Goal: Task Accomplishment & Management: Manage account settings

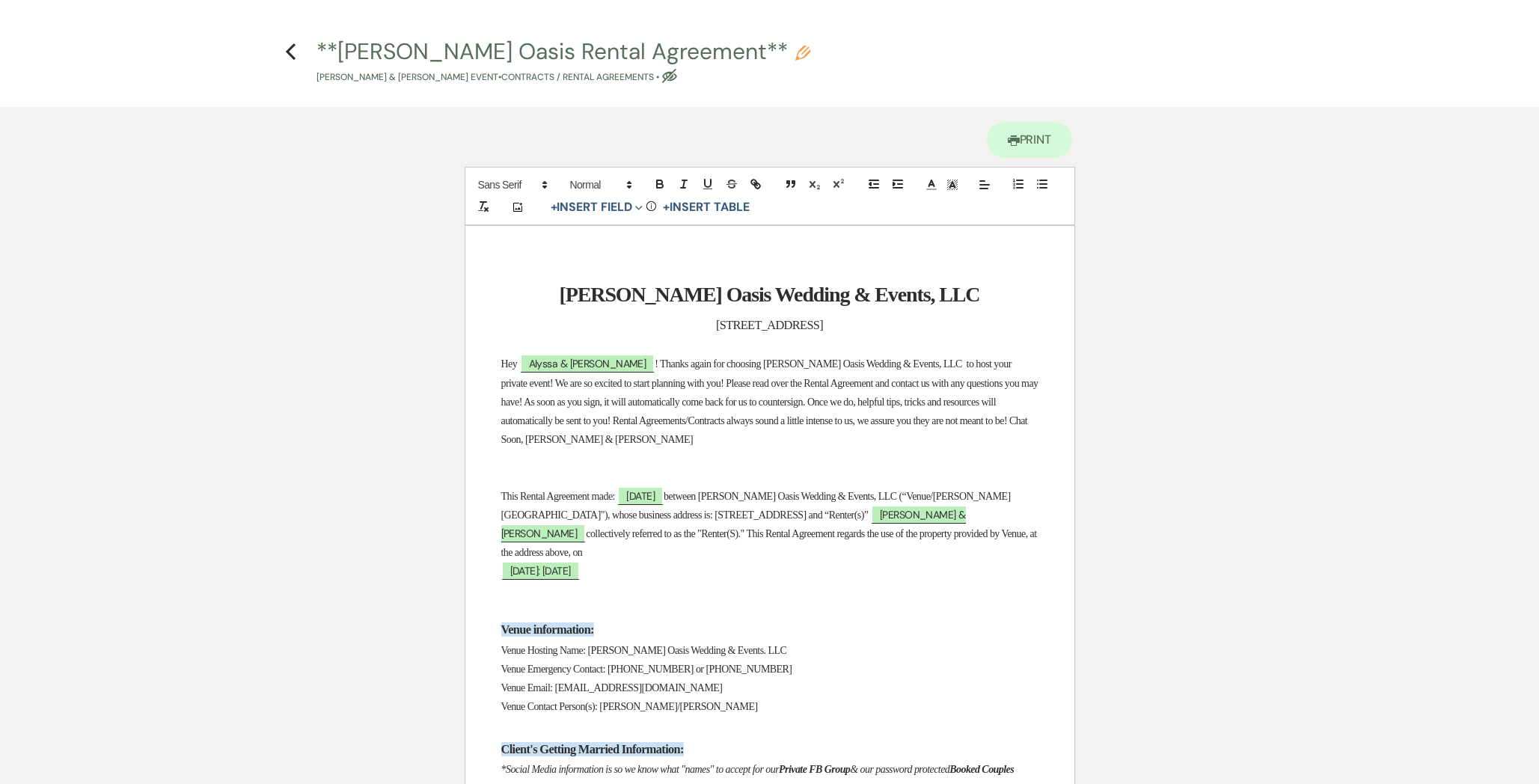
select select "6"
select select "5"
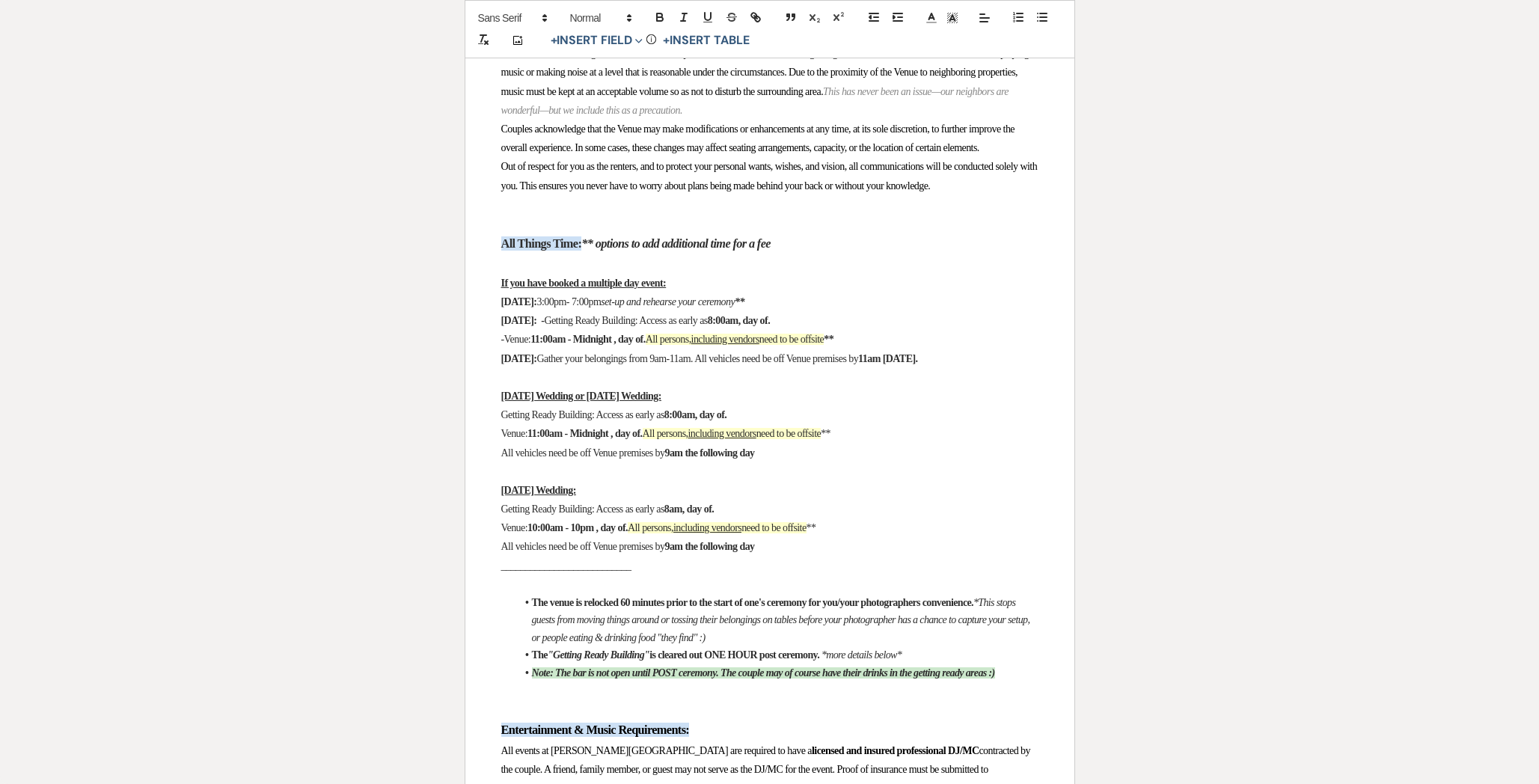
scroll to position [1505, 0]
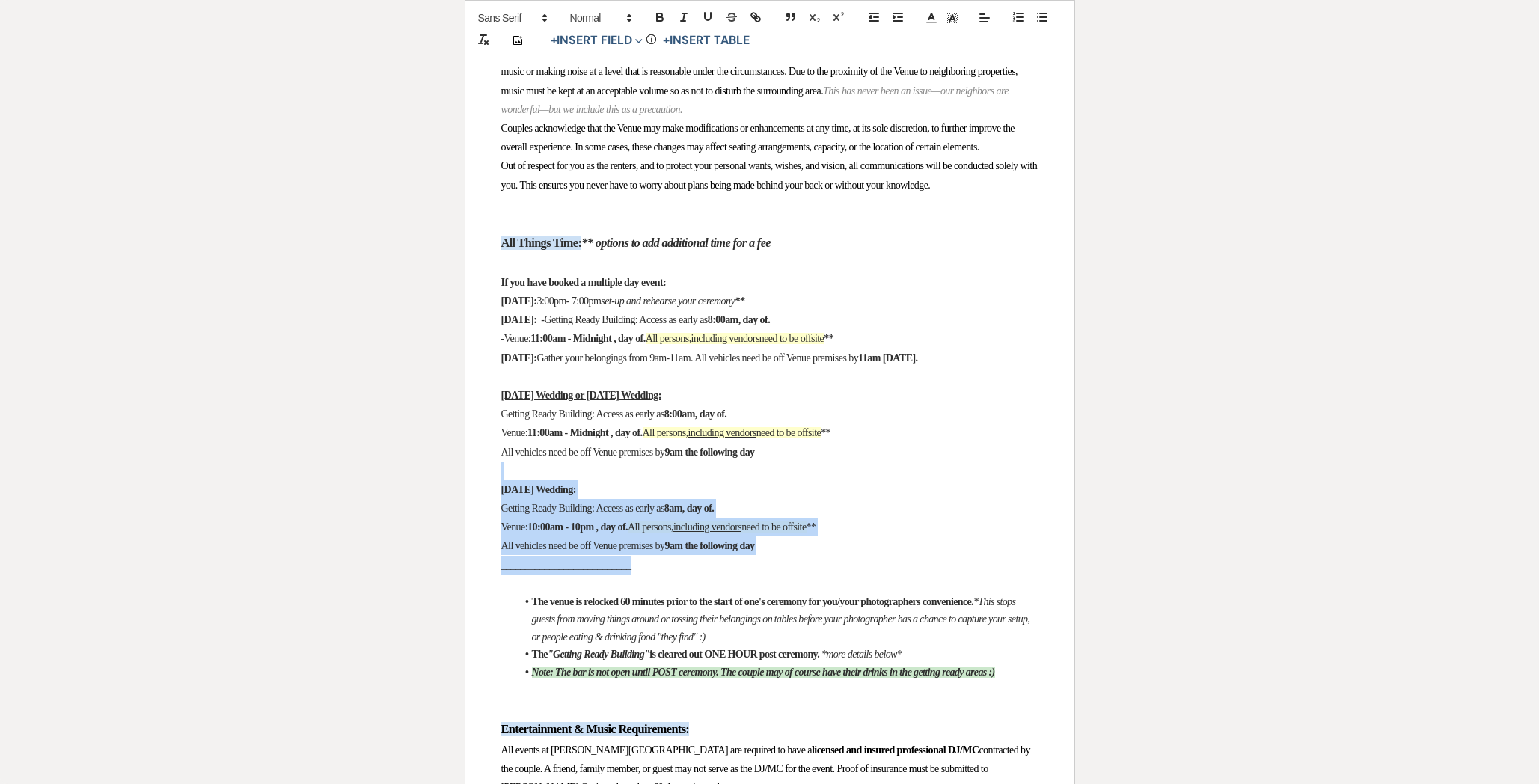
drag, startPoint x: 779, startPoint y: 652, endPoint x: 501, endPoint y: 563, distance: 291.9
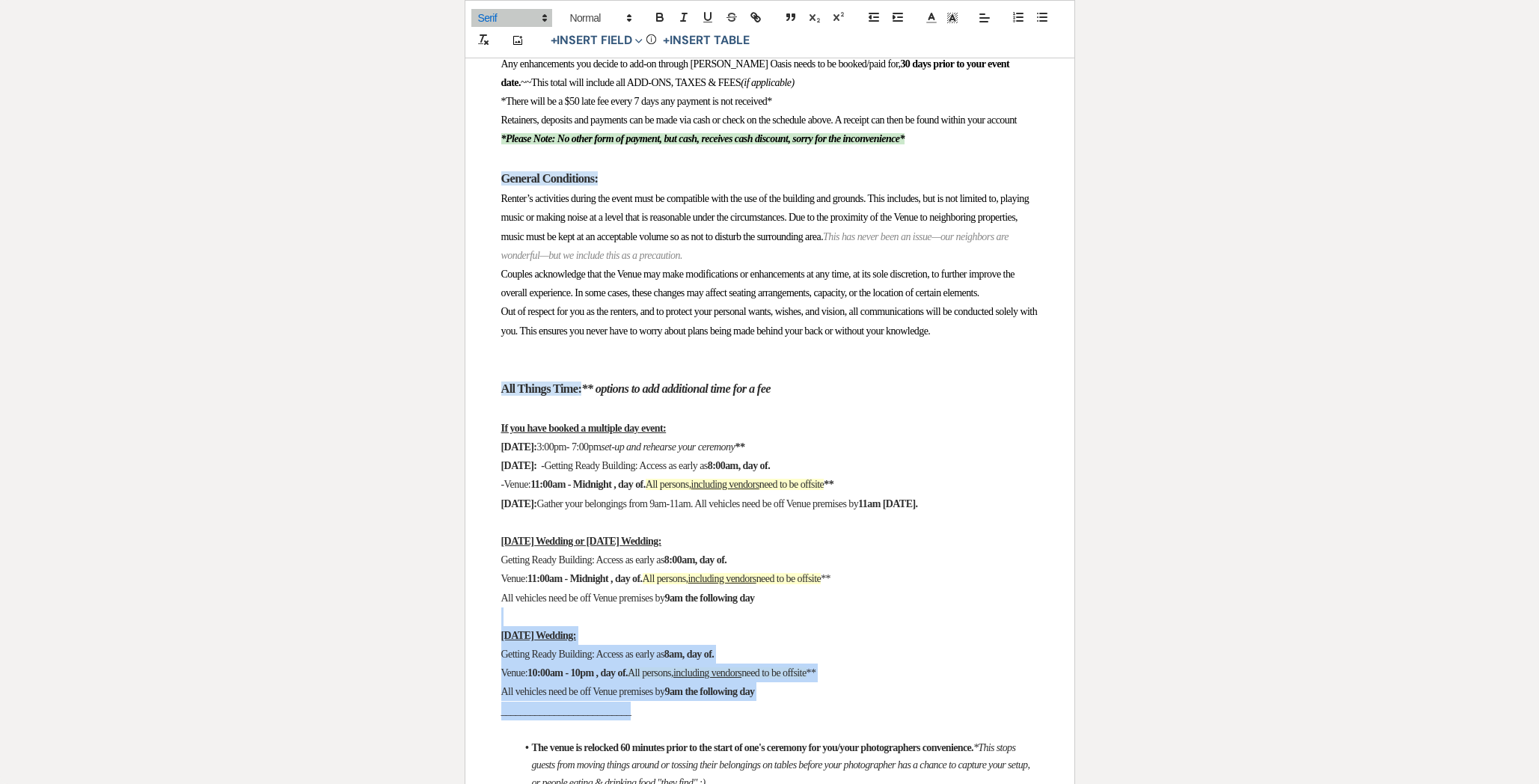
scroll to position [1359, 0]
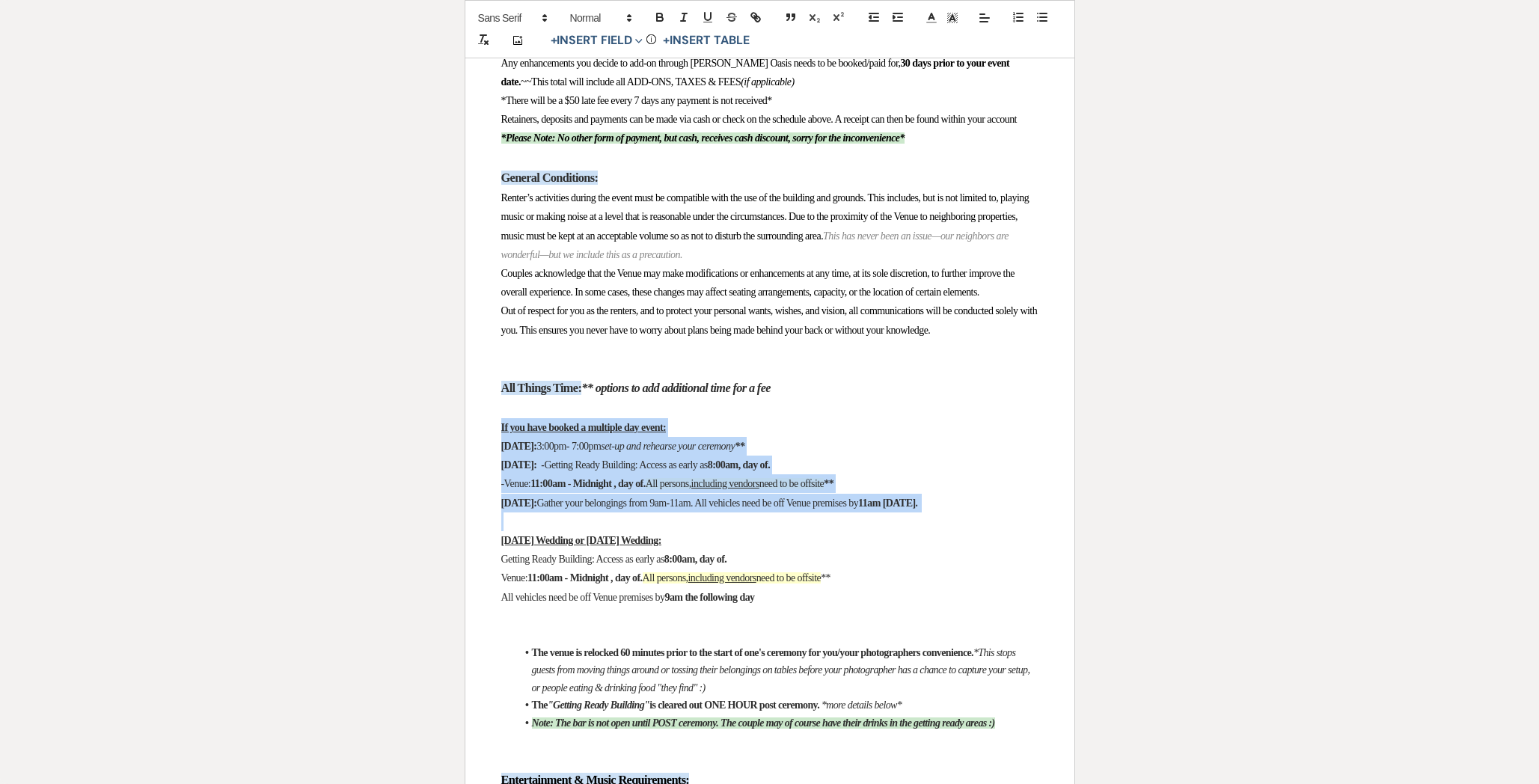
drag, startPoint x: 514, startPoint y: 624, endPoint x: 482, endPoint y: 516, distance: 112.6
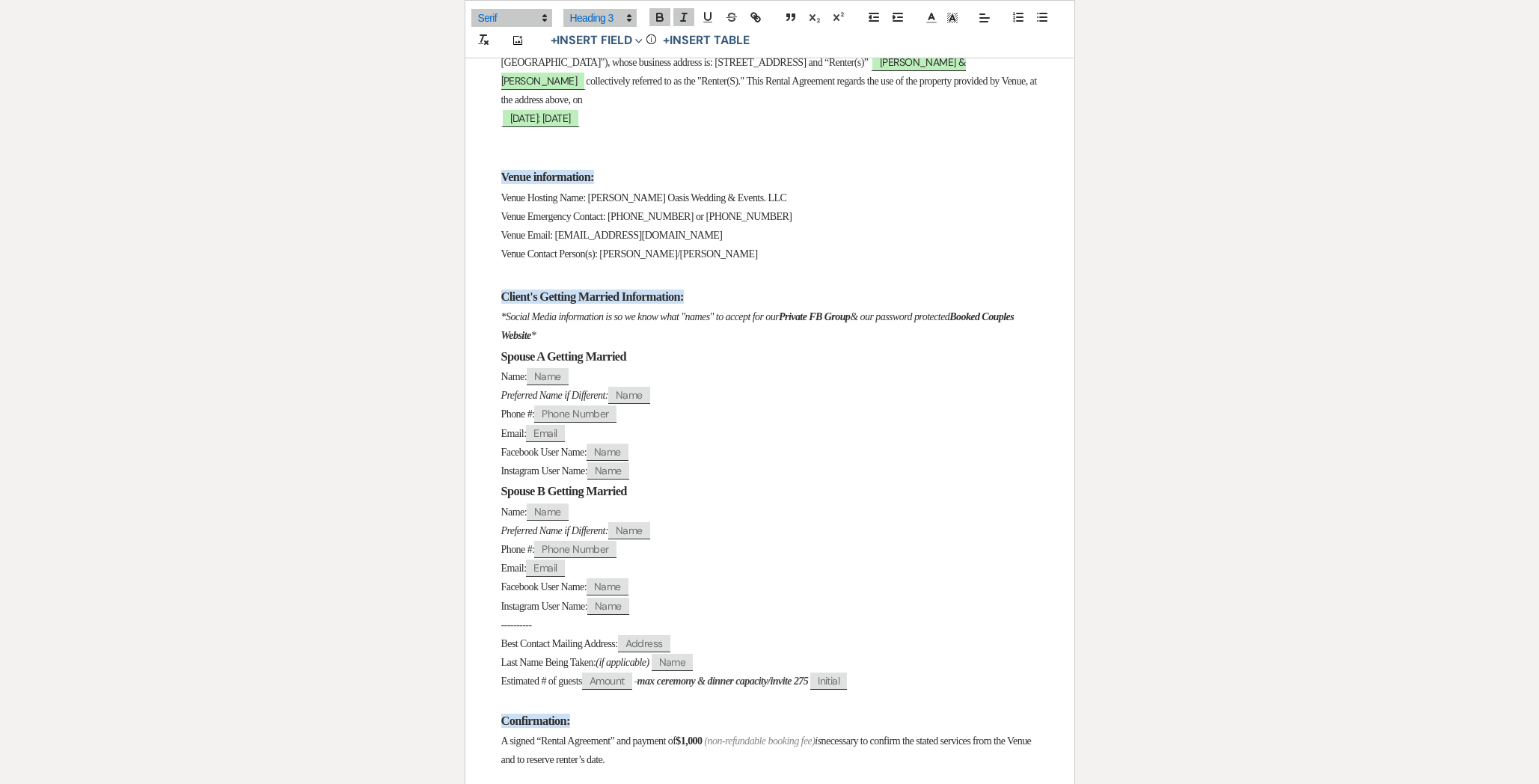
scroll to position [0, 0]
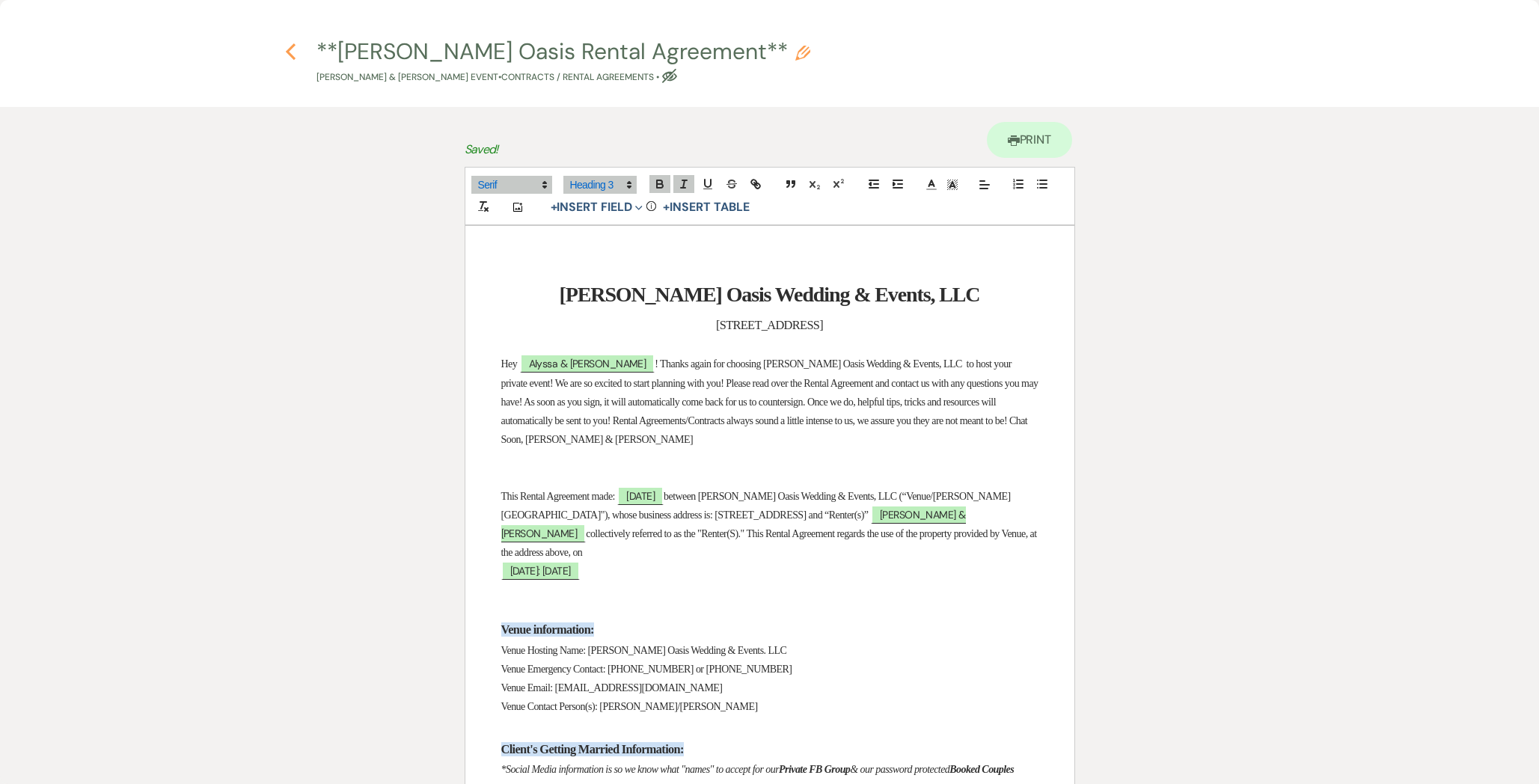
click at [287, 56] on icon "Previous" at bounding box center [291, 52] width 11 height 18
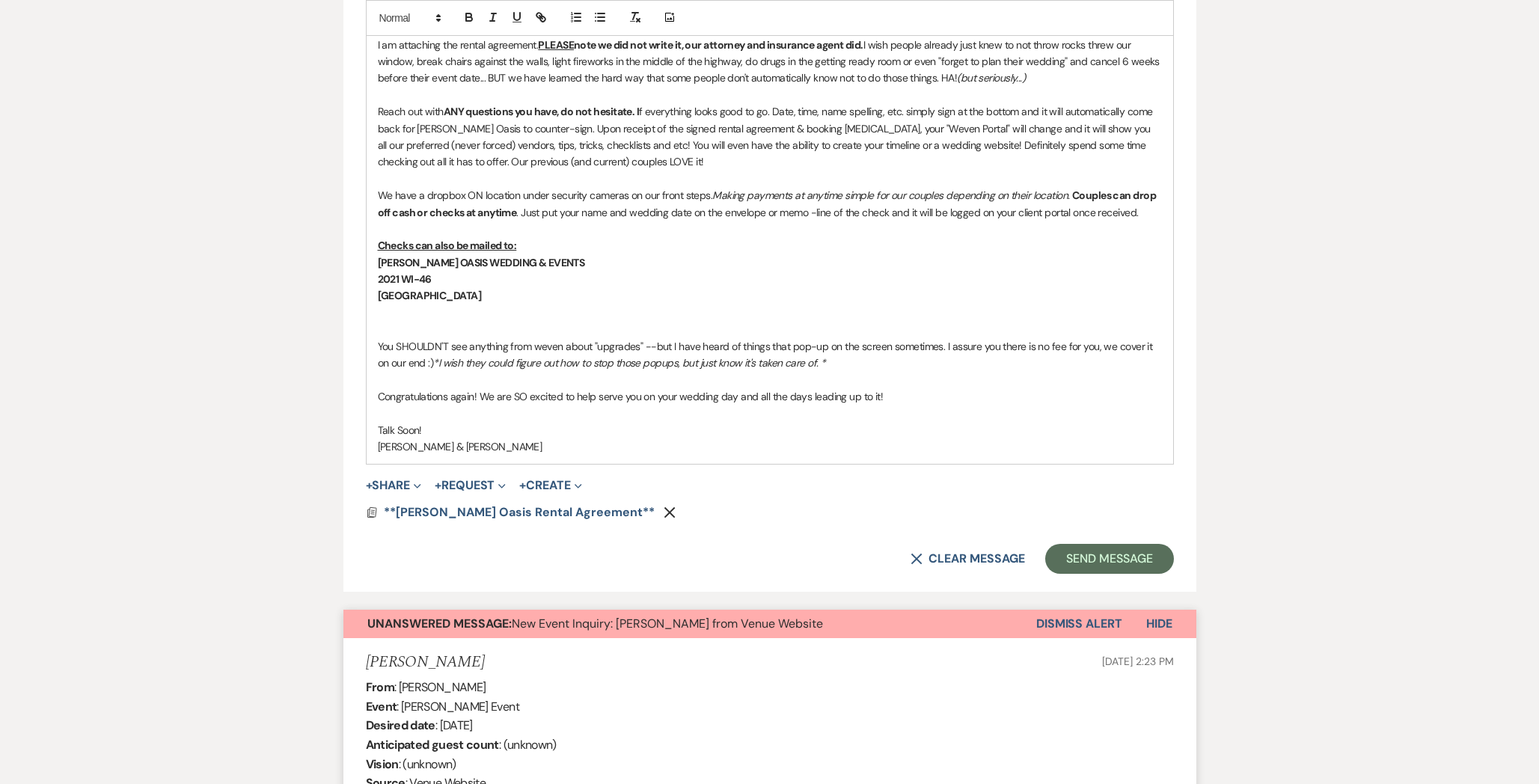
scroll to position [1043, 0]
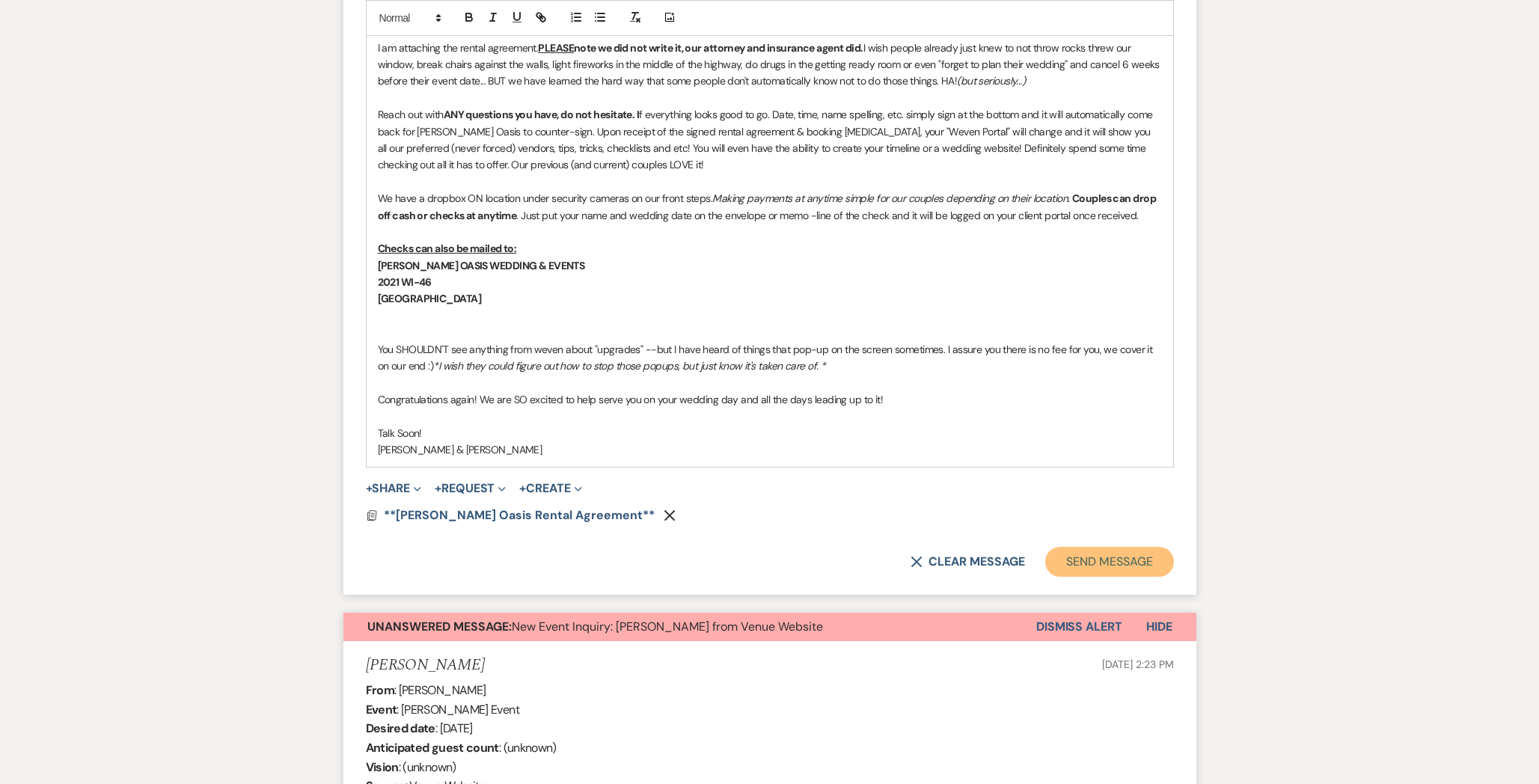
click at [1072, 548] on button "Send Message" at bounding box center [1109, 561] width 128 height 30
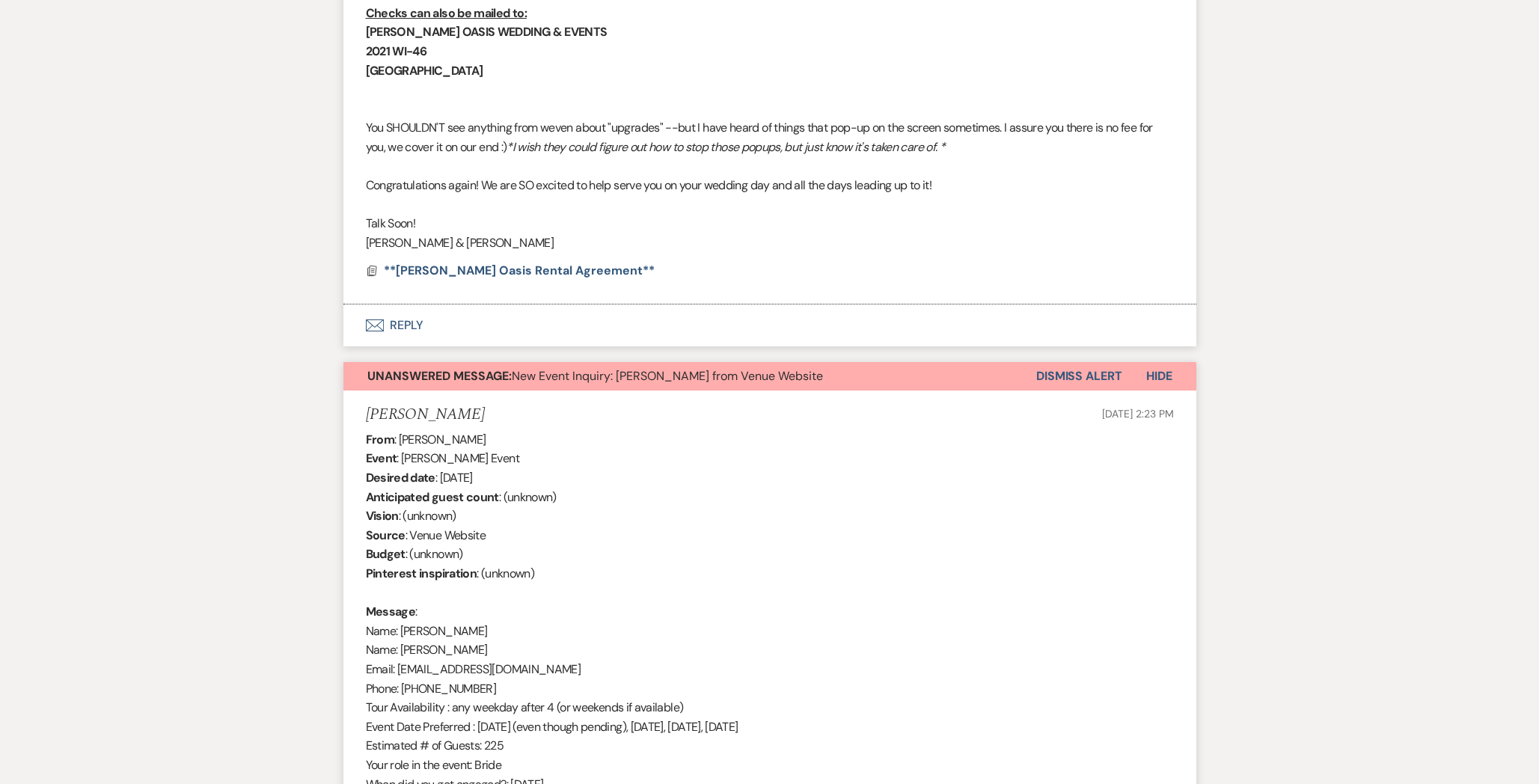
scroll to position [984, 0]
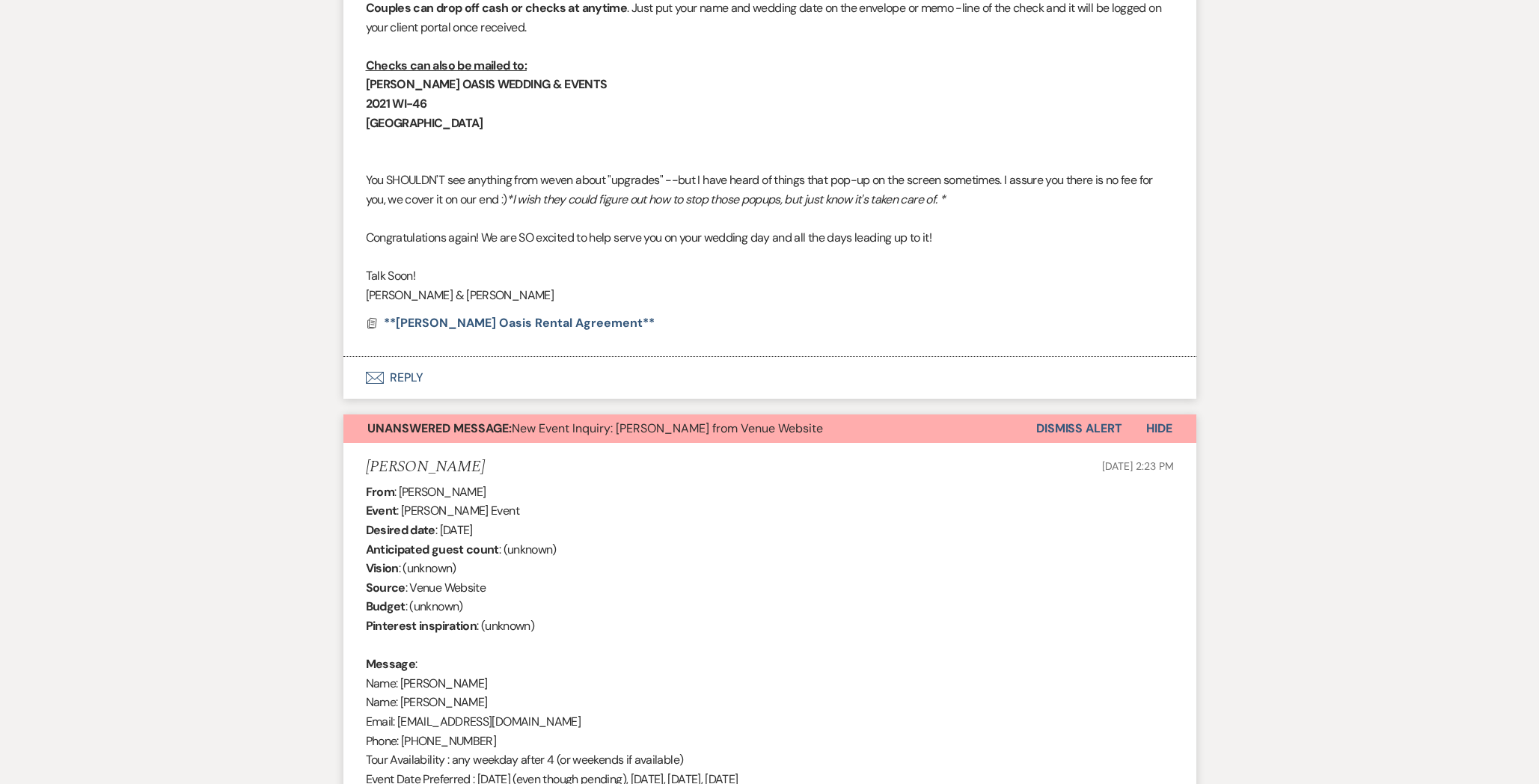
click at [1082, 416] on button "Dismiss Alert" at bounding box center [1079, 428] width 86 height 29
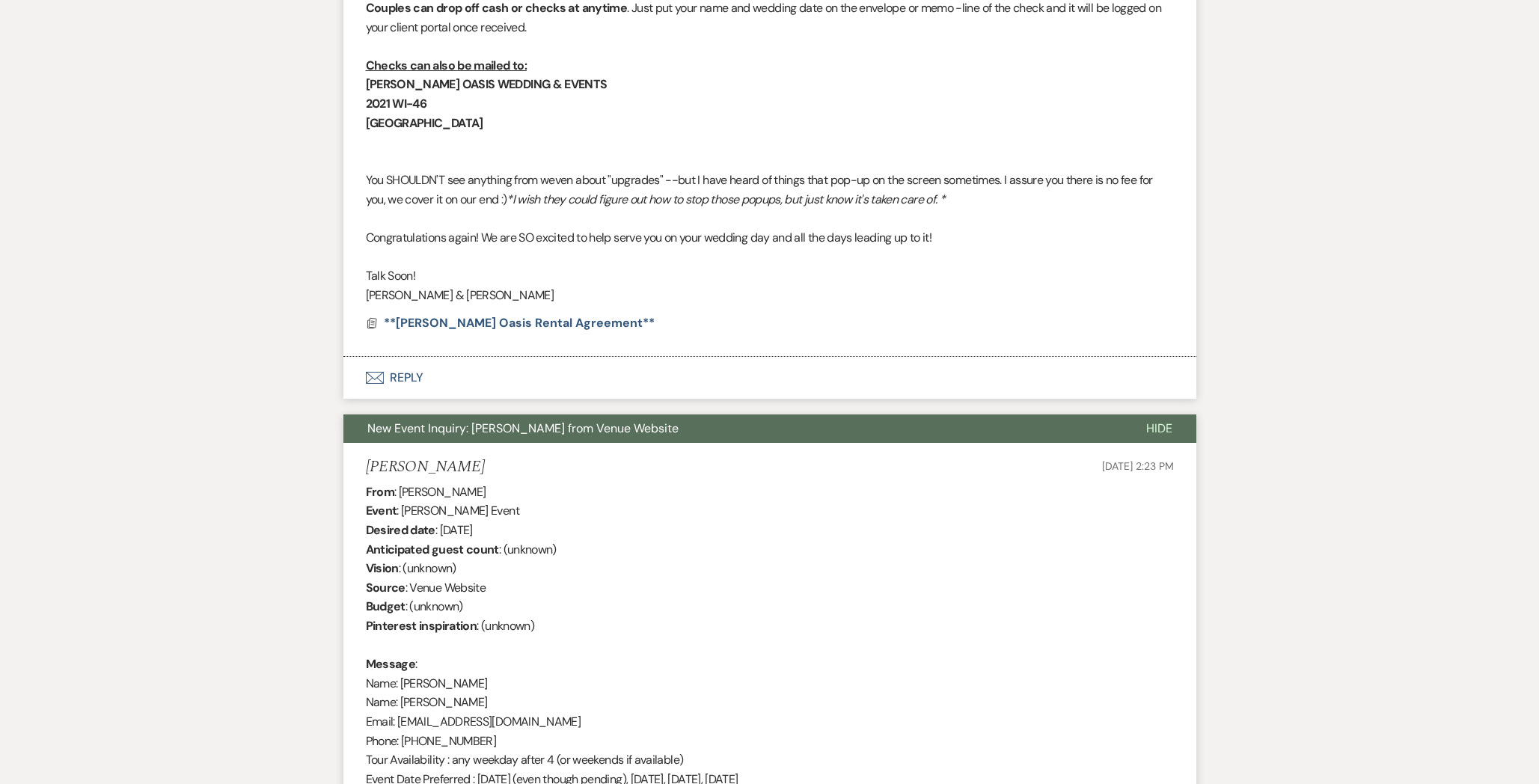
scroll to position [247, 0]
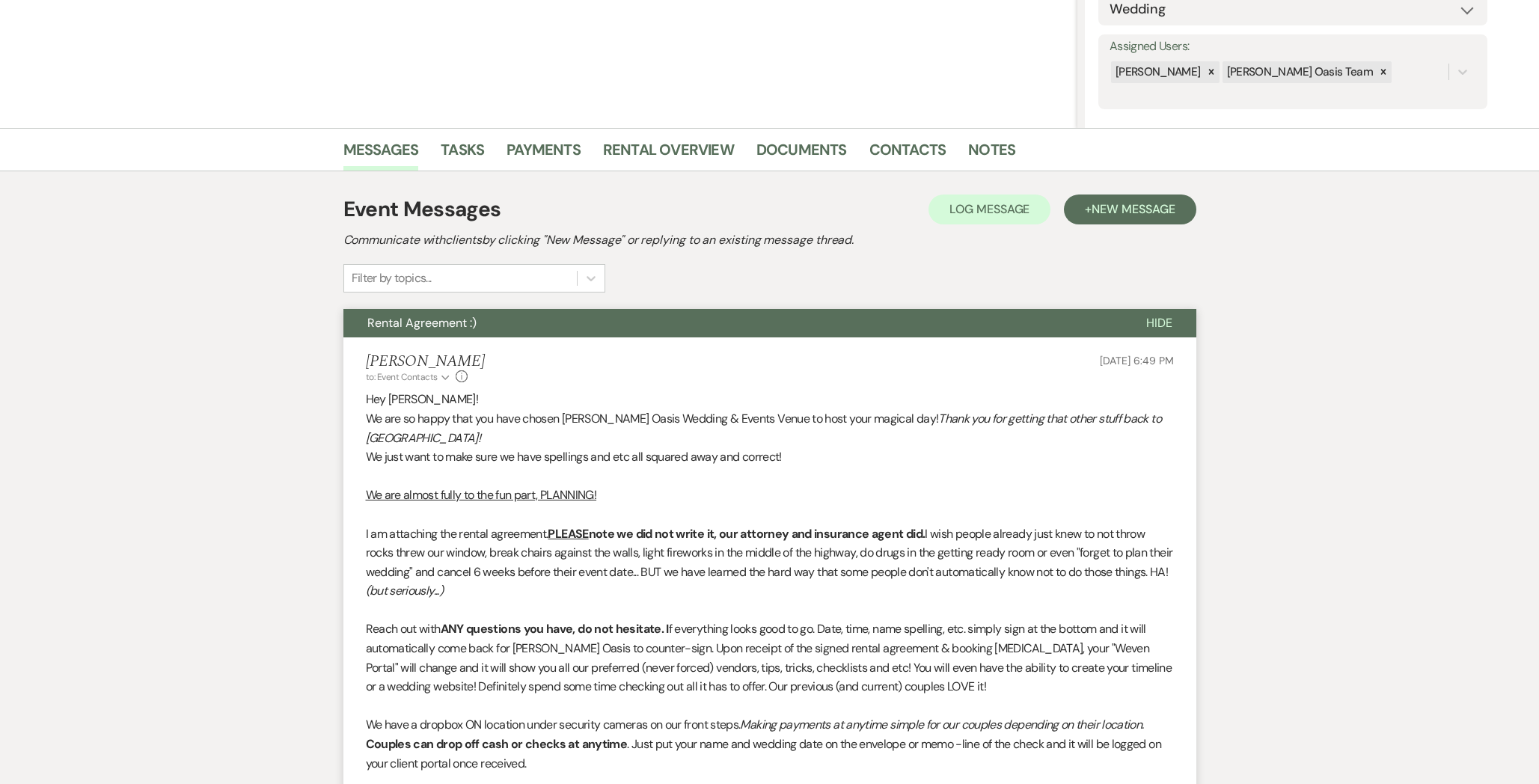
select select "6"
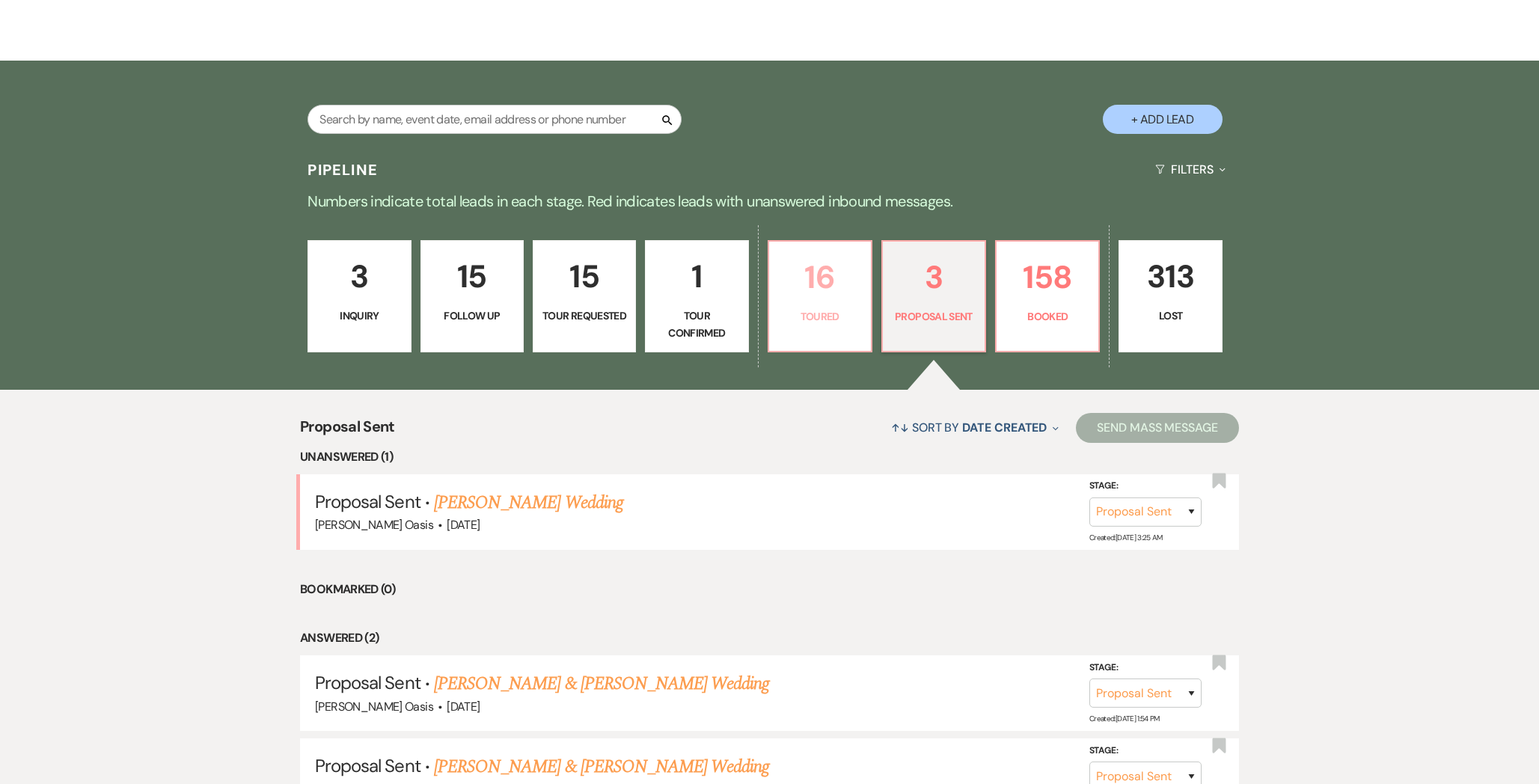
click at [825, 324] on p "Toured" at bounding box center [819, 316] width 83 height 16
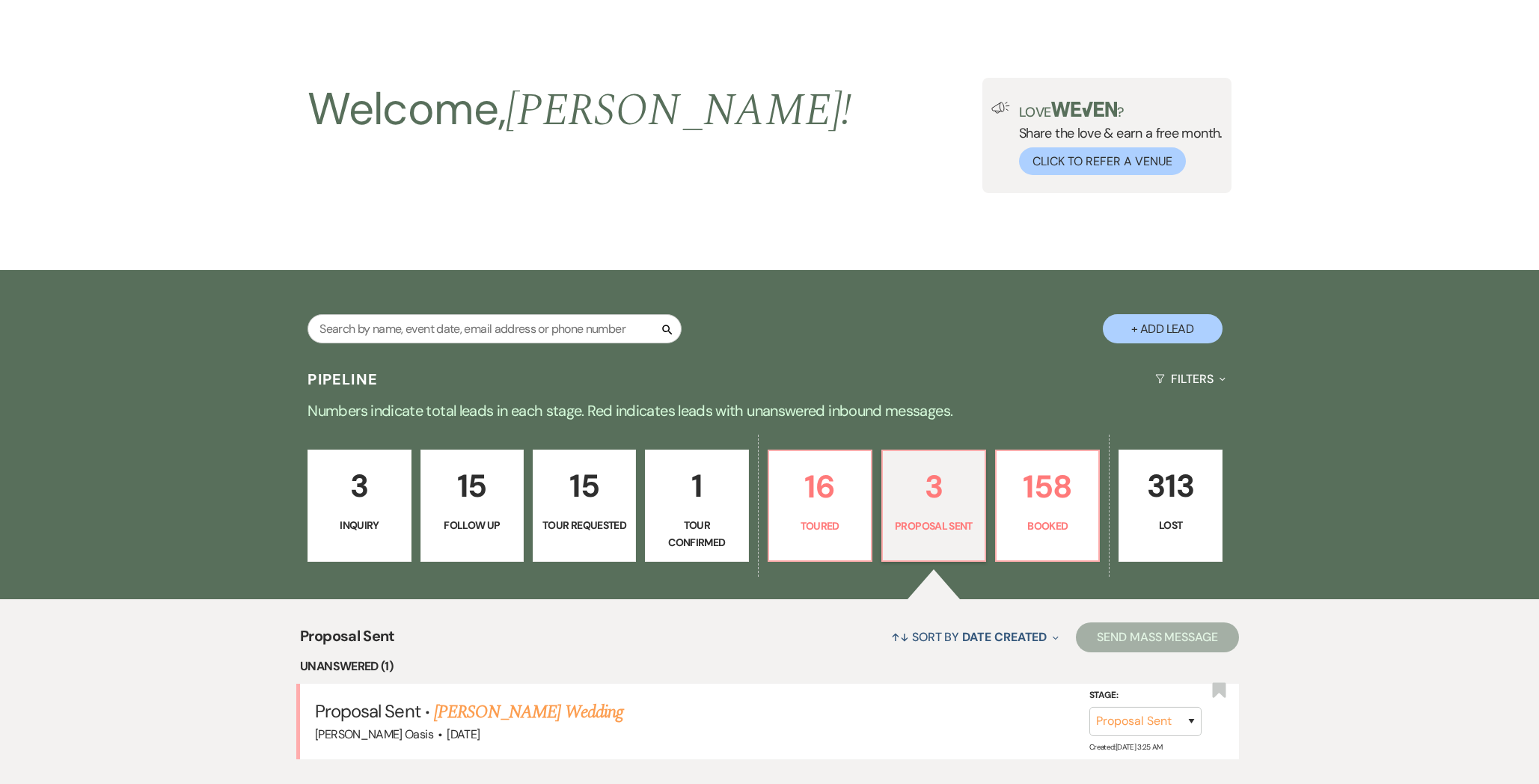
select select "5"
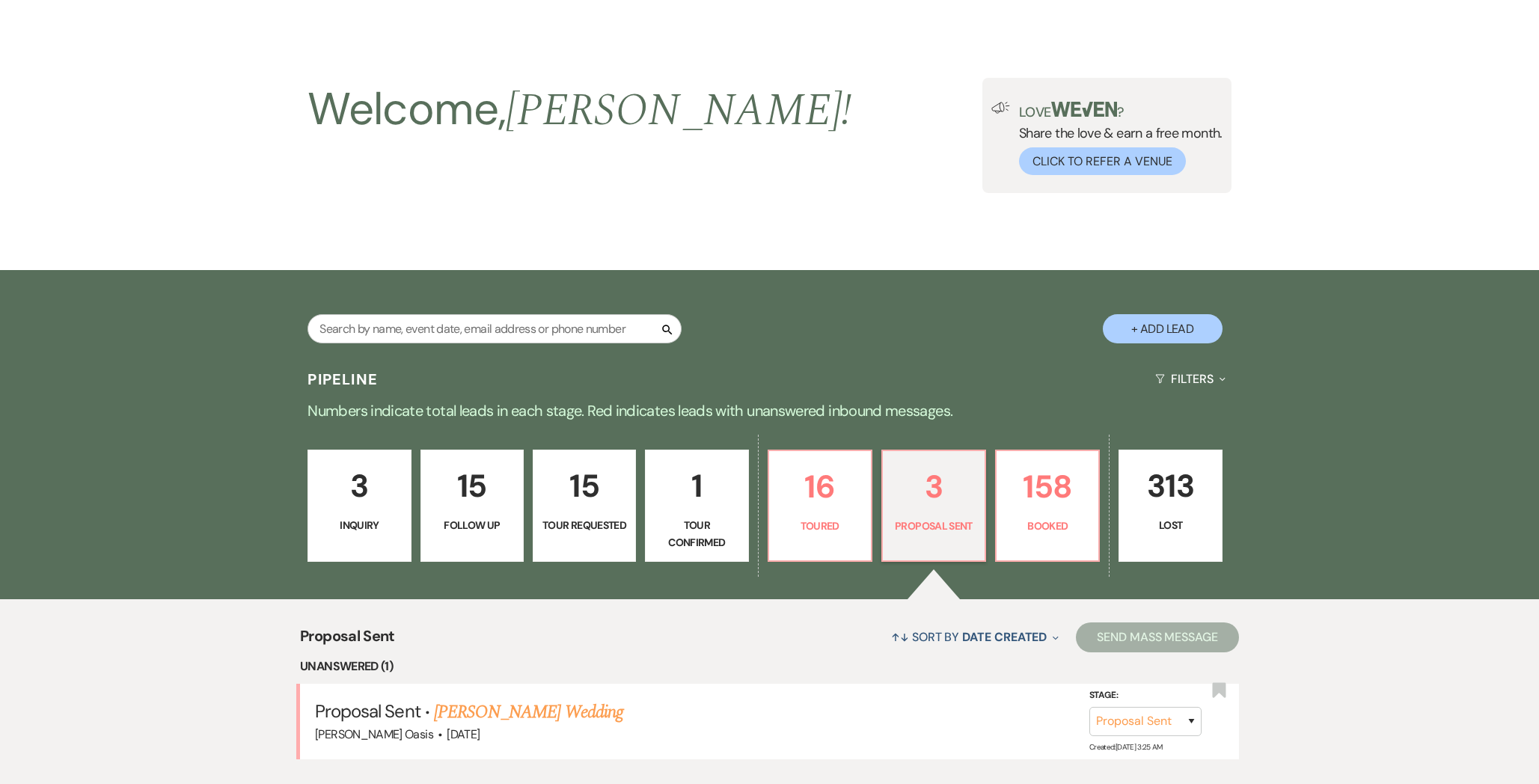
select select "5"
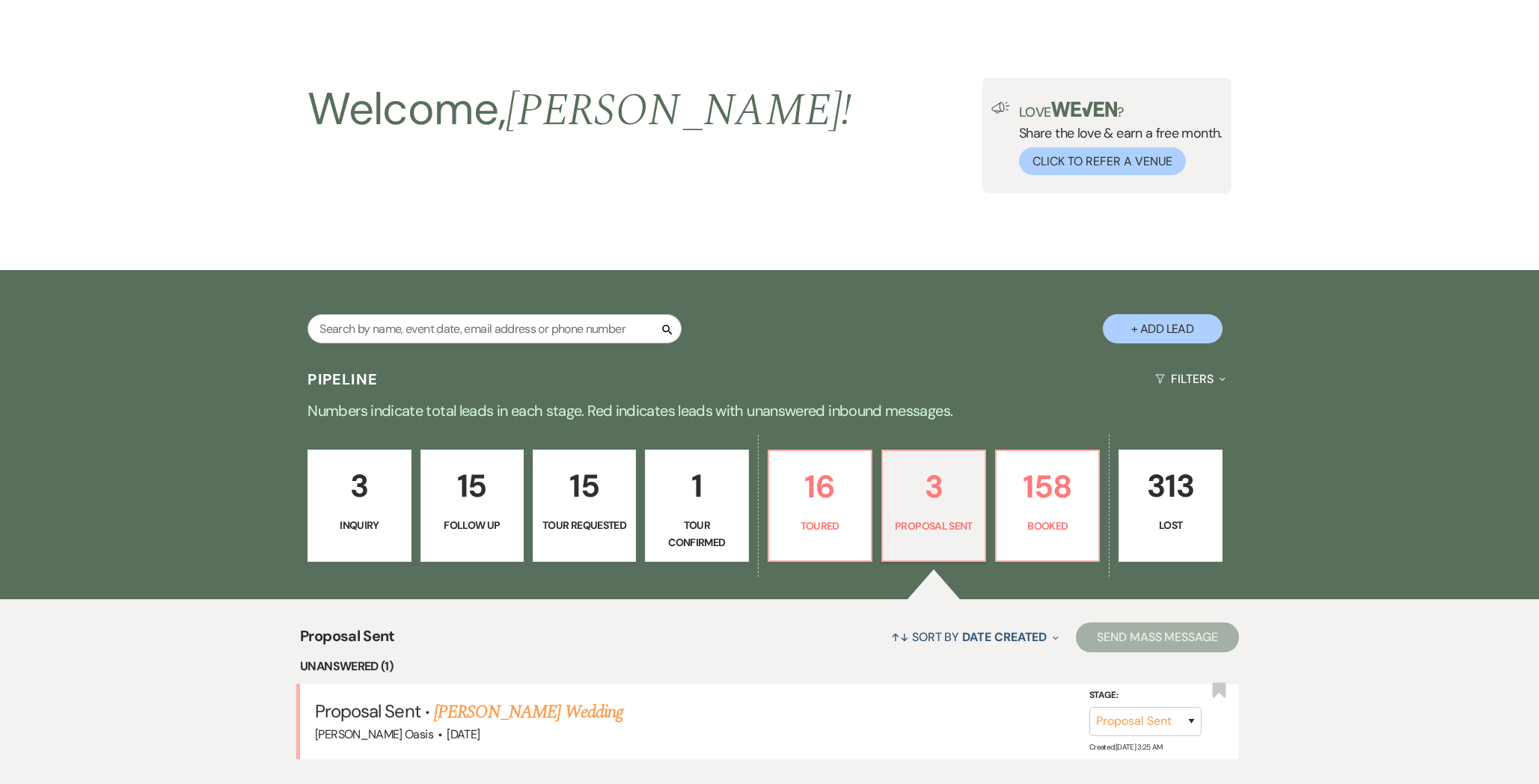
select select "5"
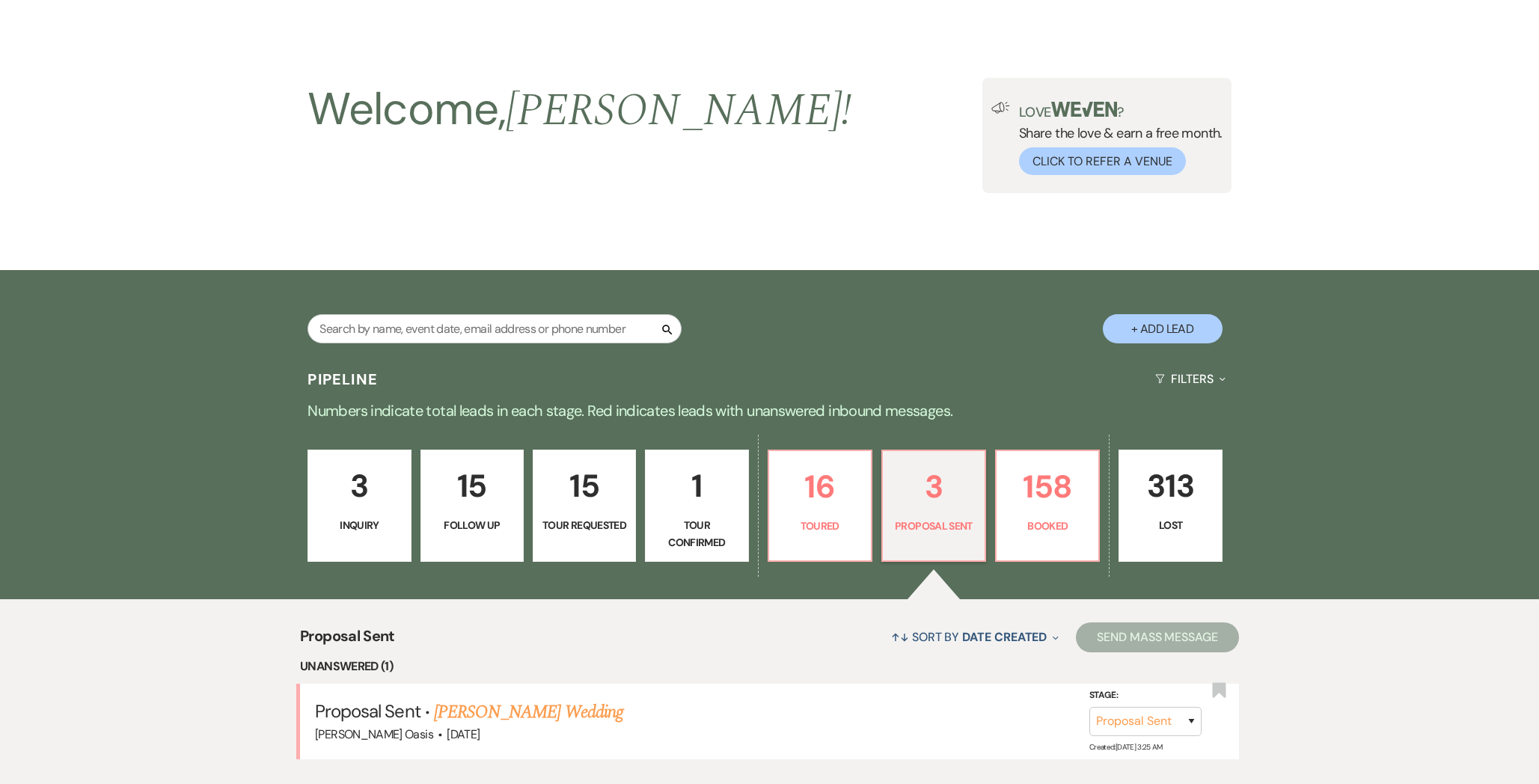
select select "5"
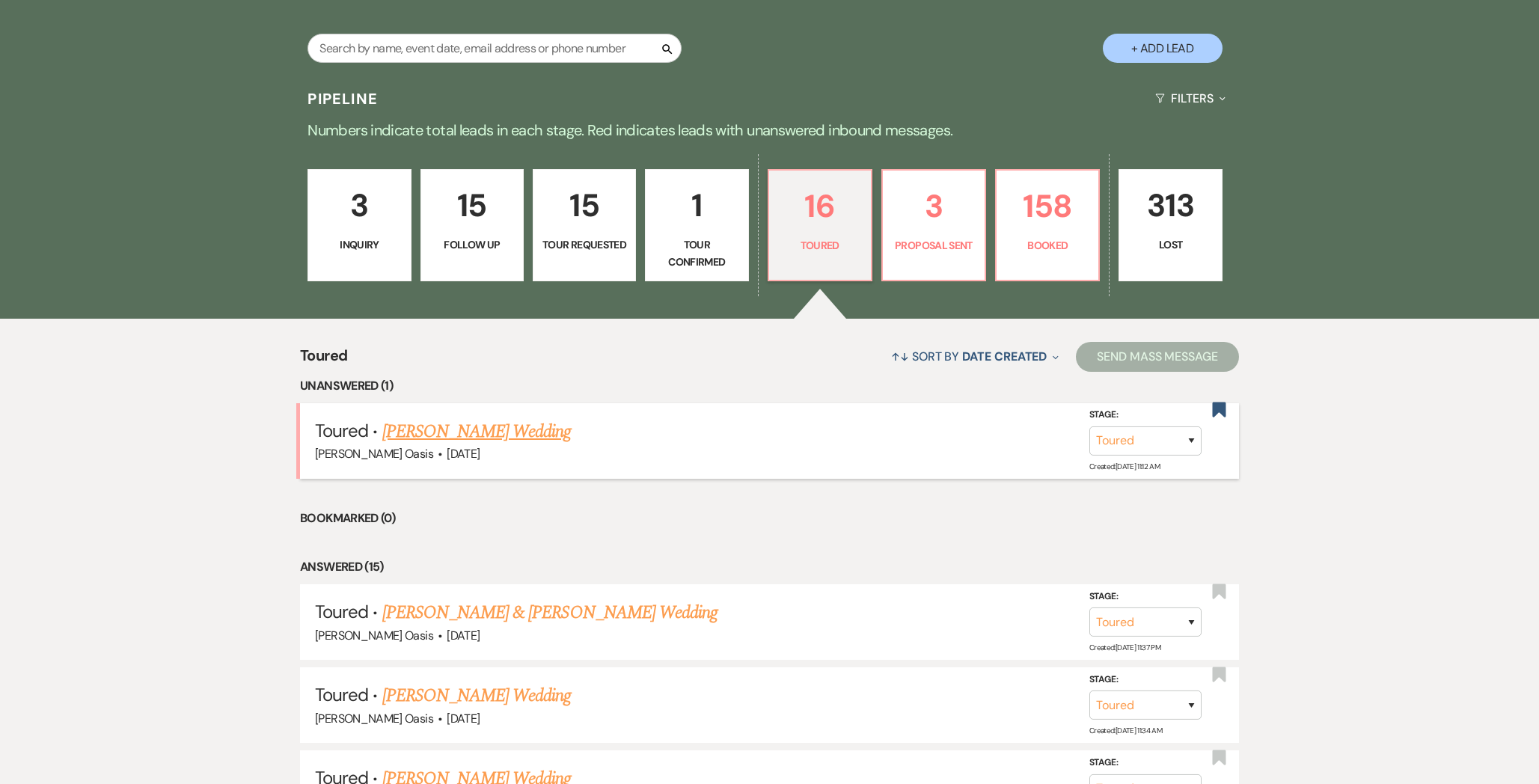
scroll to position [331, 0]
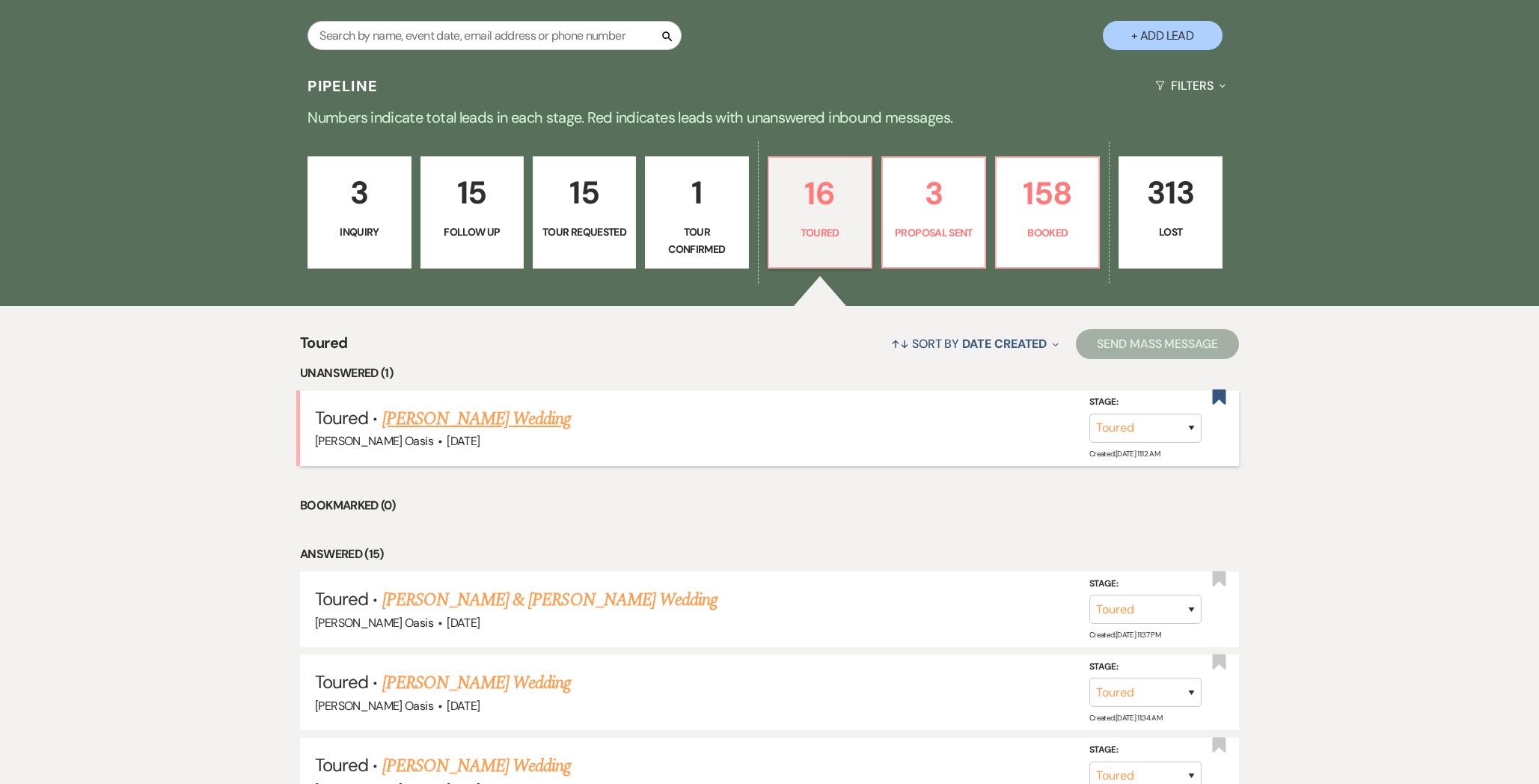
click at [395, 421] on link "[PERSON_NAME] Wedding" at bounding box center [476, 418] width 189 height 27
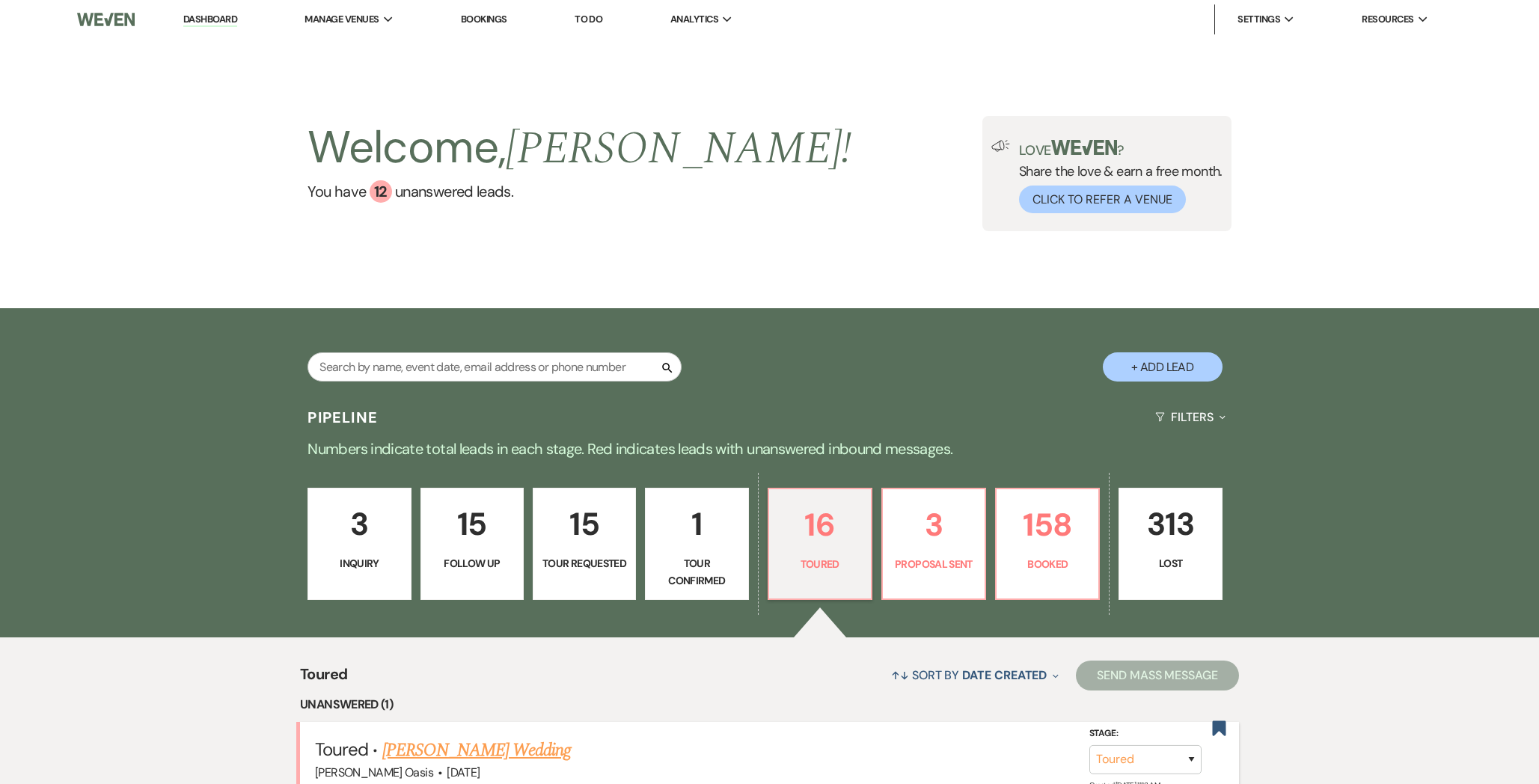
select select "5"
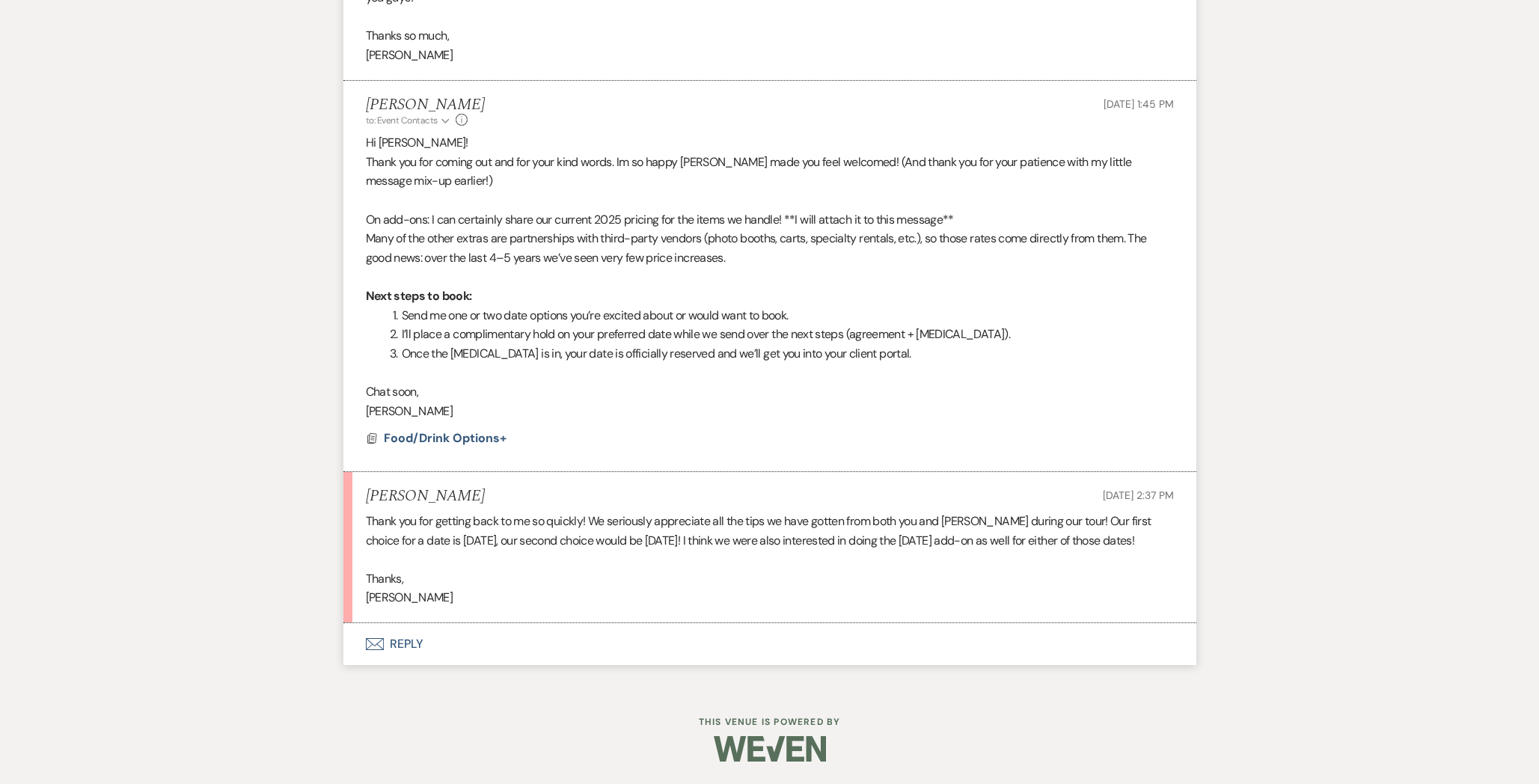
scroll to position [2630, 0]
click at [777, 628] on button "Envelope Reply" at bounding box center [770, 643] width 853 height 42
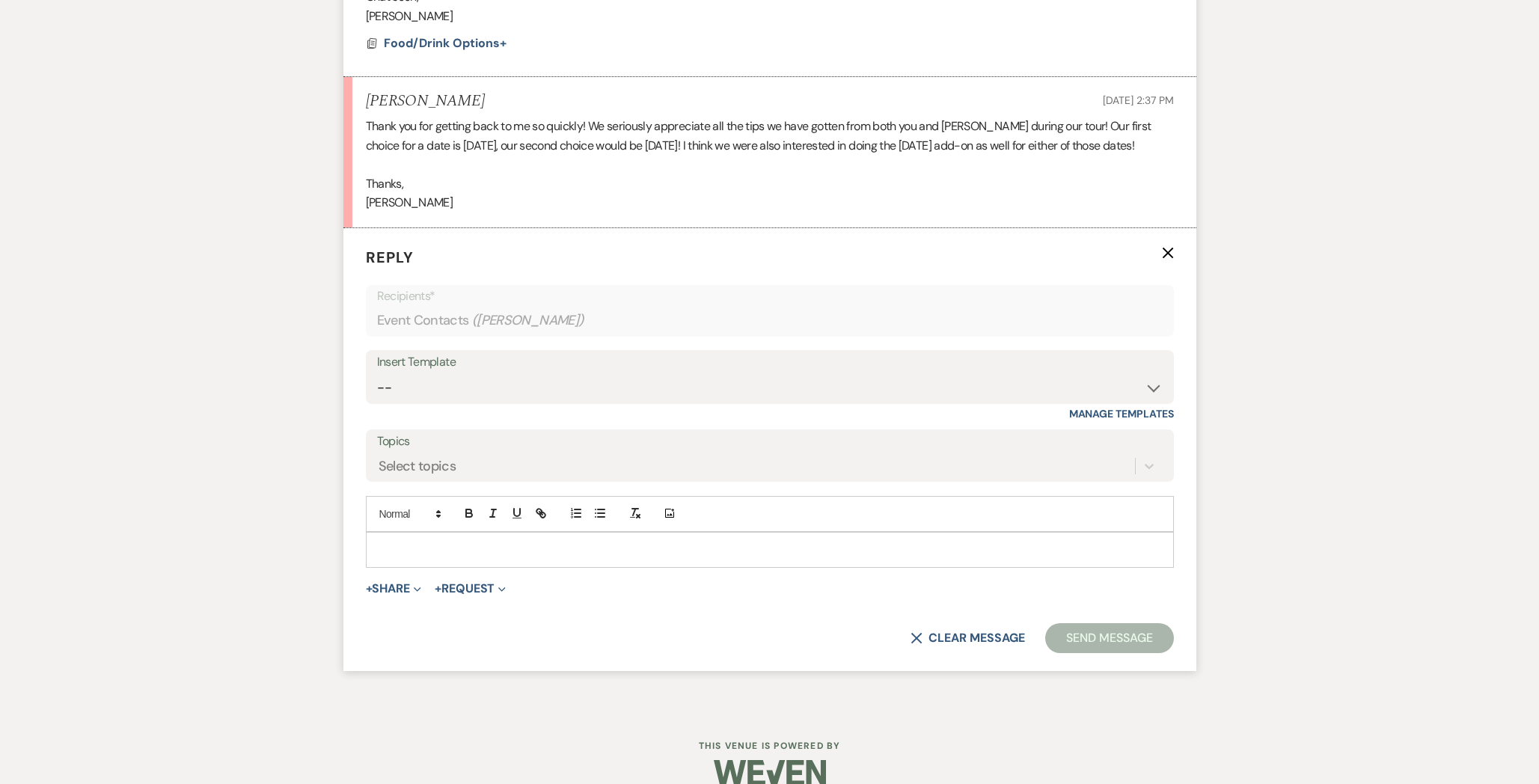
scroll to position [3049, 0]
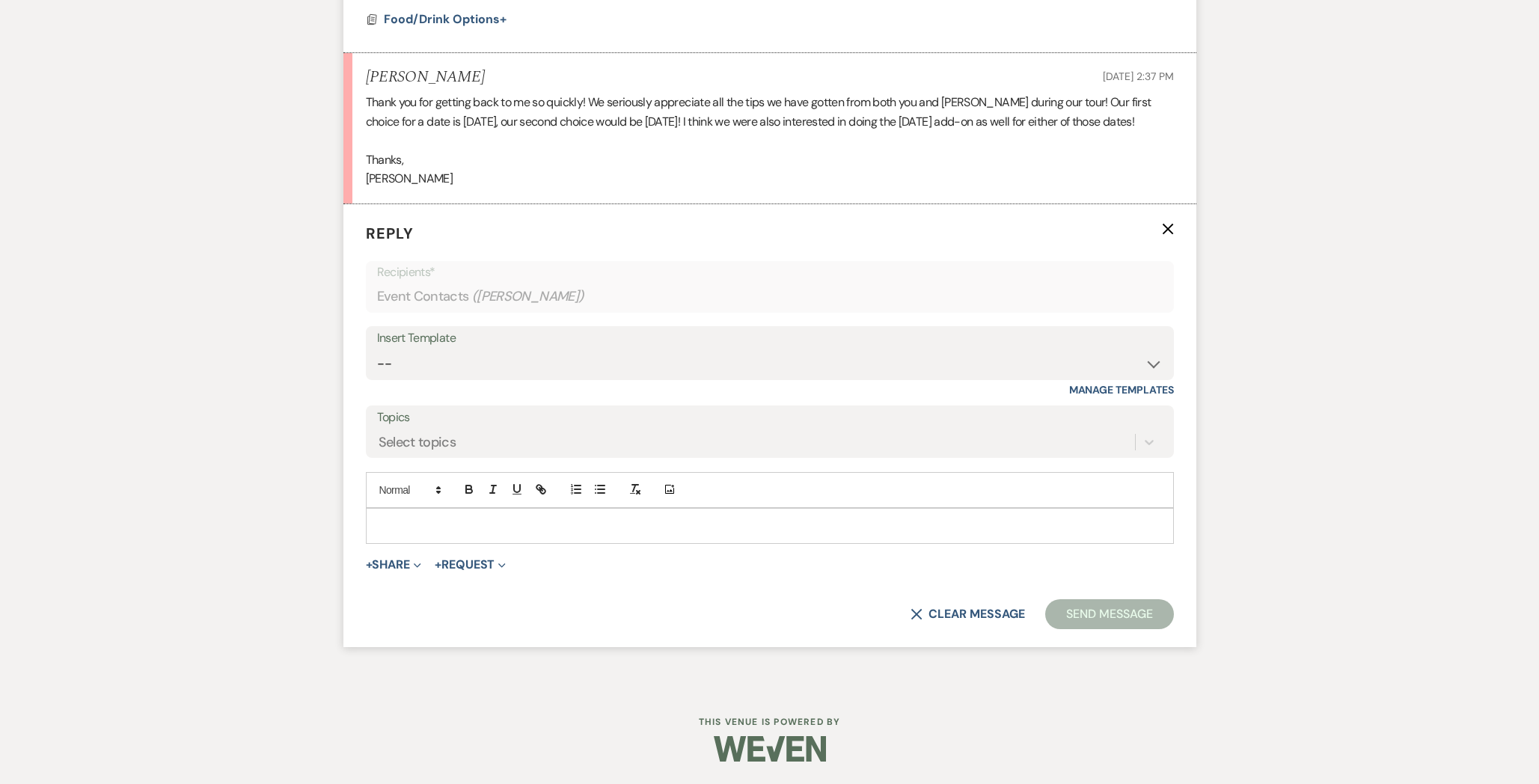
click at [482, 524] on p at bounding box center [770, 525] width 784 height 16
click at [578, 355] on select "-- WELCOME Weven Planning Portal Introduction Send With Contract Restroom Trail…" at bounding box center [770, 364] width 786 height 29
select select "2593"
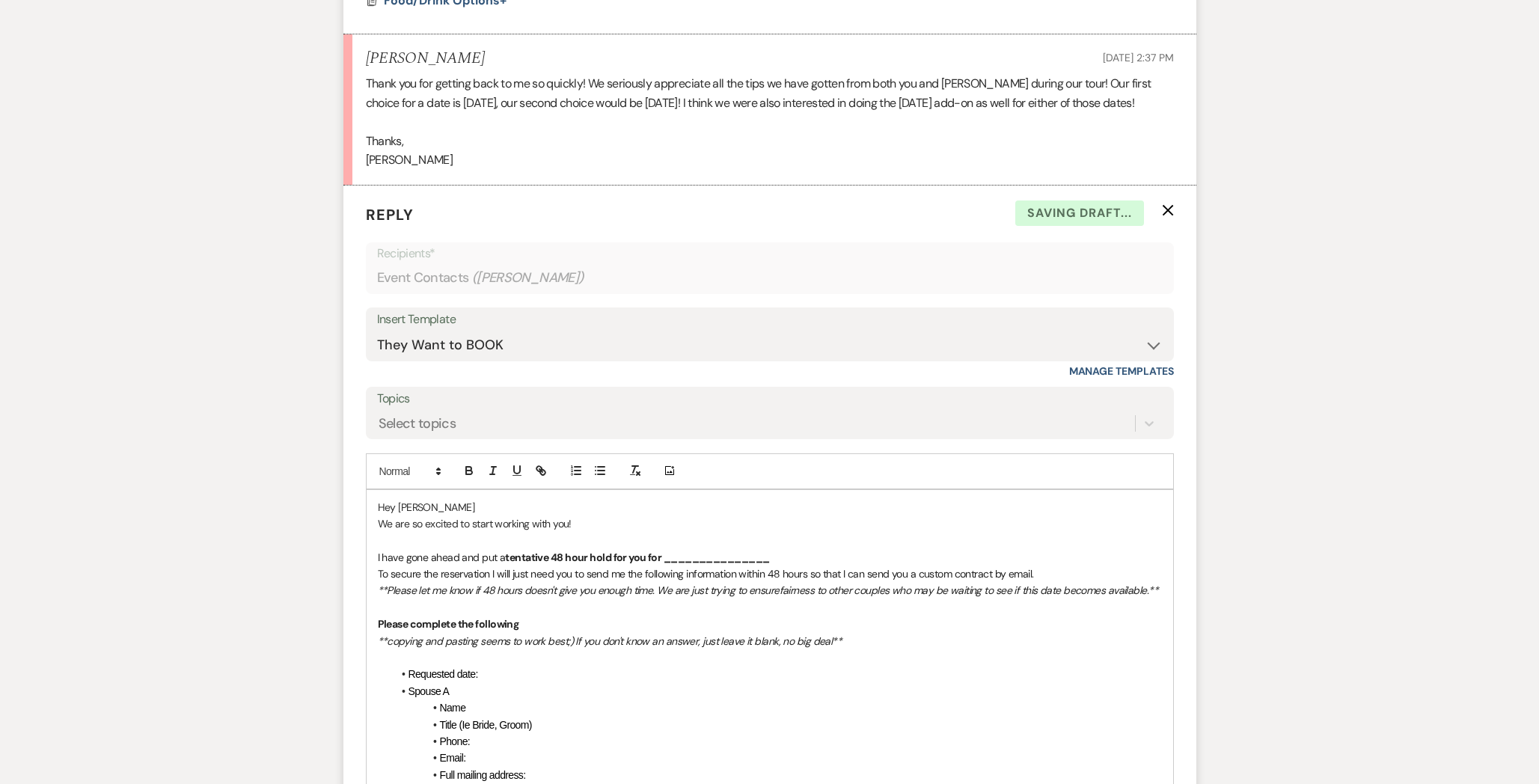
click at [436, 516] on p "Hey [PERSON_NAME]" at bounding box center [770, 507] width 784 height 16
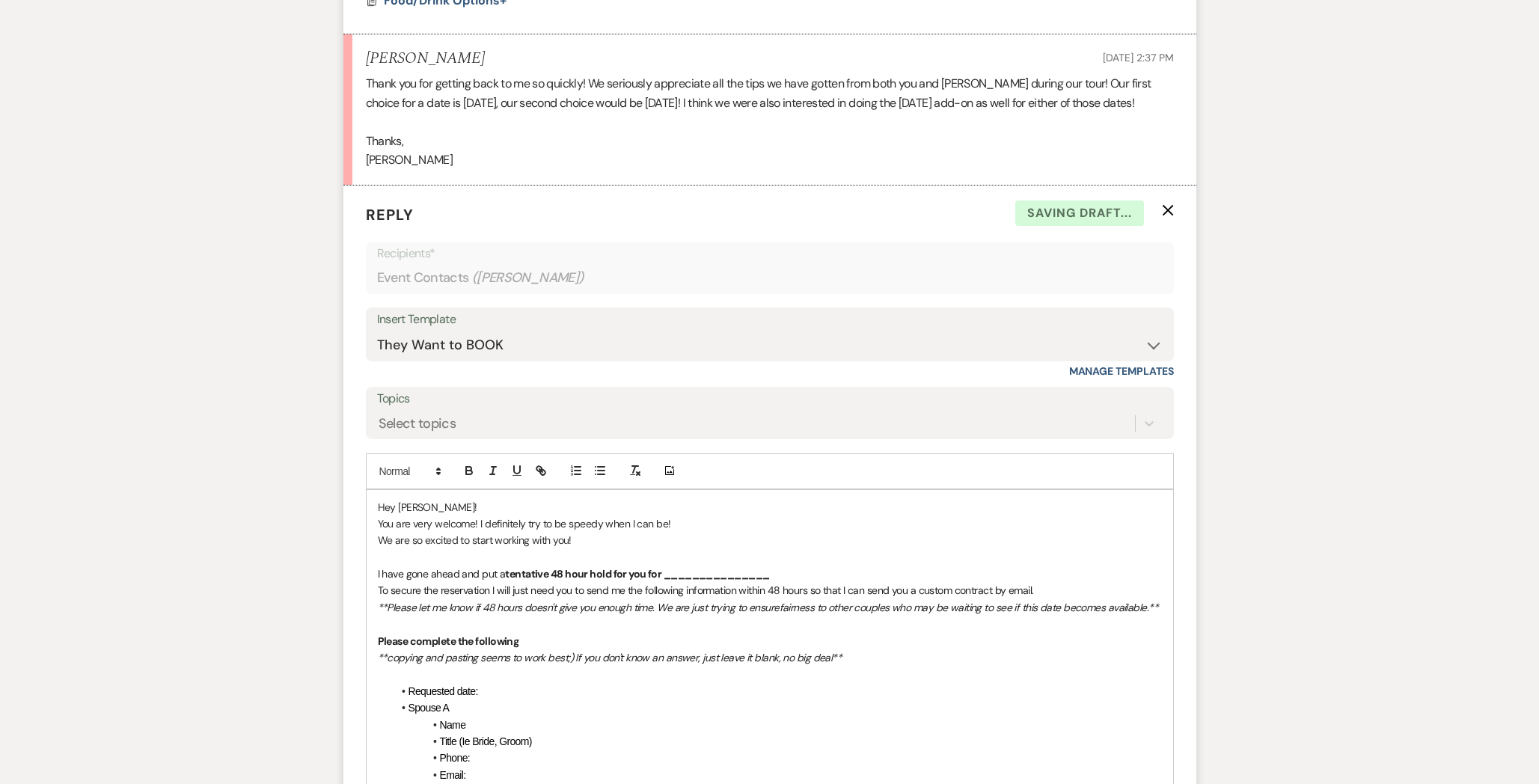
click at [709, 532] on p "You are very welcome! I definitely try to be speedy when I can be!" at bounding box center [770, 524] width 784 height 16
drag, startPoint x: 603, startPoint y: 556, endPoint x: 369, endPoint y: 555, distance: 234.0
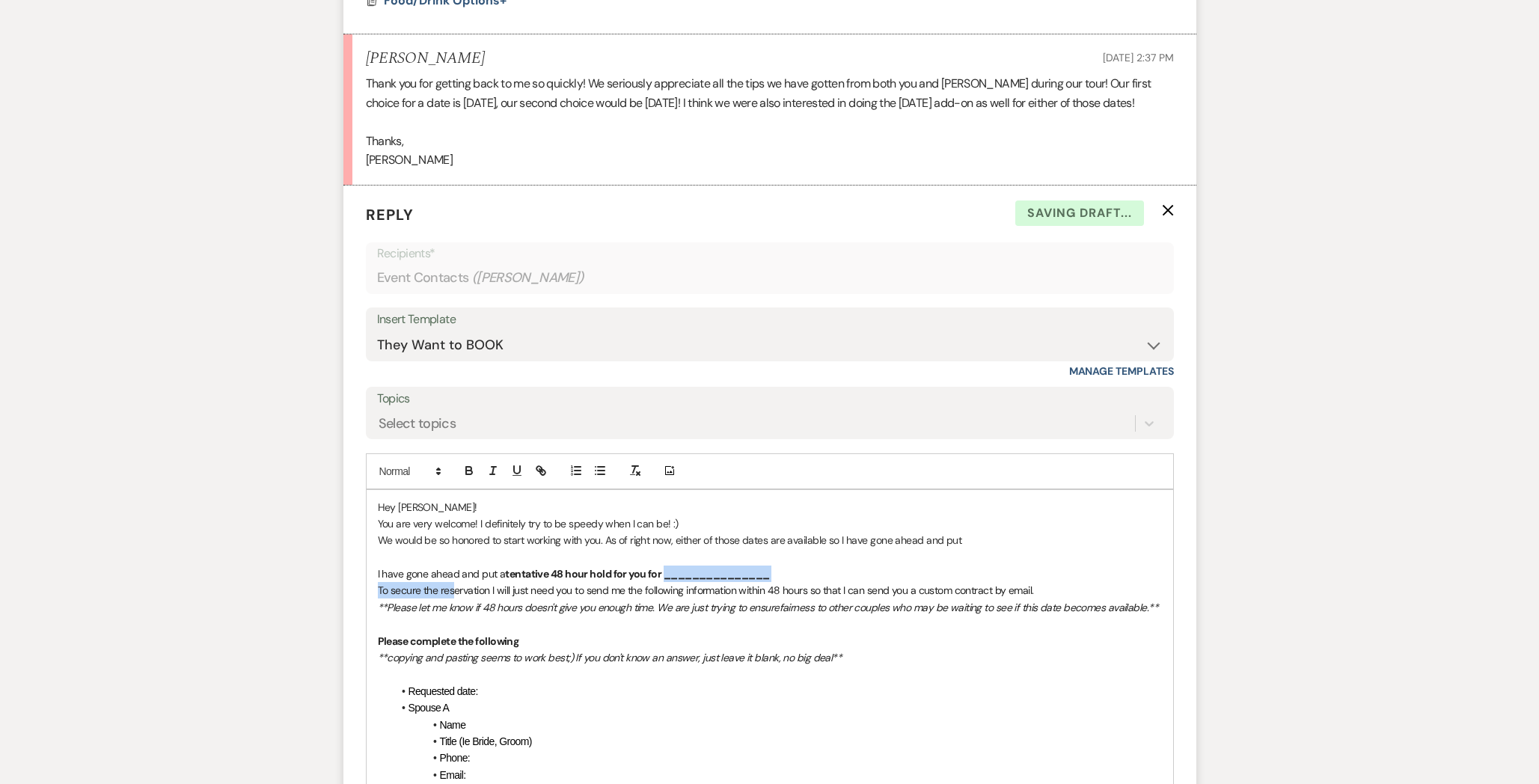
drag, startPoint x: 661, startPoint y: 592, endPoint x: 453, endPoint y: 599, distance: 208.1
click at [491, 580] on span "I have gone ahead and put a" at bounding box center [441, 574] width 128 height 13
drag, startPoint x: 781, startPoint y: 595, endPoint x: 371, endPoint y: 589, distance: 410.0
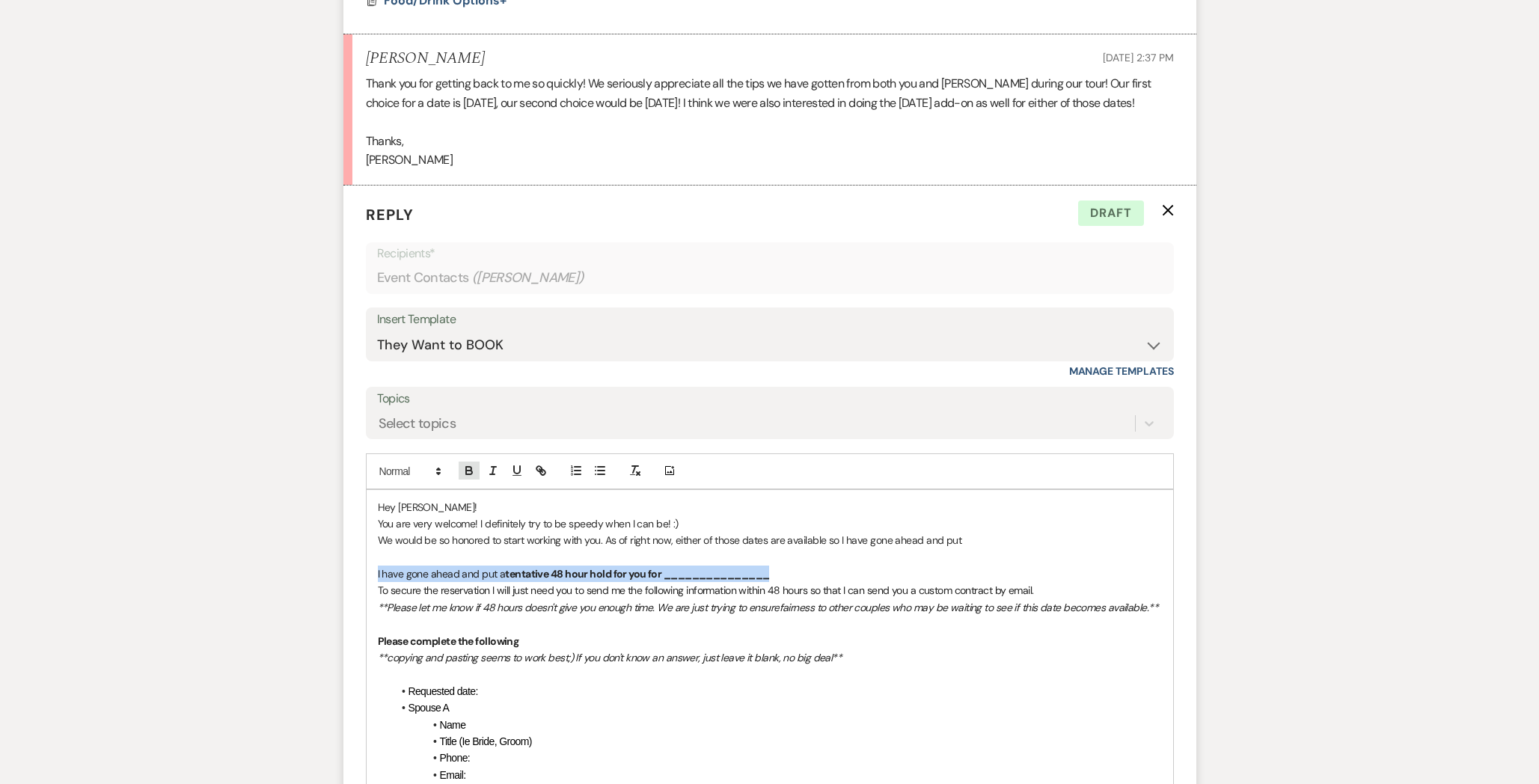
click at [471, 471] on icon "button" at bounding box center [468, 468] width 5 height 4
click at [462, 516] on p "Hey [PERSON_NAME]!" at bounding box center [770, 507] width 784 height 16
drag, startPoint x: 493, startPoint y: 593, endPoint x: 369, endPoint y: 601, distance: 124.3
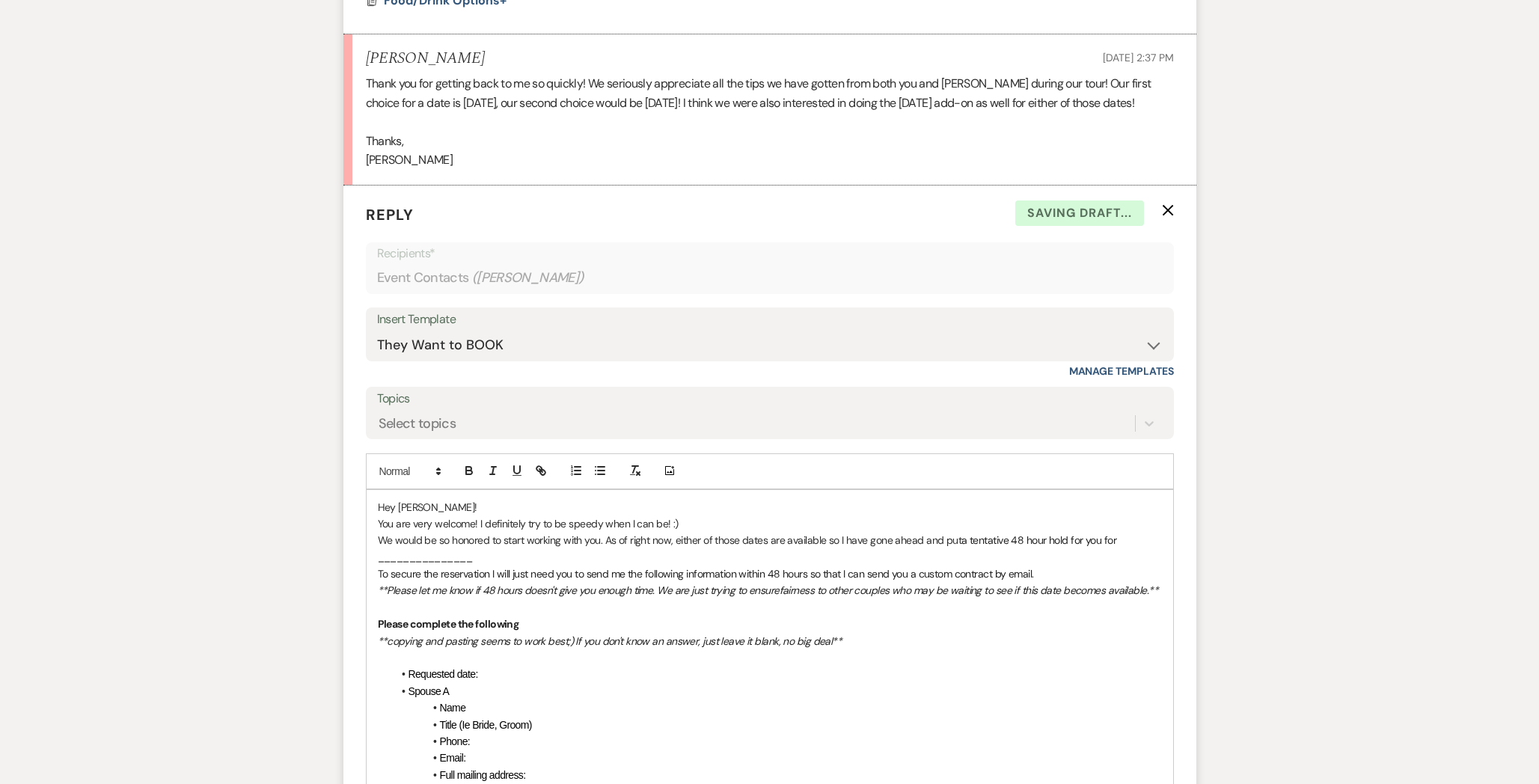
drag, startPoint x: 482, startPoint y: 576, endPoint x: 259, endPoint y: 579, distance: 223.0
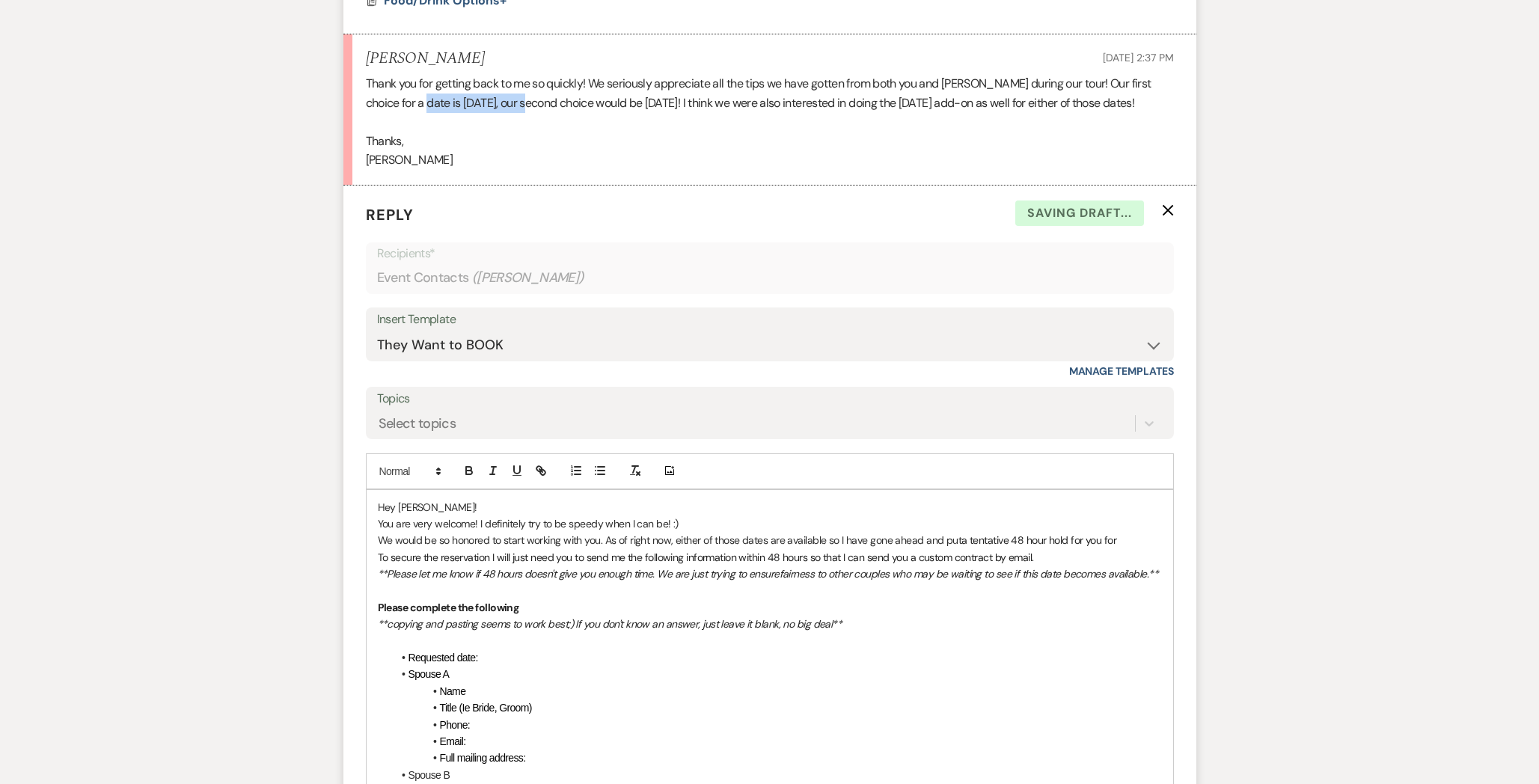
drag, startPoint x: 507, startPoint y: 100, endPoint x: 400, endPoint y: 102, distance: 107.0
click at [400, 102] on p "Thank you for getting back to me so quickly! We seriously appreciate all the ti…" at bounding box center [770, 92] width 808 height 38
copy p "[DATE],"
click at [1138, 548] on p "We would be so honored to start working with you. As of right now, either of th…" at bounding box center [770, 540] width 784 height 16
drag, startPoint x: 1117, startPoint y: 561, endPoint x: 1124, endPoint y: 579, distance: 19.3
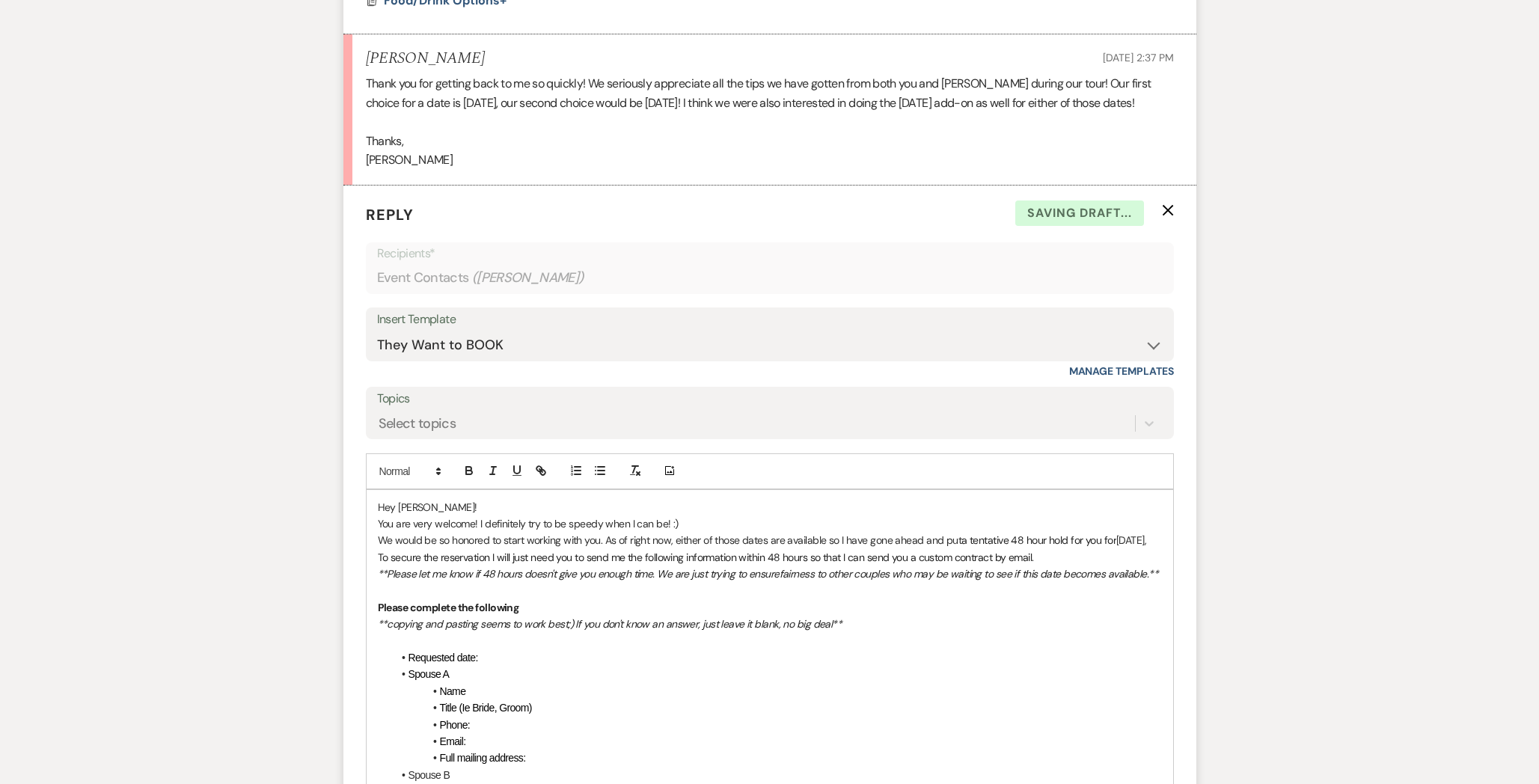
click at [1124, 548] on p "We would be so honored to start working with you. As of right now, either of th…" at bounding box center [770, 540] width 784 height 16
click at [464, 477] on icon "button" at bounding box center [469, 471] width 13 height 13
click at [441, 548] on p "We would be so honored to start working with you. As of right now, either of th…" at bounding box center [770, 540] width 784 height 16
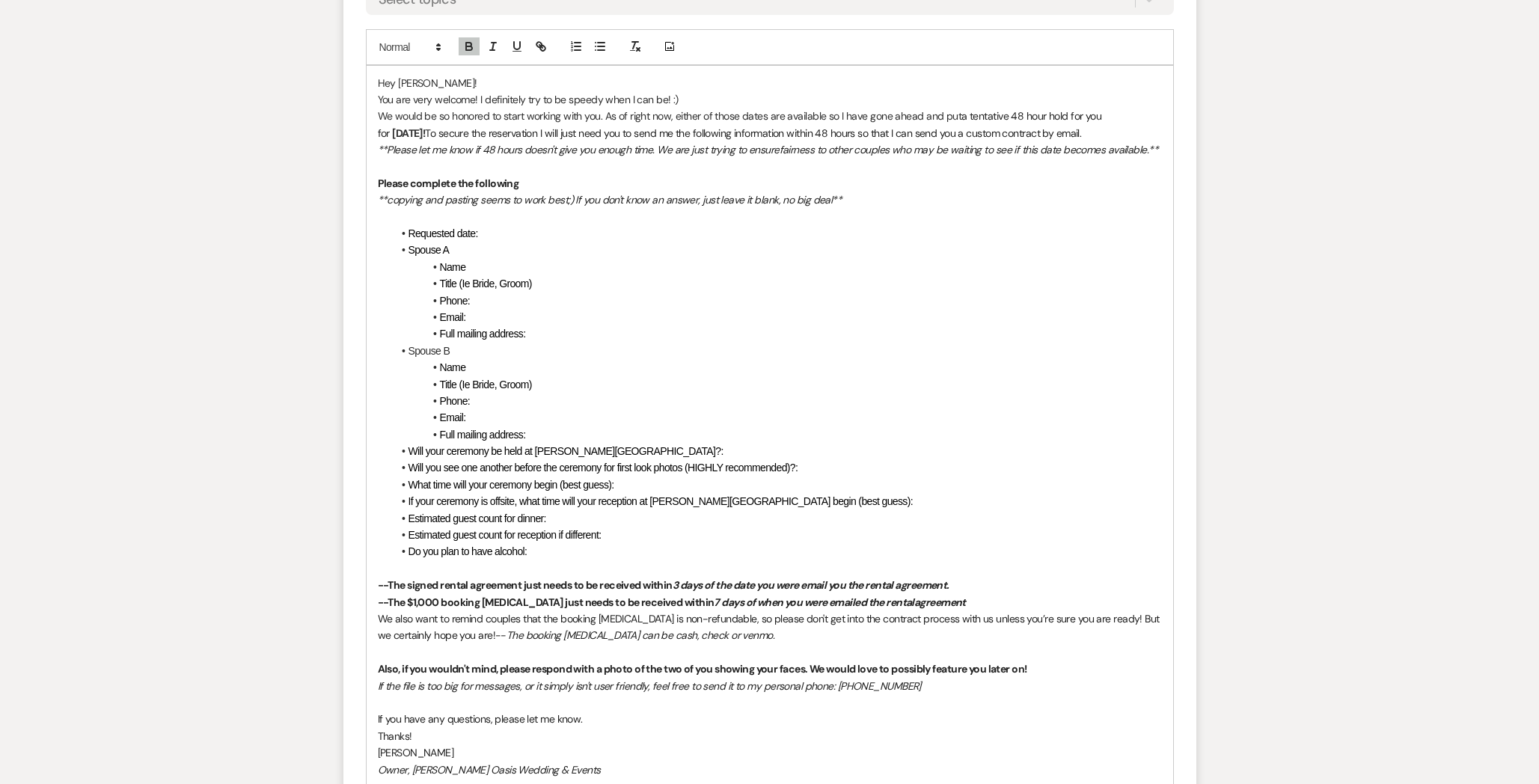
scroll to position [3658, 0]
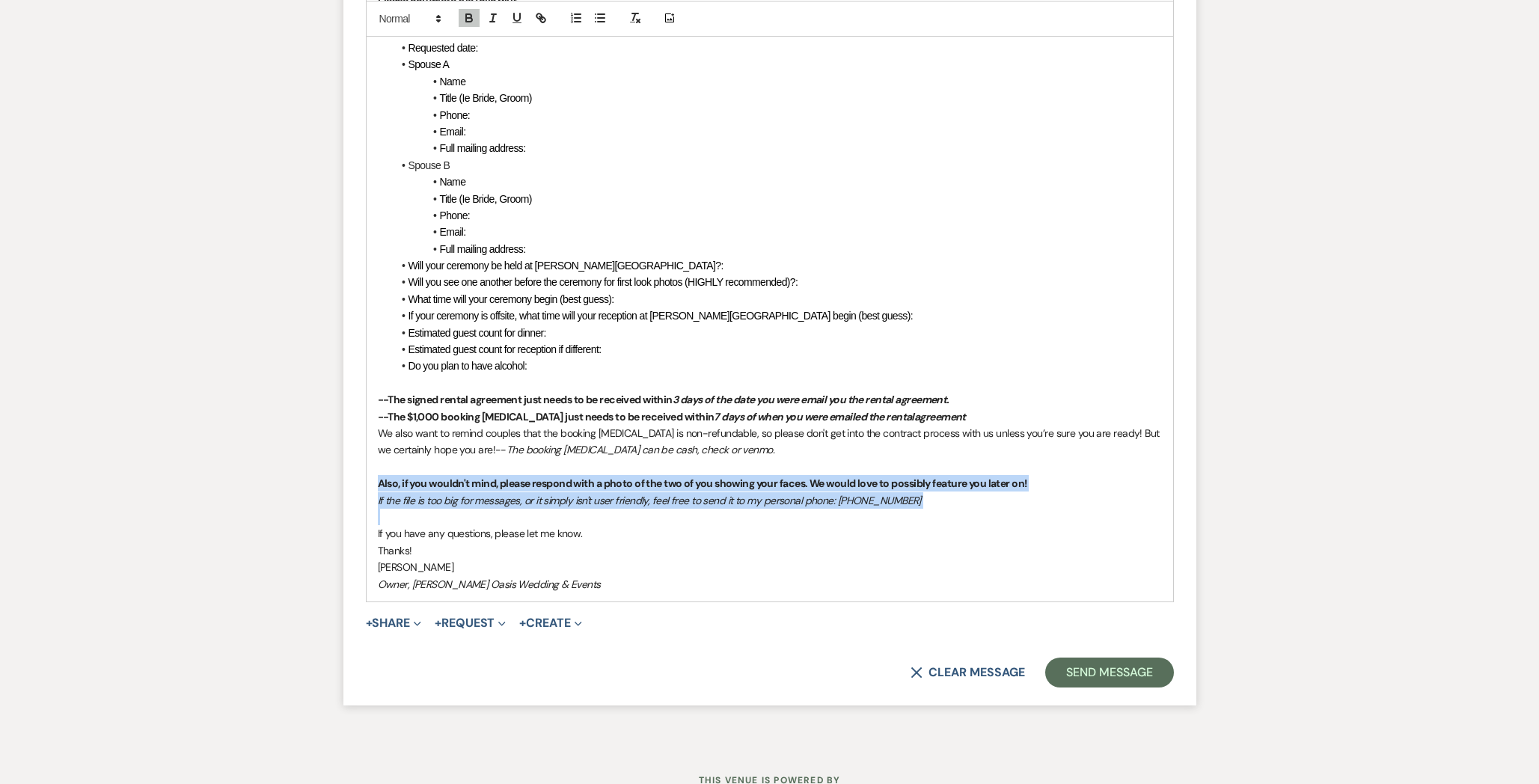
drag, startPoint x: 463, startPoint y: 538, endPoint x: 371, endPoint y: 493, distance: 102.4
click at [370, 494] on div "Hey [PERSON_NAME]! You are very welcome! I definitely try to be speedy when I c…" at bounding box center [770, 241] width 806 height 721
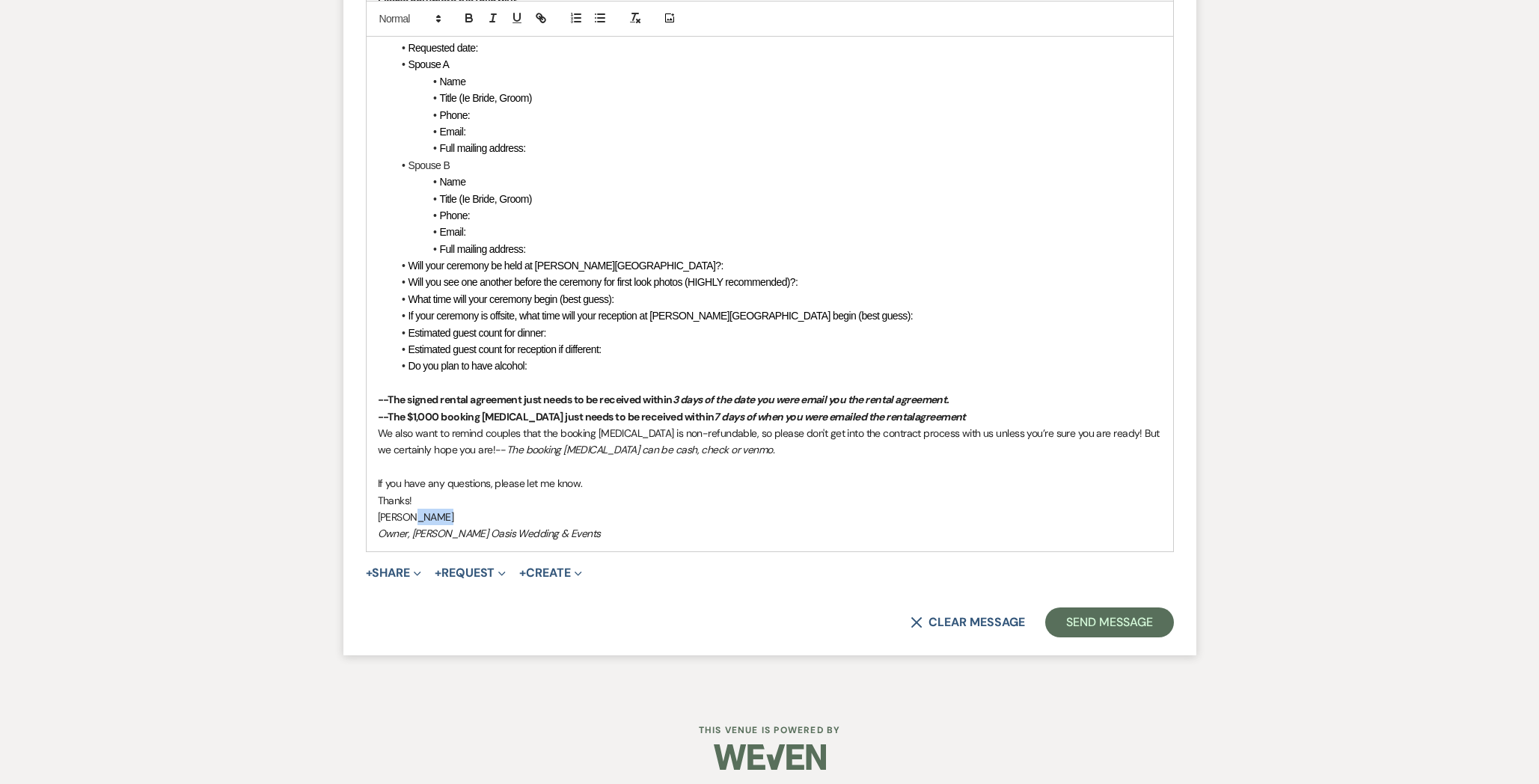
drag, startPoint x: 458, startPoint y: 538, endPoint x: 408, endPoint y: 535, distance: 50.1
click at [408, 525] on p "[PERSON_NAME]" at bounding box center [770, 516] width 784 height 16
drag, startPoint x: 548, startPoint y: 554, endPoint x: 409, endPoint y: 539, distance: 139.8
click at [409, 540] on div "Hey [PERSON_NAME]! You are very welcome! I definitely try to be speedy when I c…" at bounding box center [770, 216] width 806 height 671
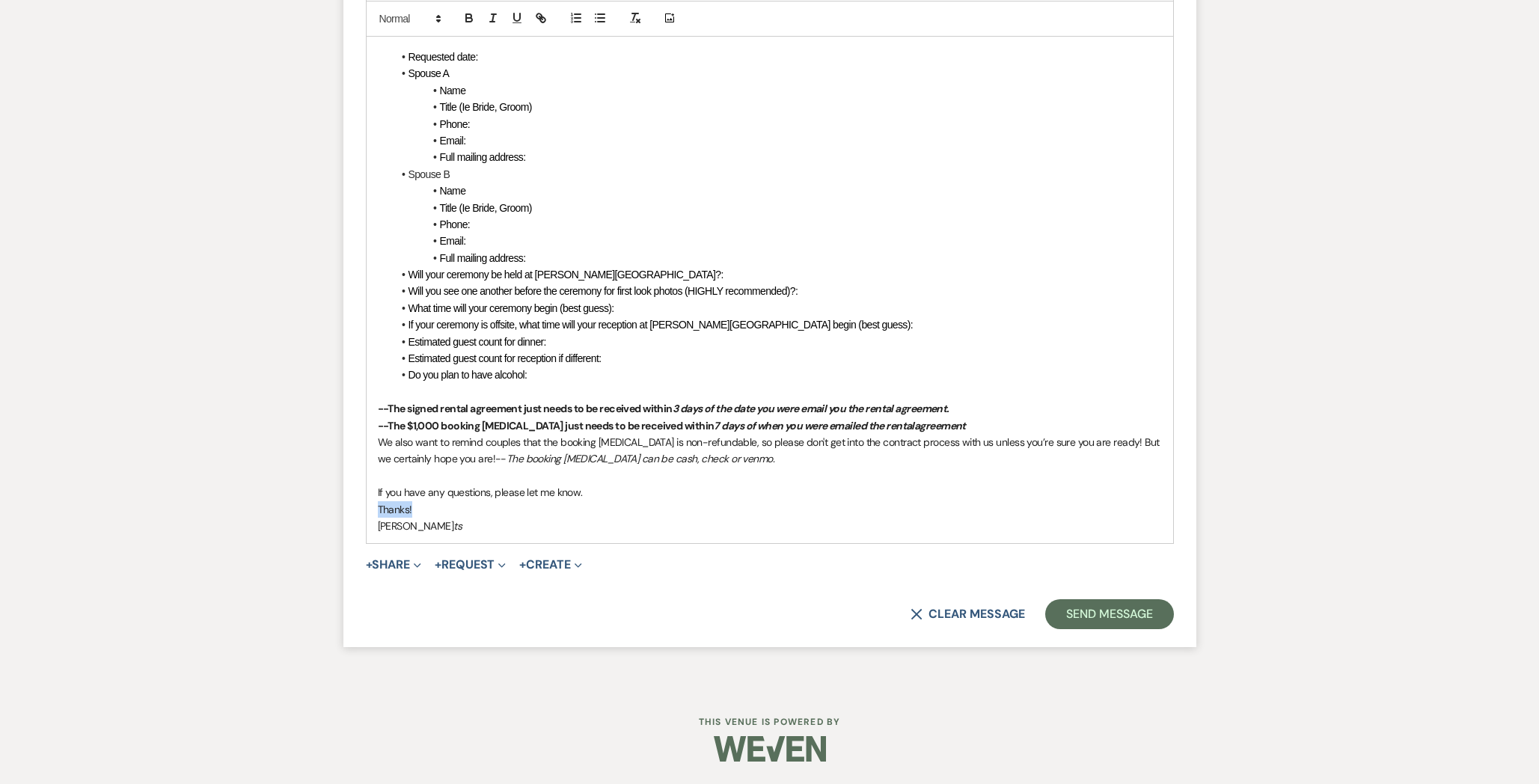
drag, startPoint x: 415, startPoint y: 519, endPoint x: 240, endPoint y: 519, distance: 175.0
click at [437, 534] on p "[PERSON_NAME]" at bounding box center [770, 525] width 784 height 16
click at [1133, 612] on button "Send Message" at bounding box center [1109, 614] width 128 height 30
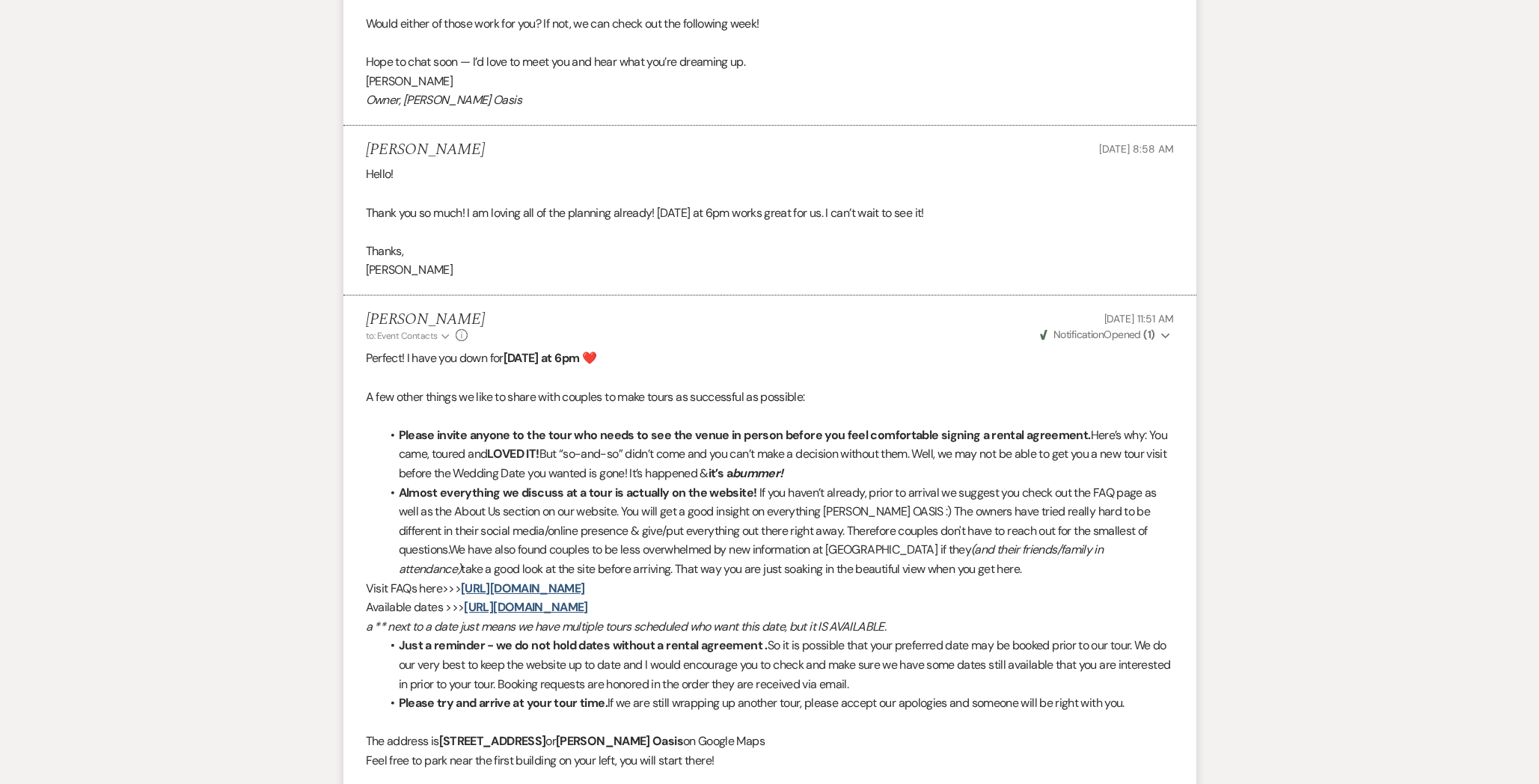
scroll to position [0, 0]
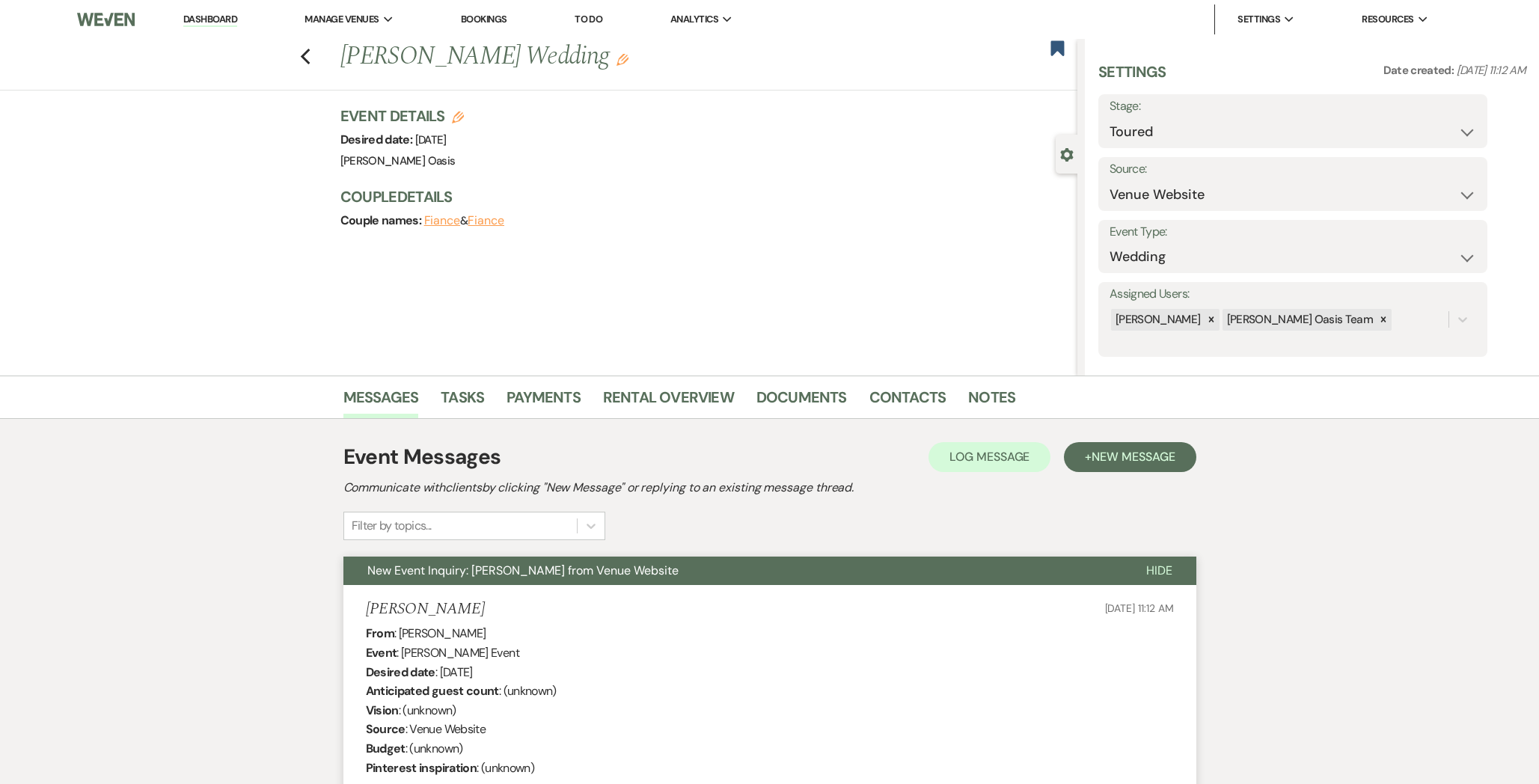
click at [456, 121] on icon "Edit" at bounding box center [458, 117] width 12 height 12
select select "615"
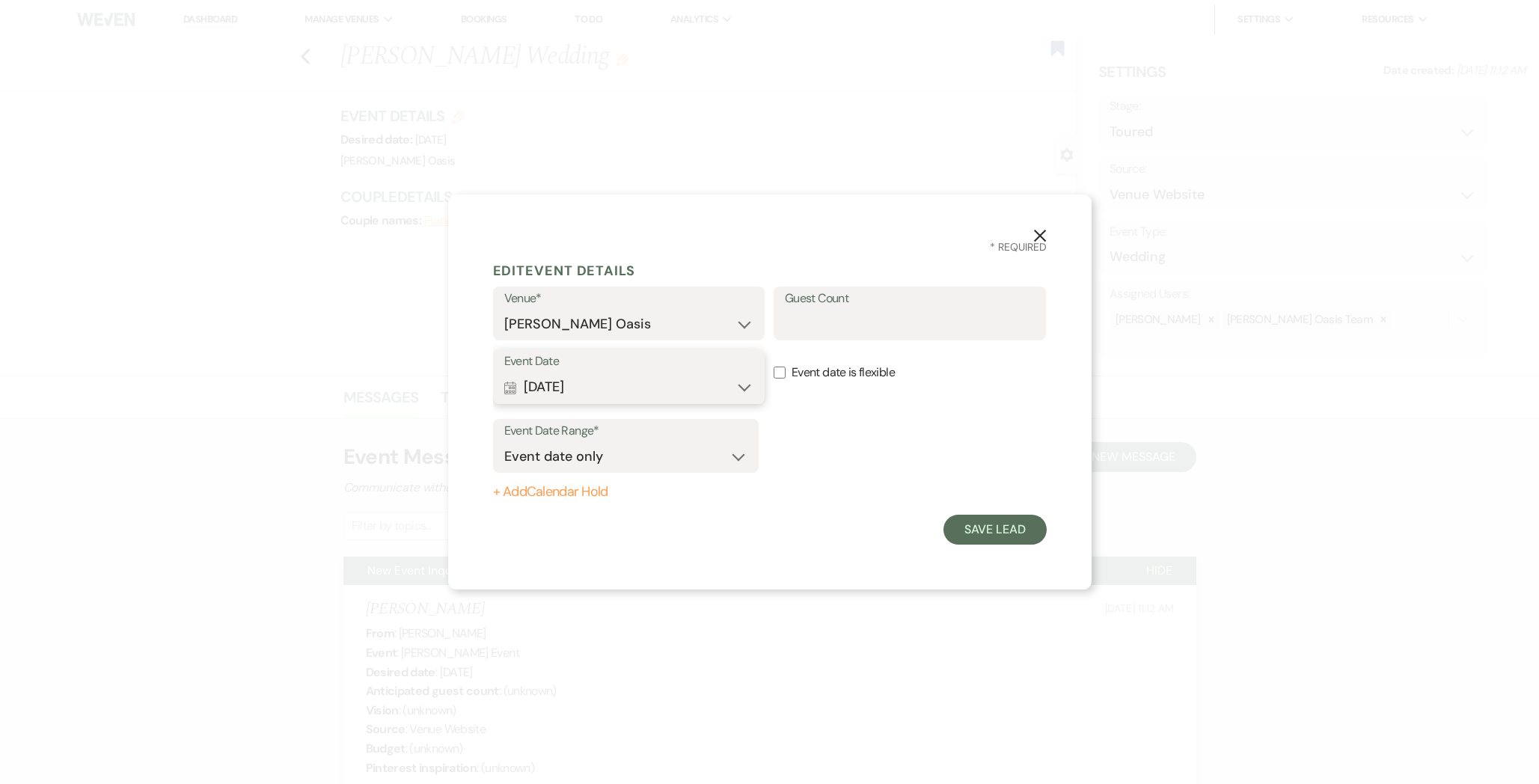
click at [662, 399] on button "Calendar [DATE] Expand" at bounding box center [629, 387] width 250 height 30
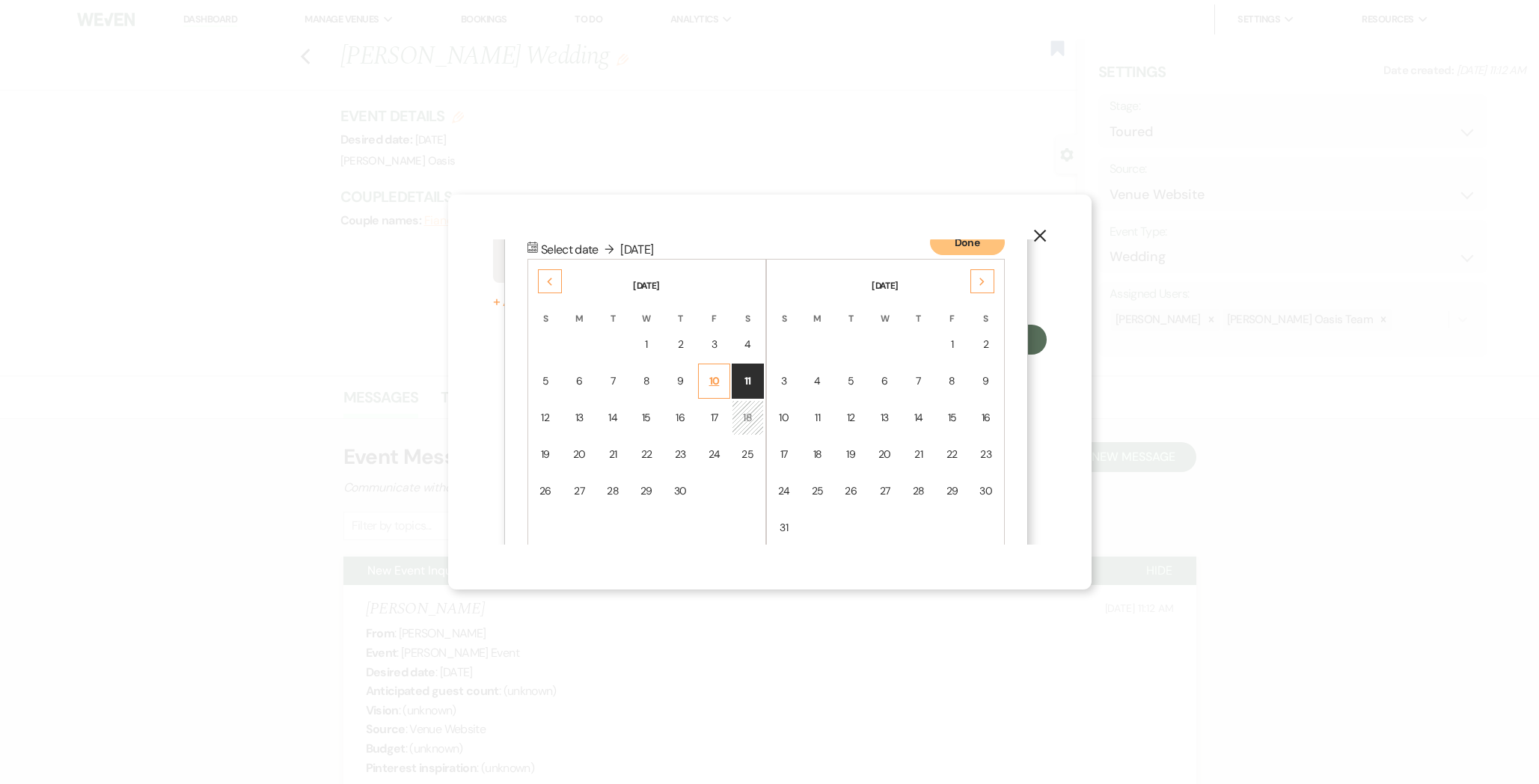
scroll to position [191, 0]
click at [549, 284] on div "Previous" at bounding box center [549, 279] width 24 height 24
click at [720, 450] on div "27" at bounding box center [714, 453] width 13 height 16
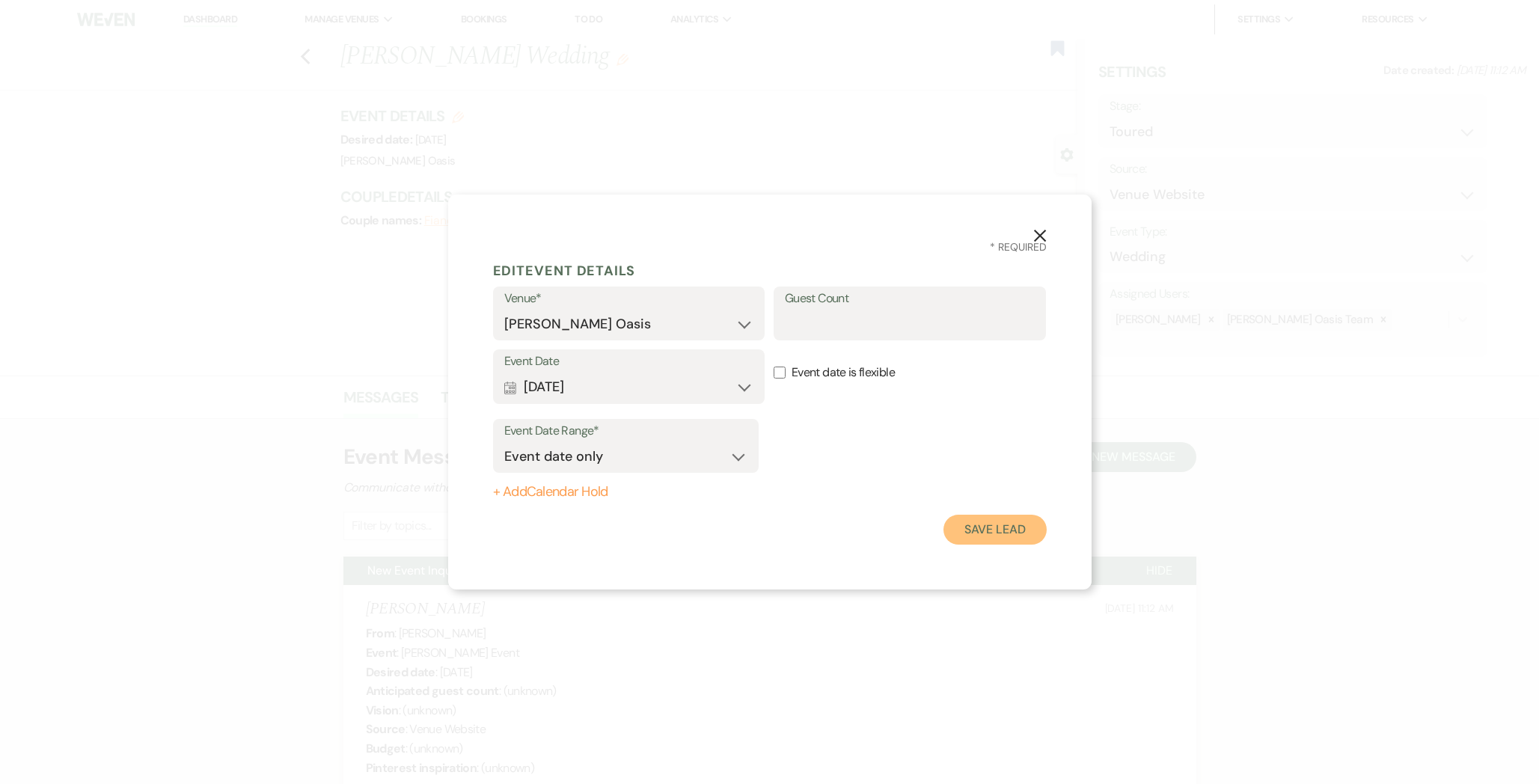
click at [976, 538] on button "Save Lead" at bounding box center [994, 529] width 102 height 30
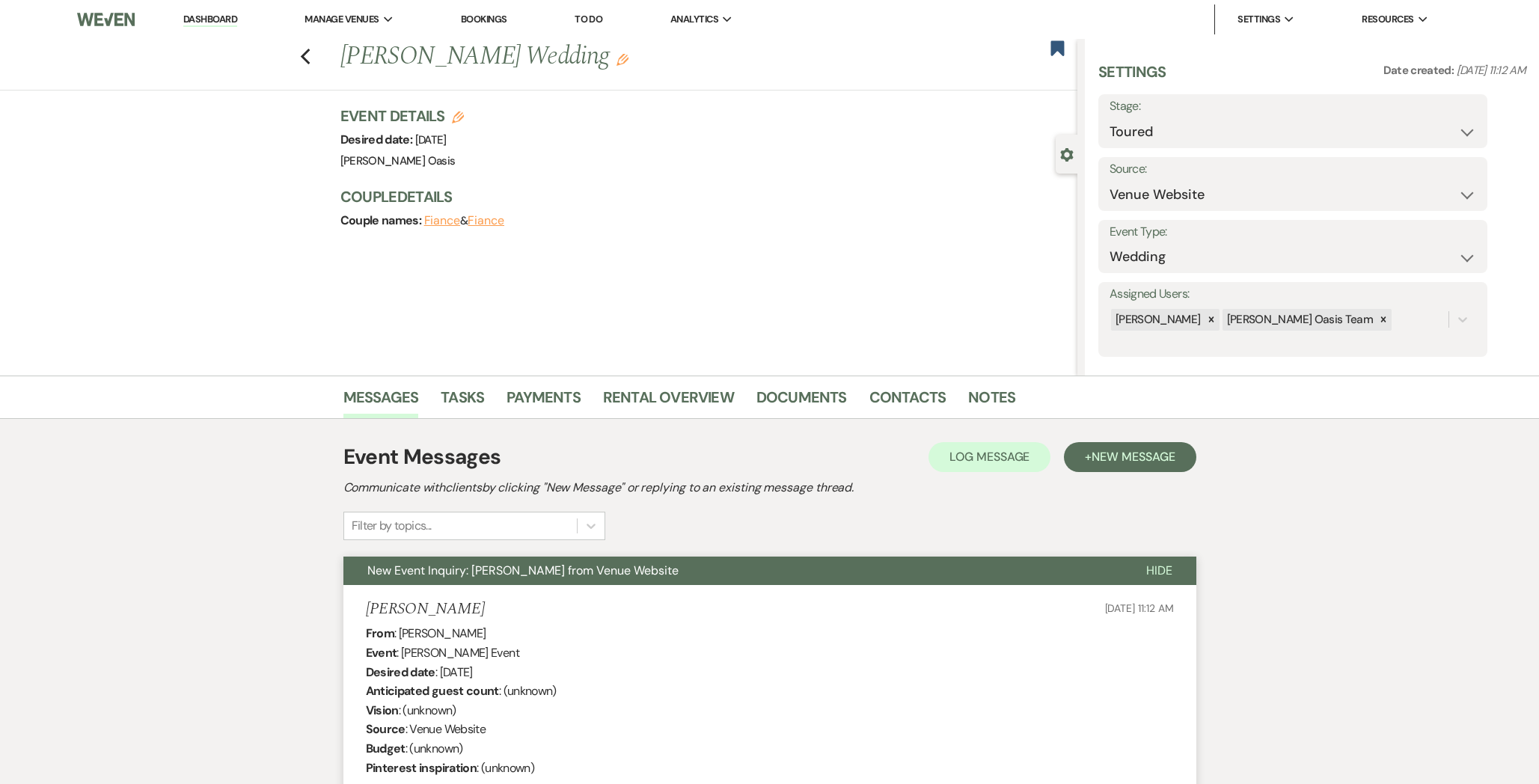
click at [916, 418] on div "Messages Tasks Payments Rental Overview Documents Contacts Notes" at bounding box center [770, 397] width 1539 height 43
click at [915, 406] on link "Contacts" at bounding box center [908, 402] width 77 height 33
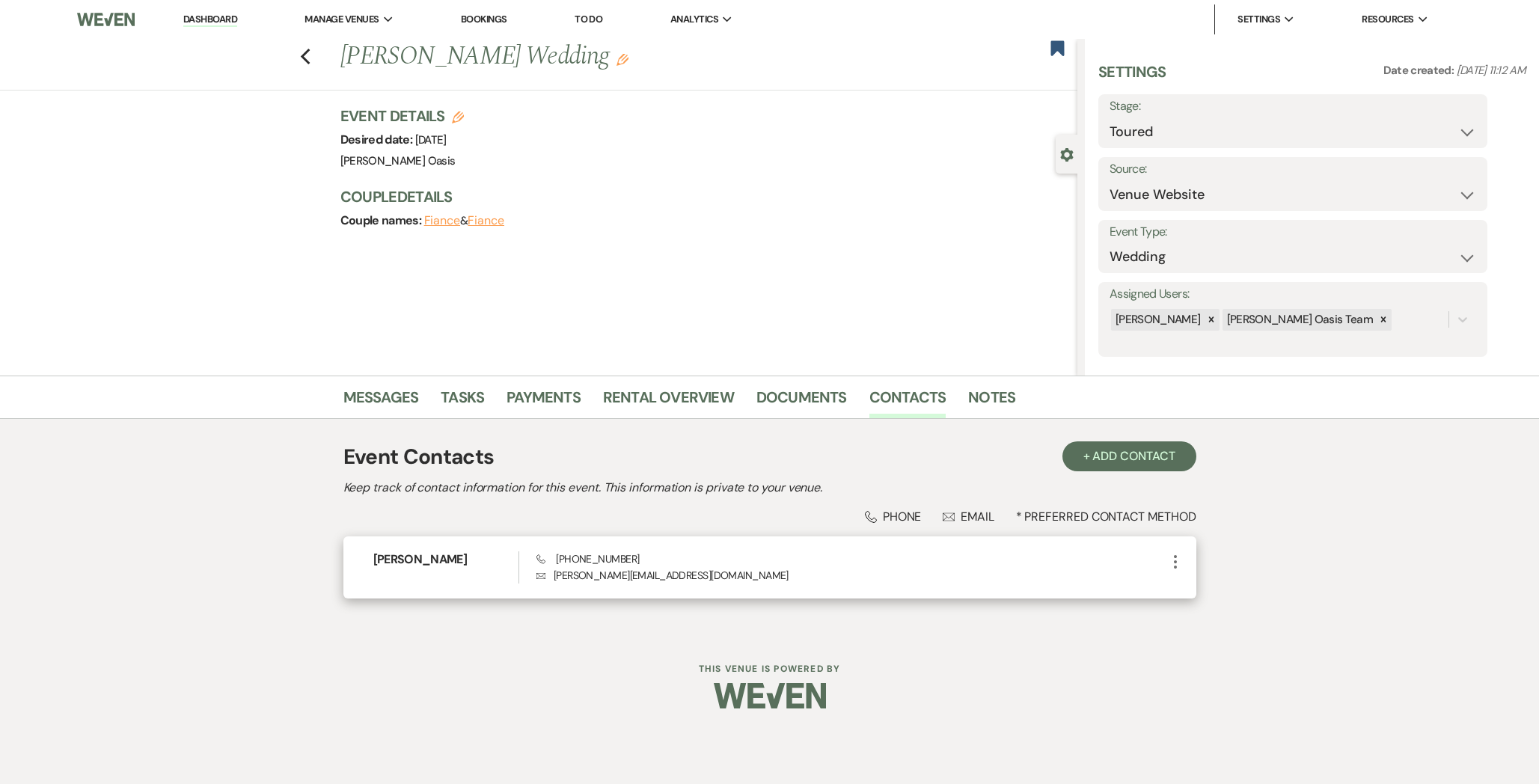
click at [1176, 549] on div "[PERSON_NAME] Phone [PHONE_NUMBER] Envelope [PERSON_NAME][EMAIL_ADDRESS][DOMAIN…" at bounding box center [770, 567] width 853 height 62
click at [1176, 556] on use "button" at bounding box center [1176, 561] width 3 height 13
click at [1193, 589] on use "button" at bounding box center [1190, 591] width 11 height 11
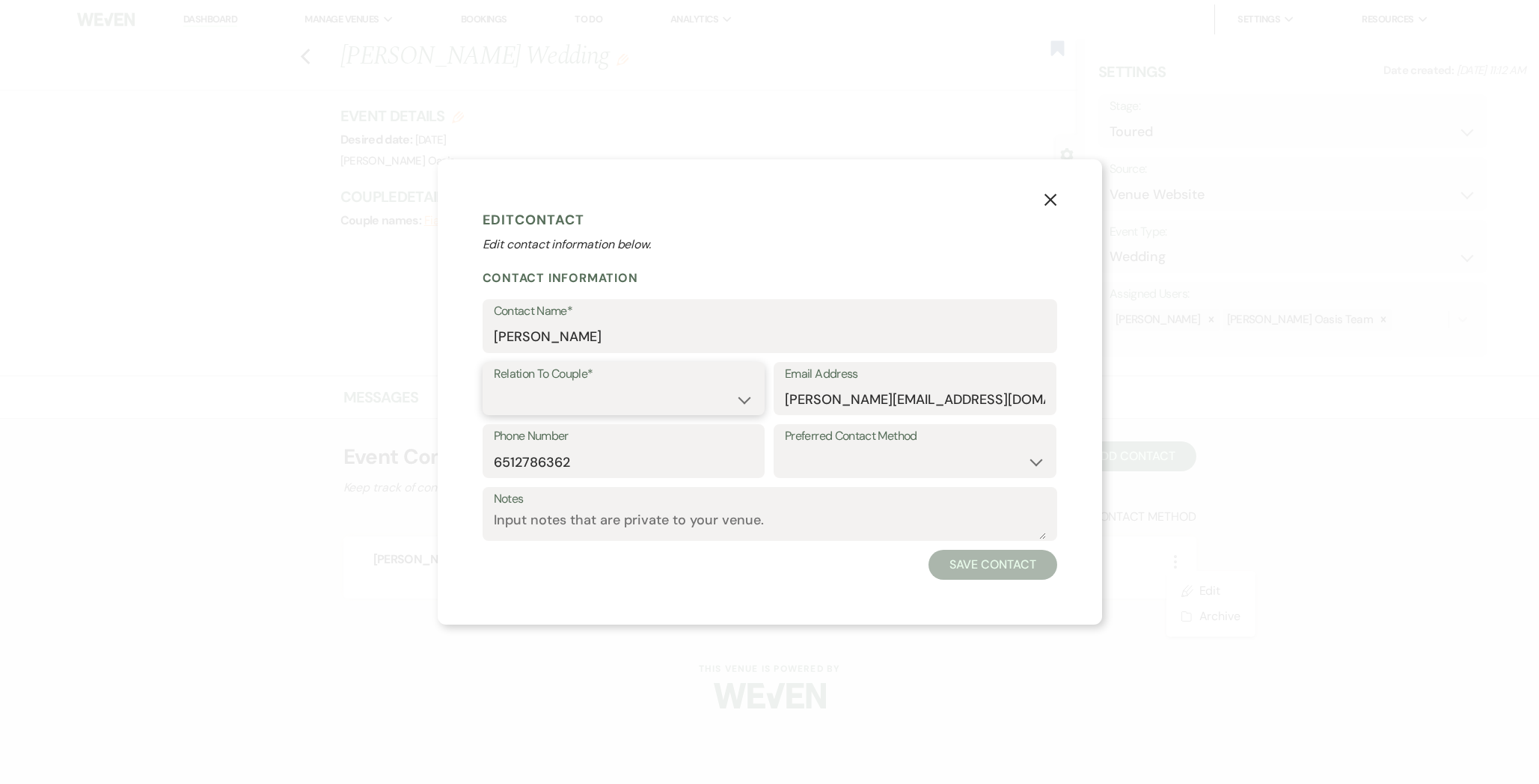
click at [735, 394] on select "Couple Planner Parent of Couple Family Member Friend Other" at bounding box center [624, 399] width 260 height 29
select select "1"
click at [954, 560] on button "Save Contact" at bounding box center [992, 565] width 128 height 30
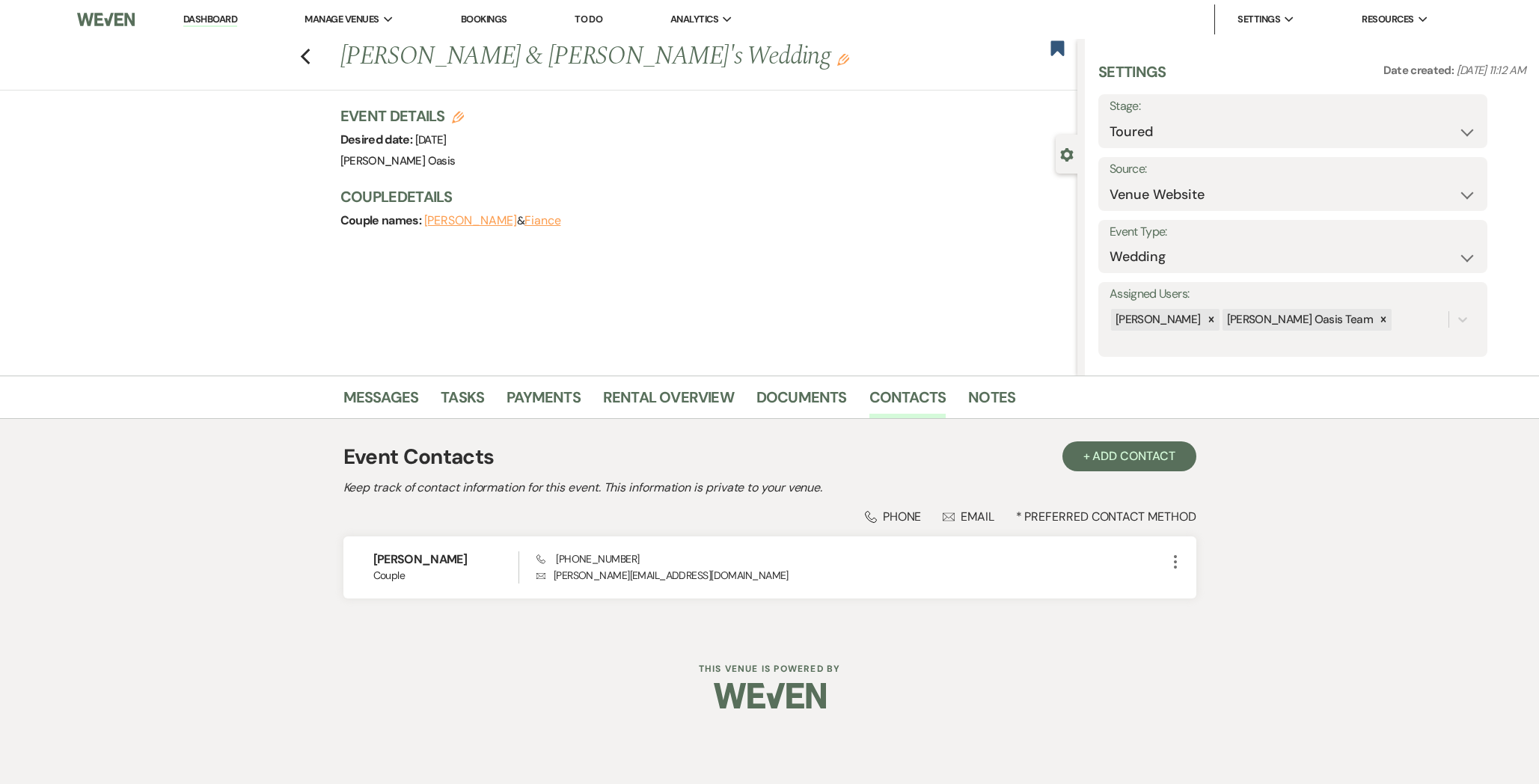
click at [230, 17] on link "Dashboard" at bounding box center [210, 20] width 54 height 14
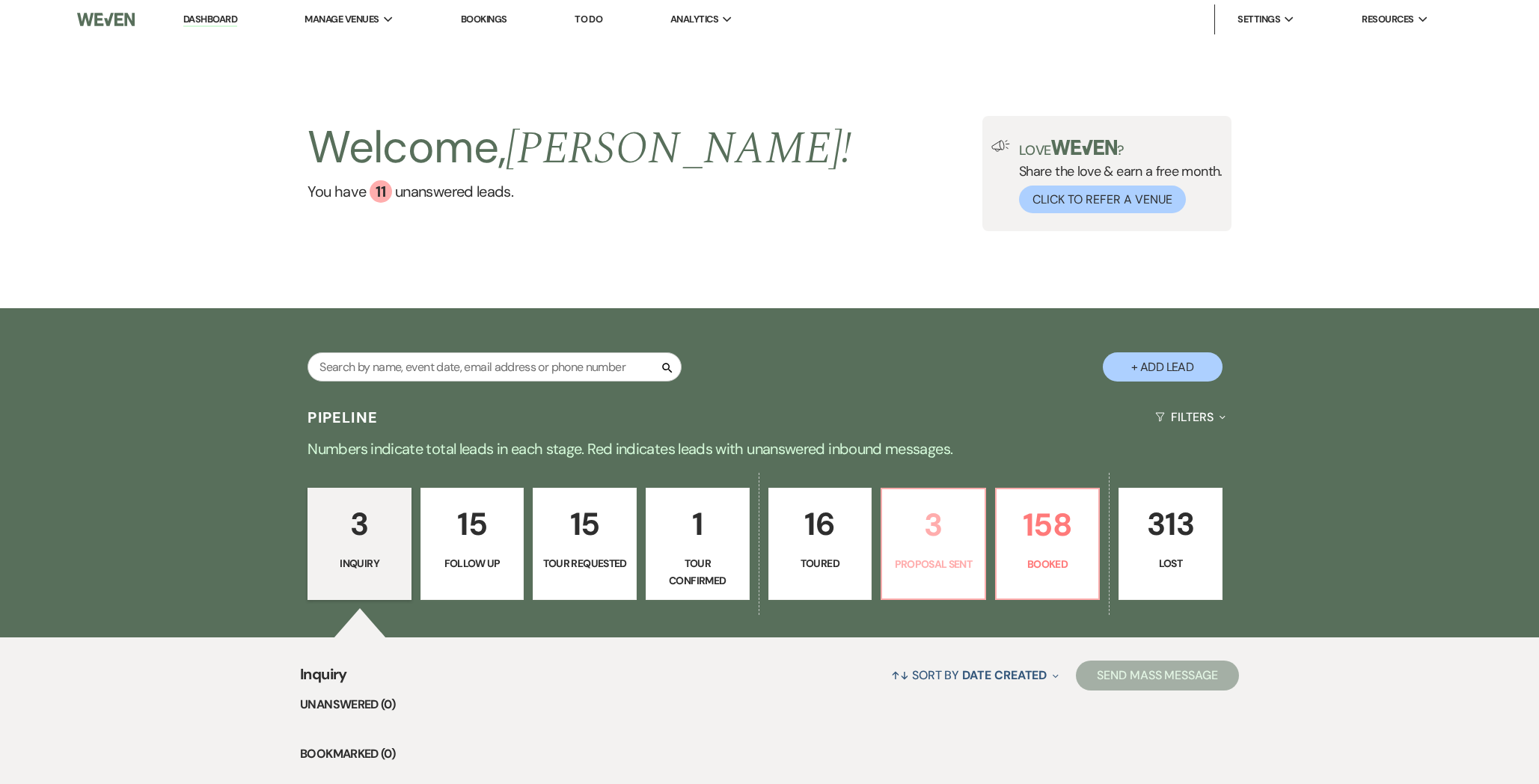
click at [962, 570] on p "Proposal Sent" at bounding box center [932, 564] width 84 height 16
select select "6"
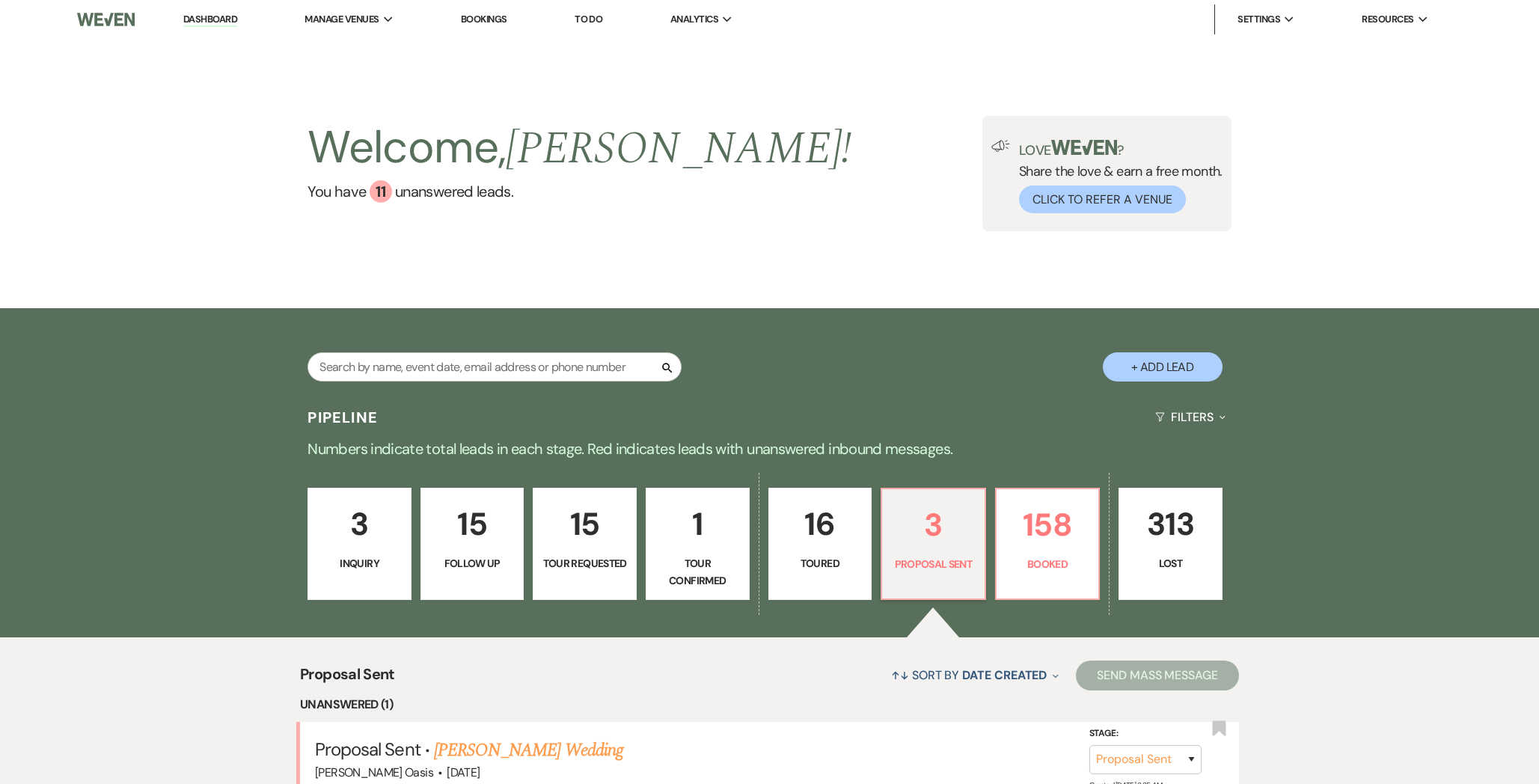
scroll to position [259, 0]
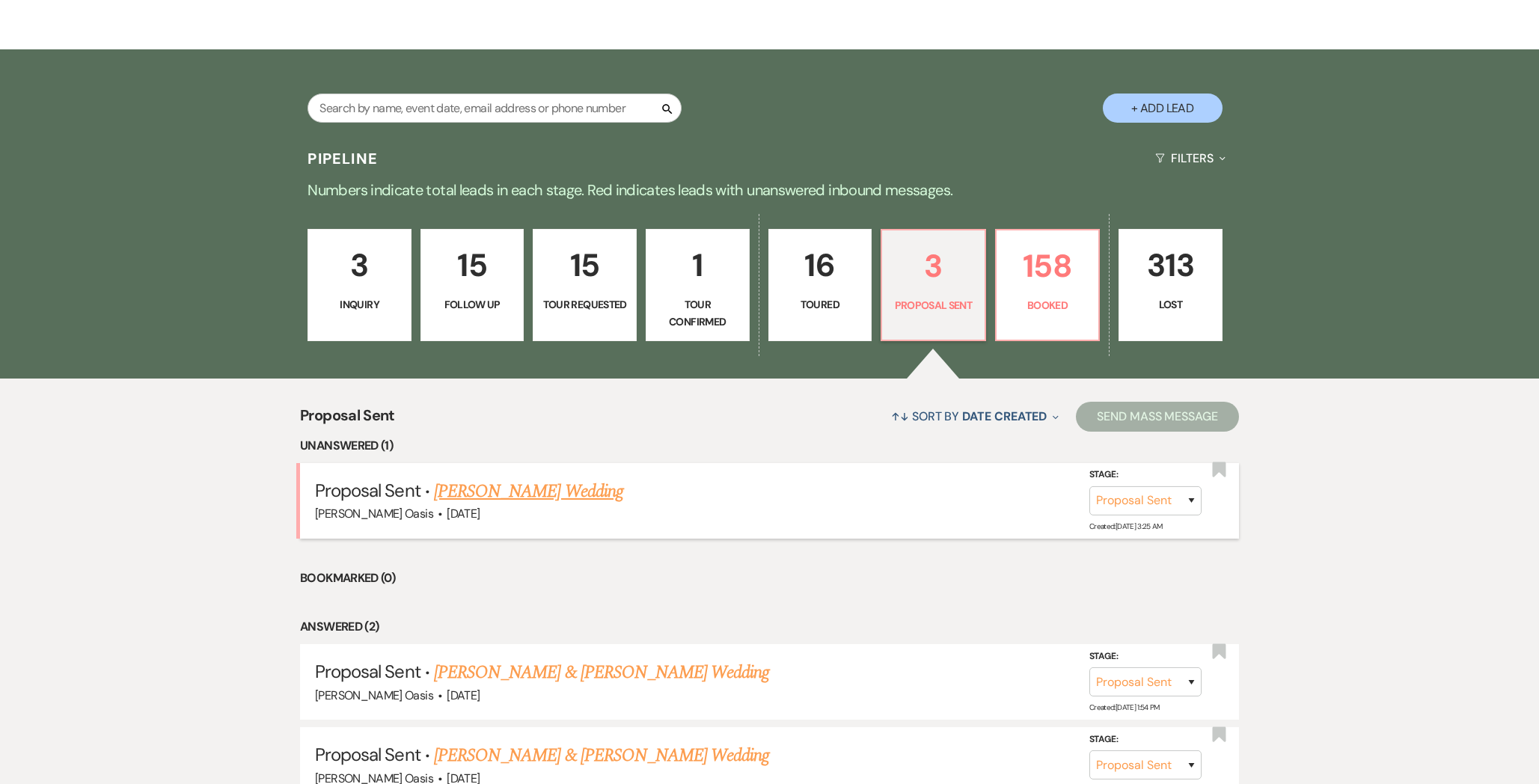
click at [551, 485] on link "[PERSON_NAME] Wedding" at bounding box center [528, 491] width 189 height 27
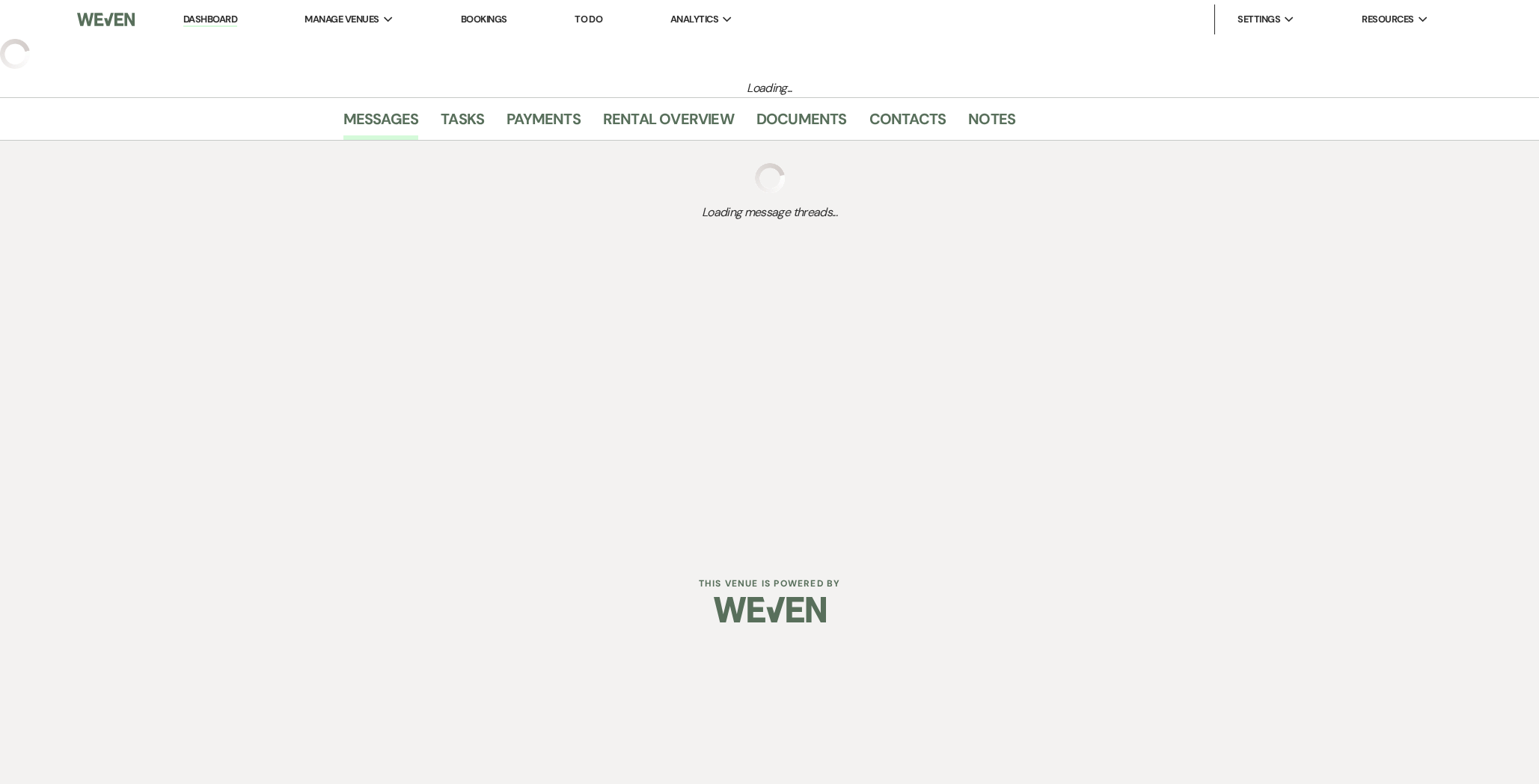
select select "6"
select select "5"
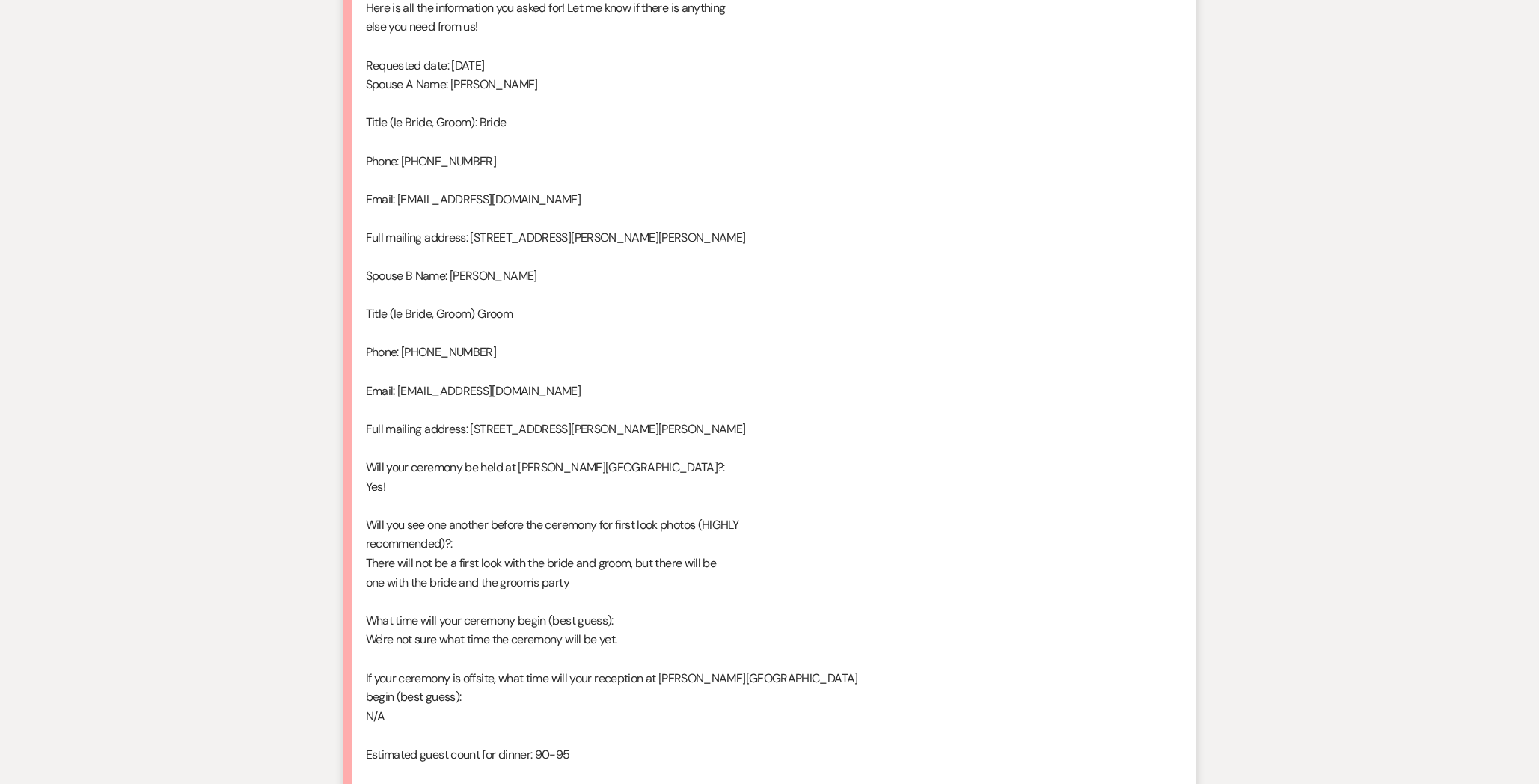
scroll to position [3390, 0]
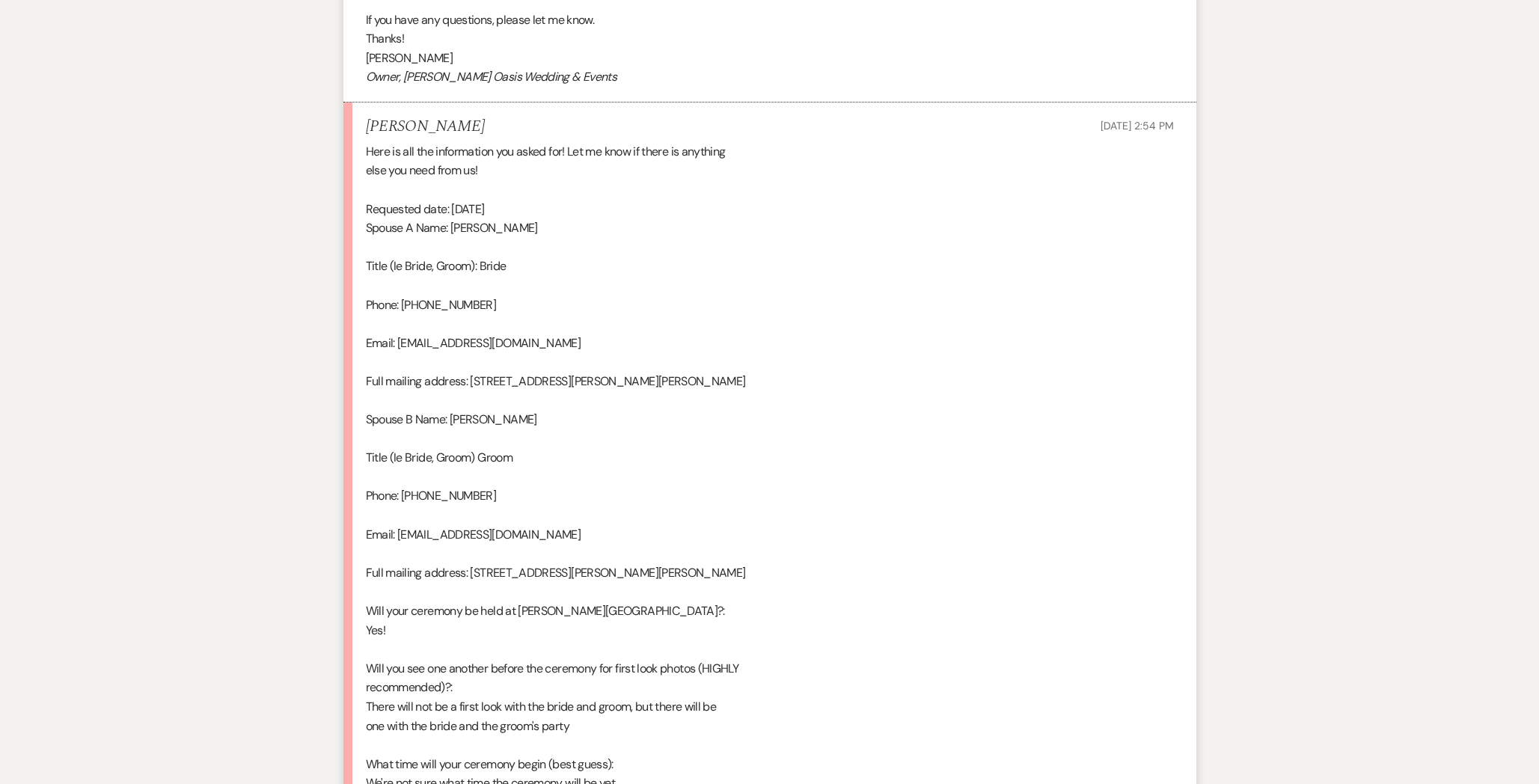
drag, startPoint x: 542, startPoint y: 434, endPoint x: 449, endPoint y: 435, distance: 93.0
click at [449, 437] on div "Here is all the information you asked for! Let me know if there is anything els…" at bounding box center [770, 630] width 808 height 976
copy div "[PERSON_NAME]"
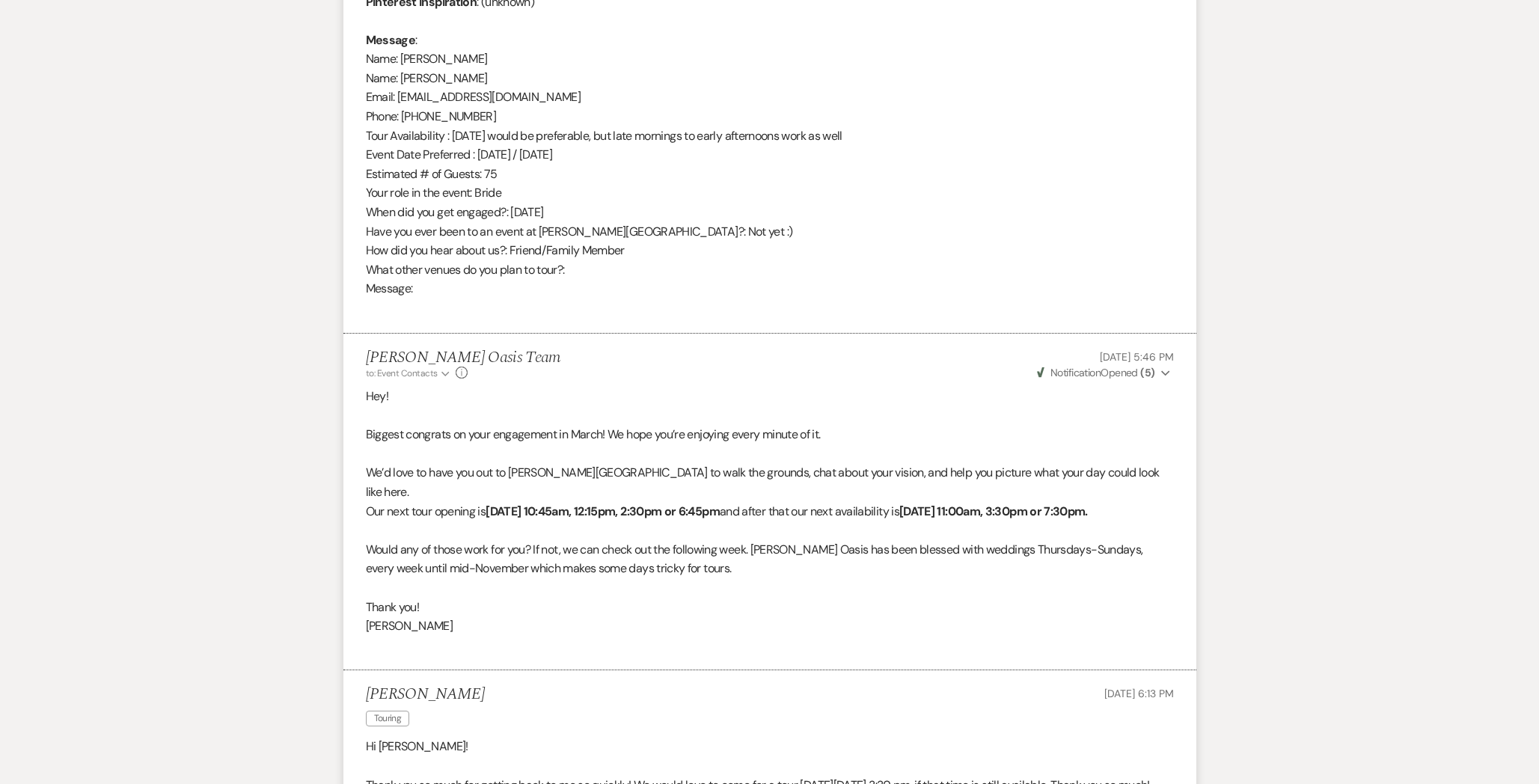
scroll to position [29, 0]
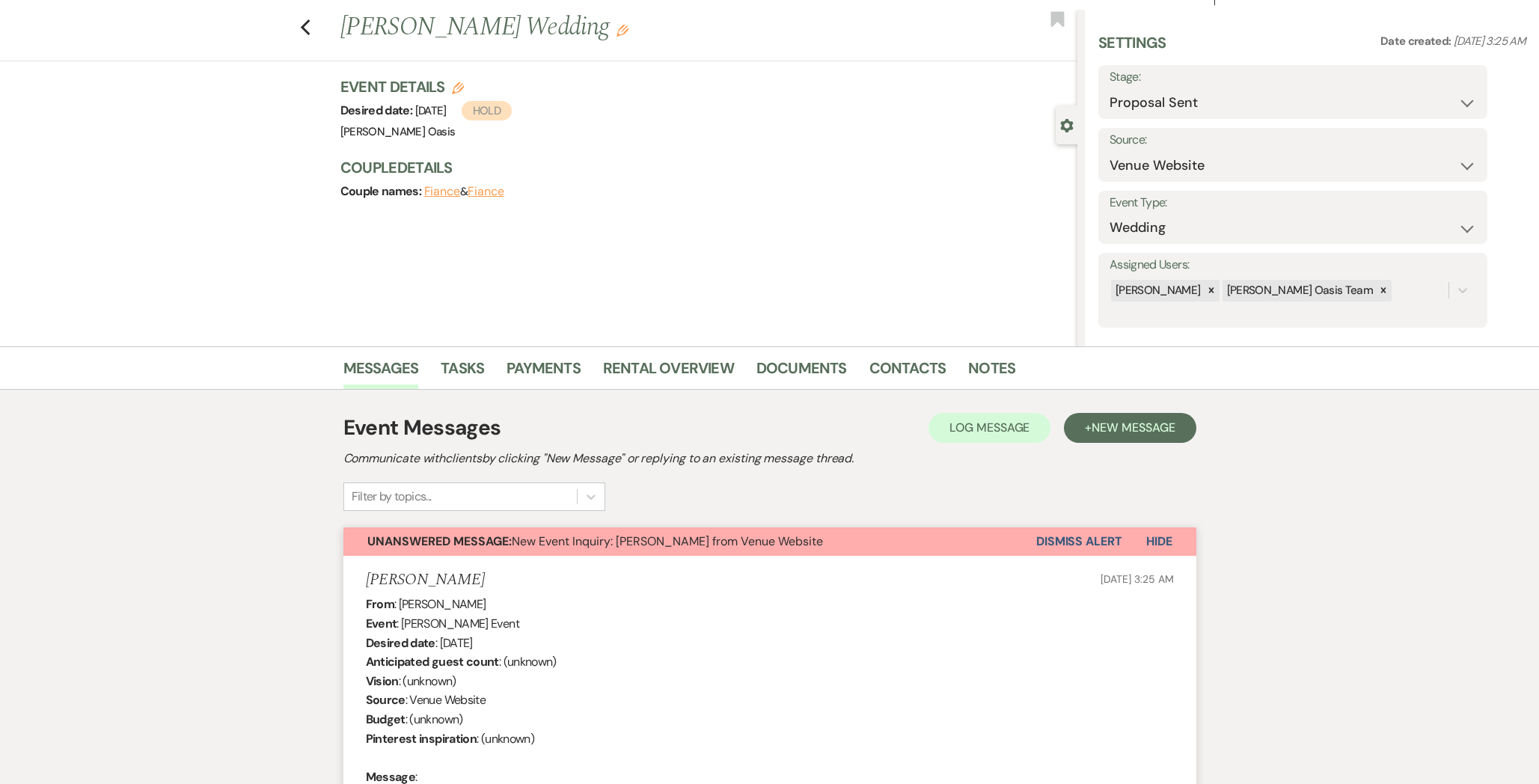
click at [1097, 541] on button "Dismiss Alert" at bounding box center [1079, 541] width 86 height 29
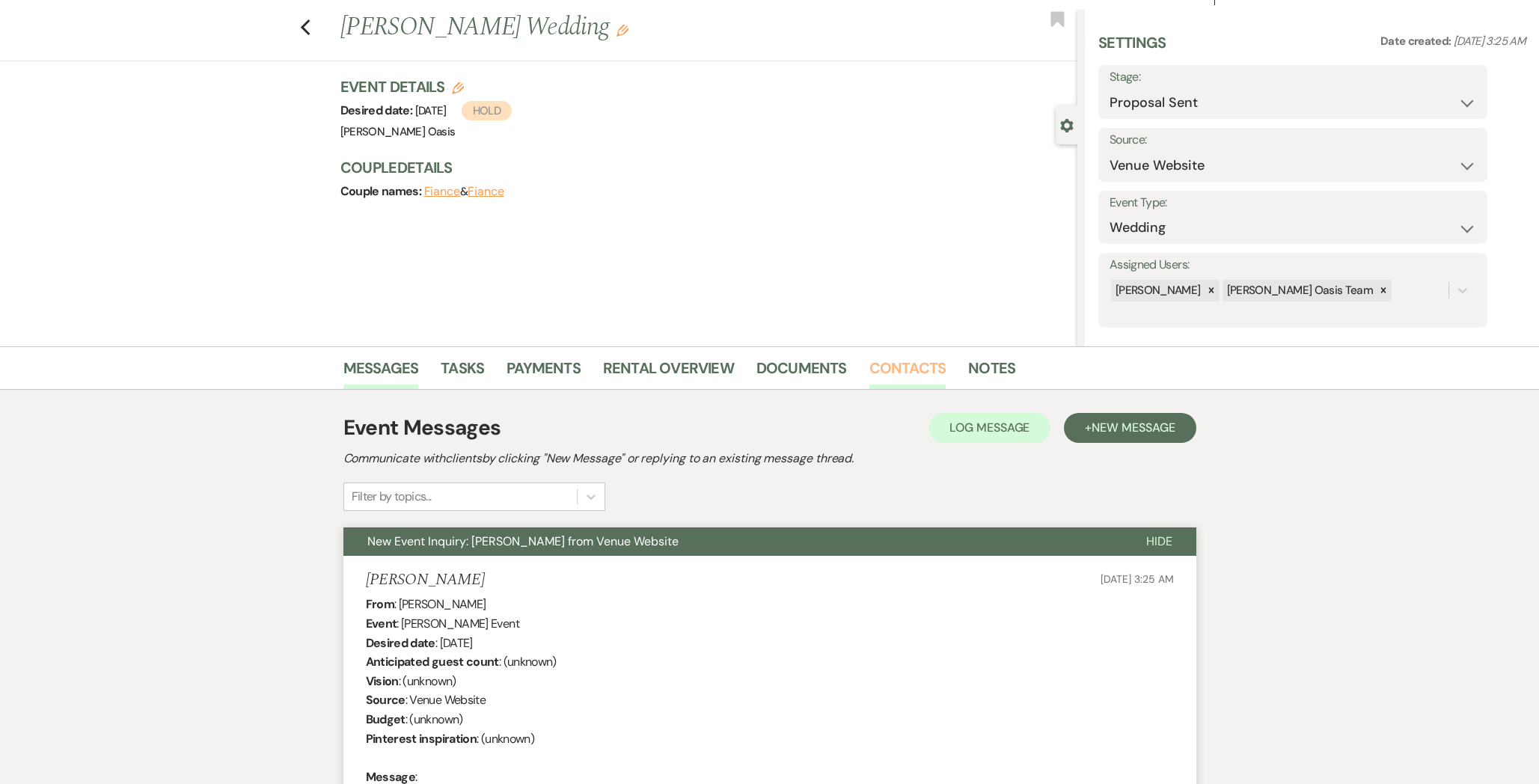
click at [876, 368] on link "Contacts" at bounding box center [908, 372] width 77 height 33
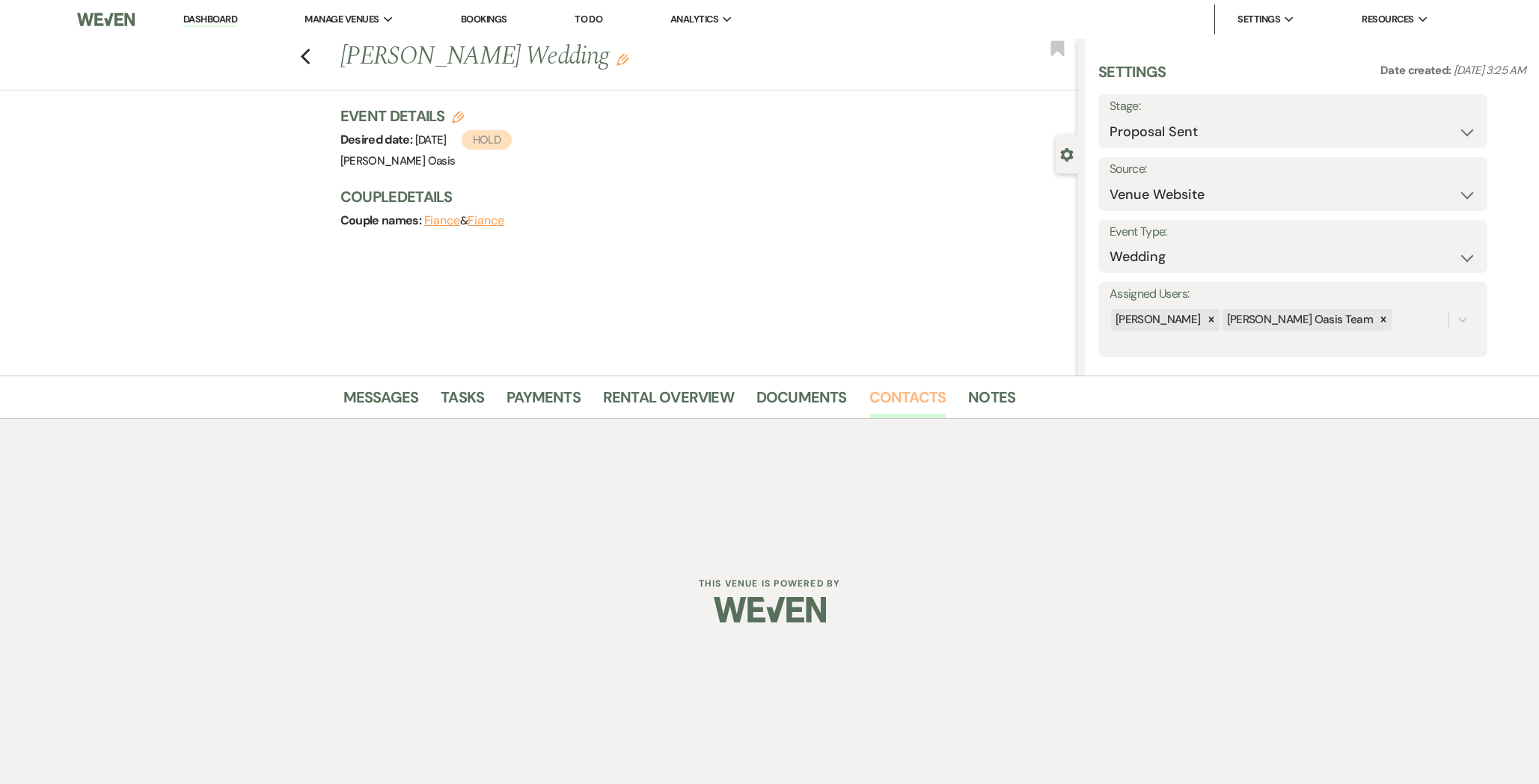
click at [891, 403] on link "Contacts" at bounding box center [908, 402] width 77 height 33
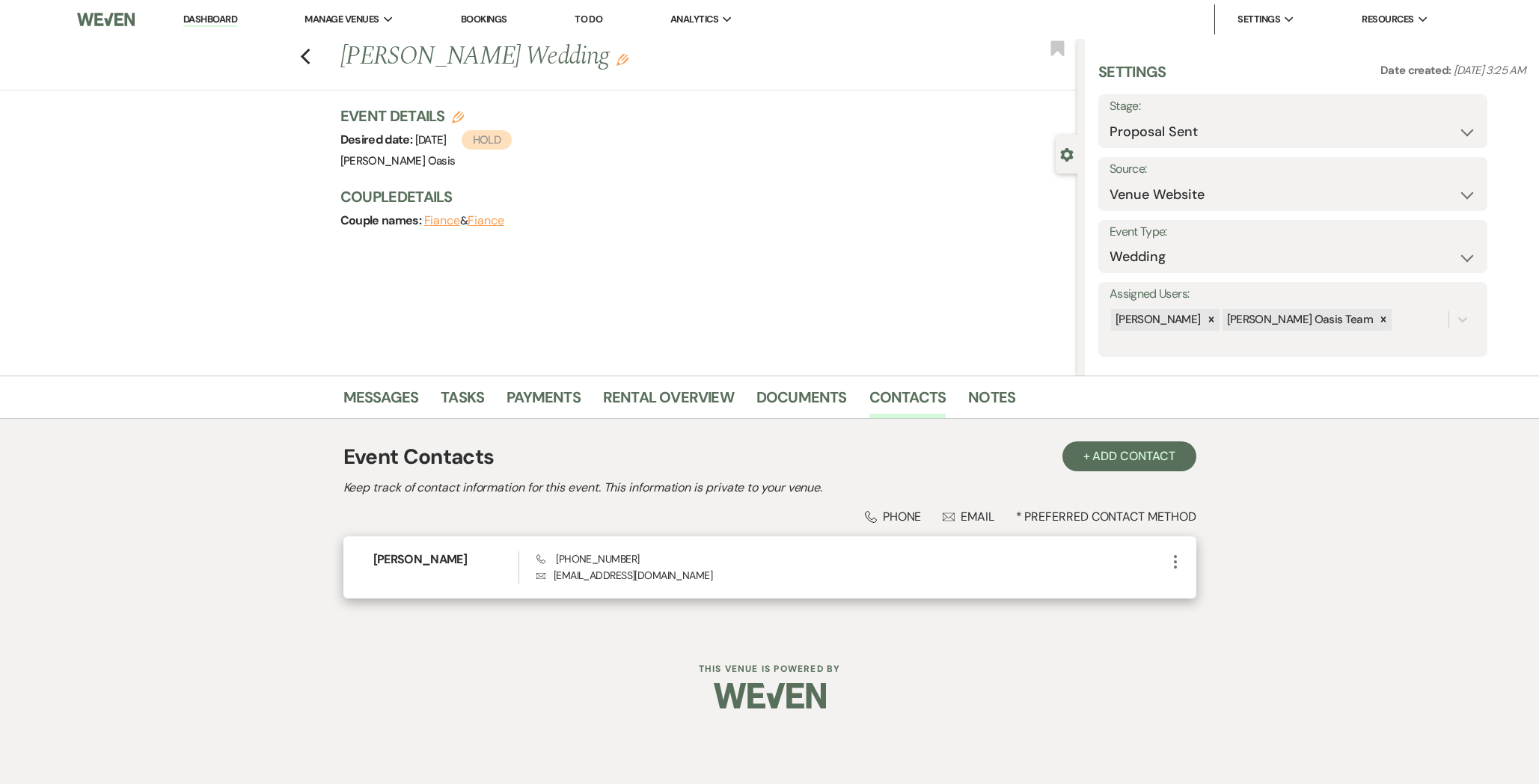
click at [1175, 558] on icon "More" at bounding box center [1176, 561] width 18 height 18
click at [1216, 592] on button "Pencil Edit" at bounding box center [1211, 590] width 89 height 25
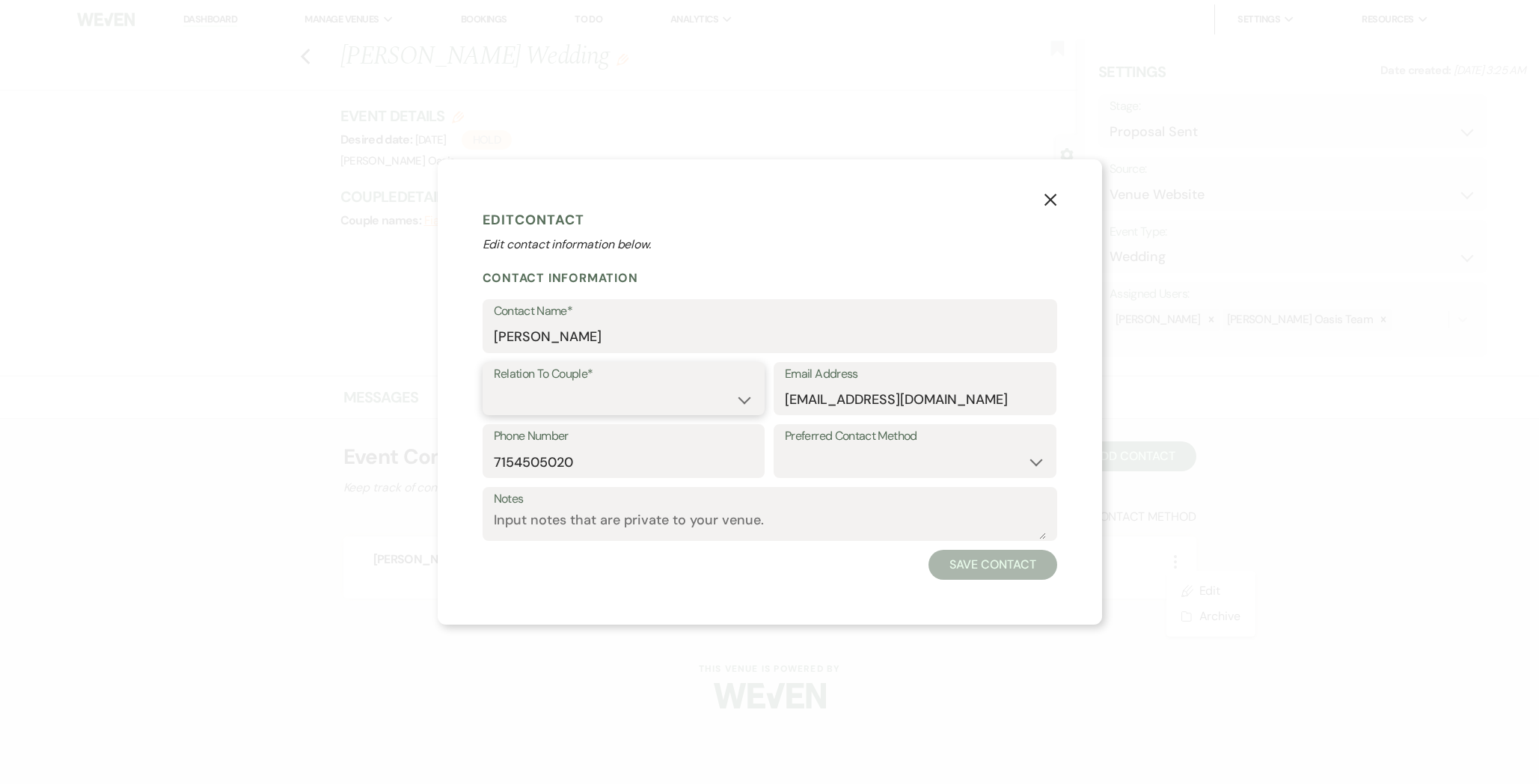
click at [545, 390] on select "Couple Planner Parent of Couple Family Member Friend Other" at bounding box center [624, 399] width 260 height 29
select select "1"
click at [971, 571] on button "Save Contact" at bounding box center [992, 565] width 128 height 30
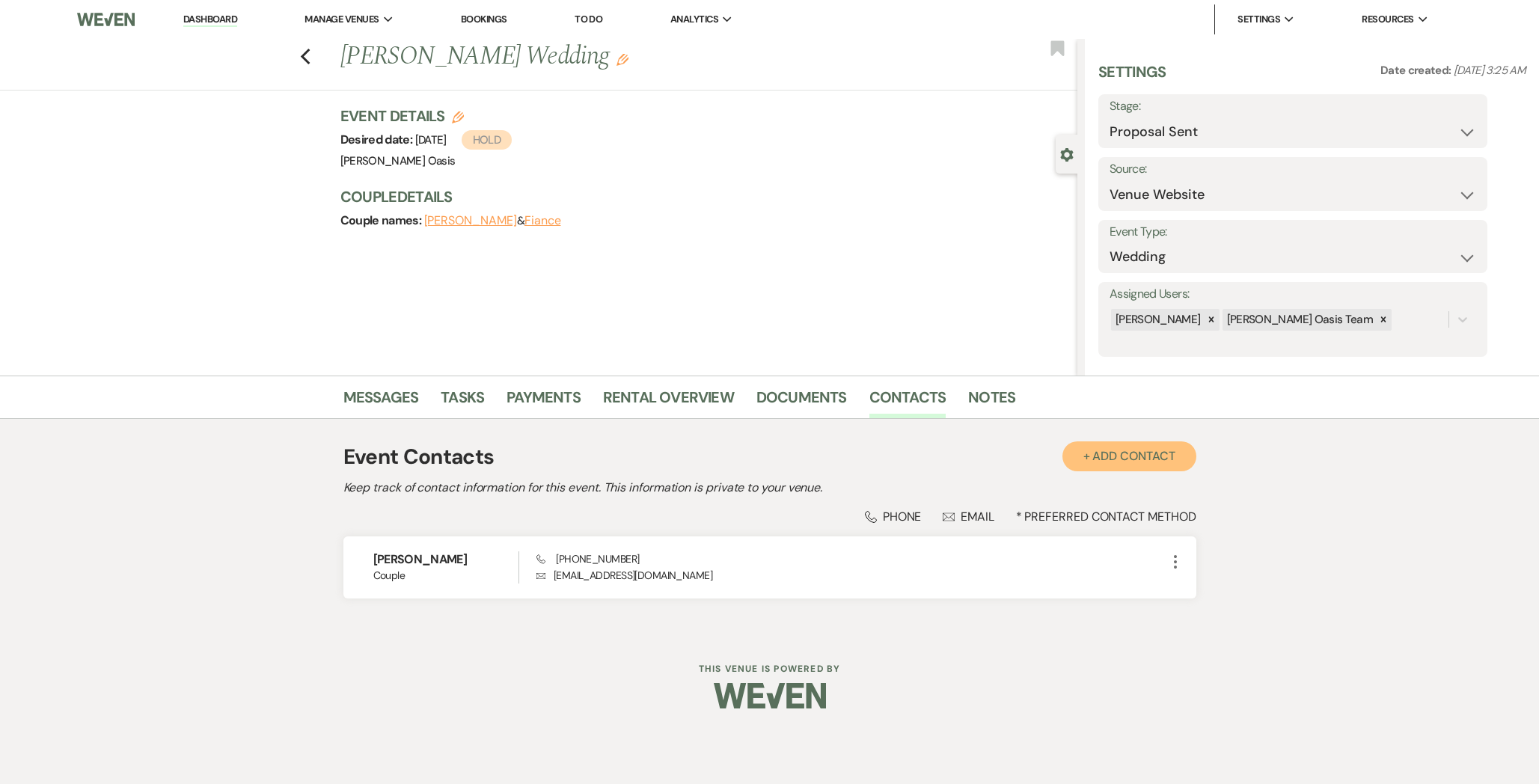
click at [1128, 460] on button "+ Add Contact" at bounding box center [1130, 456] width 134 height 30
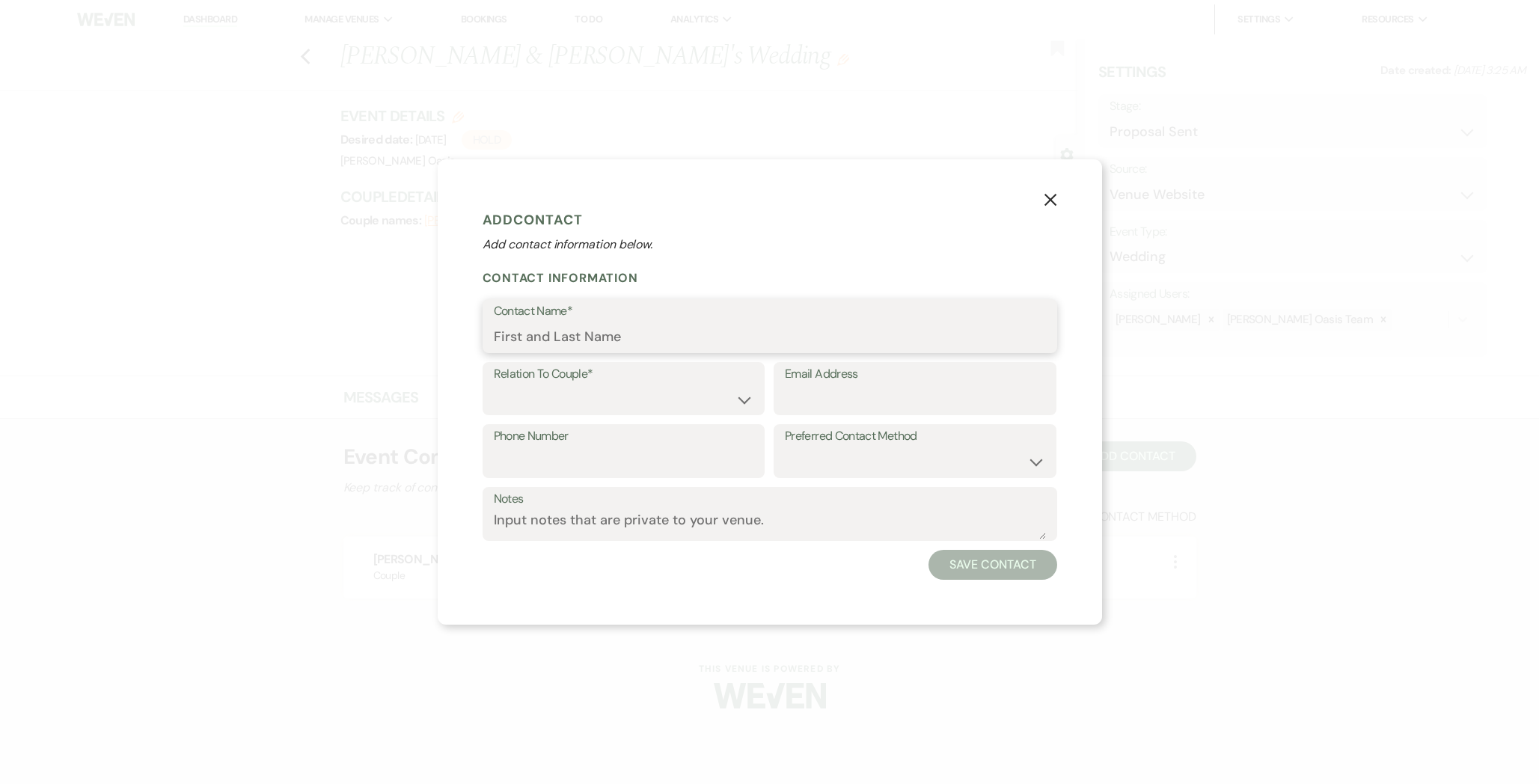
click at [621, 334] on input "Contact Name*" at bounding box center [770, 337] width 552 height 29
paste input "[PERSON_NAME]"
type input "[PERSON_NAME]"
click at [611, 384] on label "Relation To Couple*" at bounding box center [624, 374] width 260 height 22
click at [607, 402] on select "Couple Planner Parent of Couple Family Member Friend Other" at bounding box center [624, 399] width 260 height 29
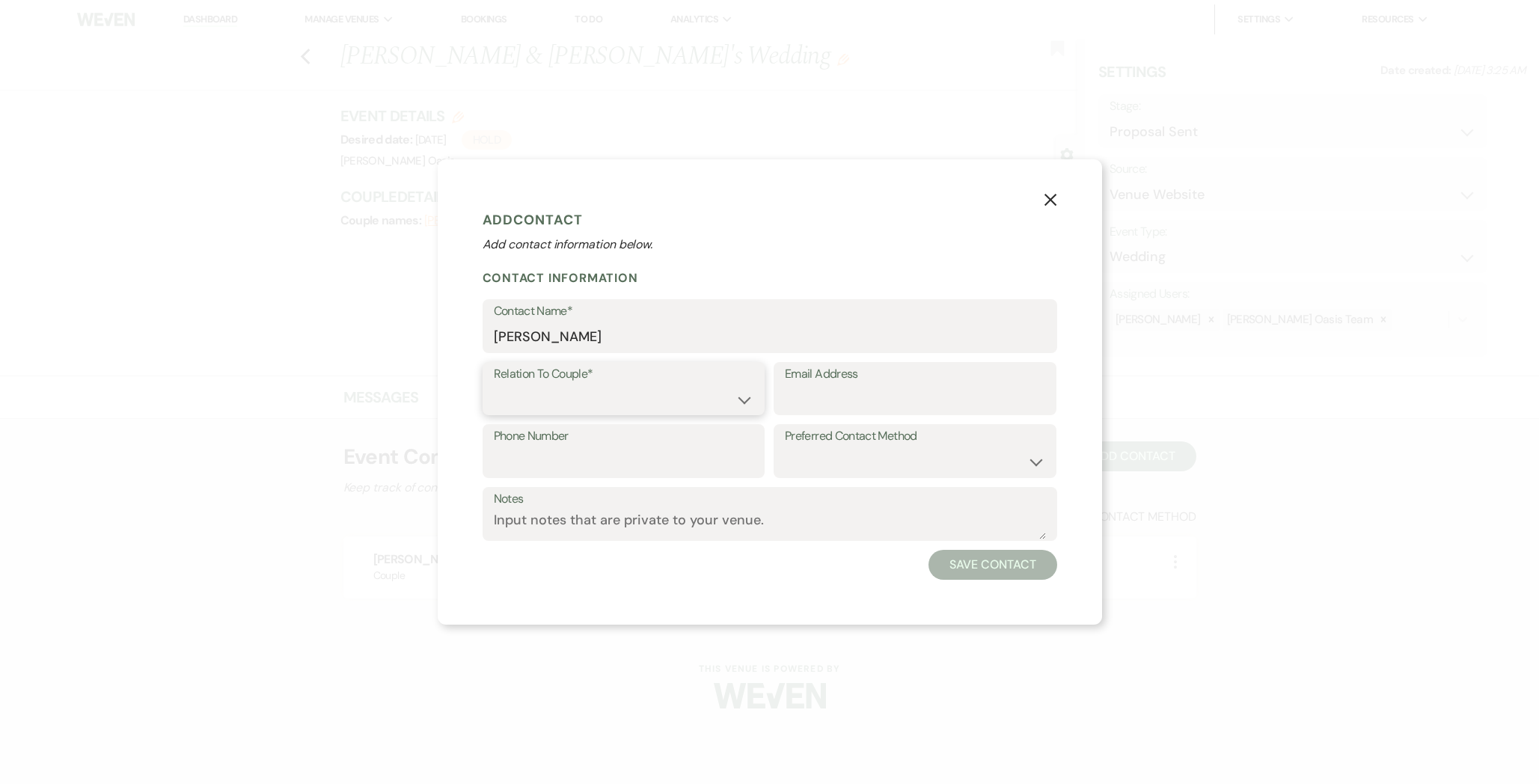
select select "1"
click at [1031, 565] on button "Save Contact" at bounding box center [992, 565] width 128 height 30
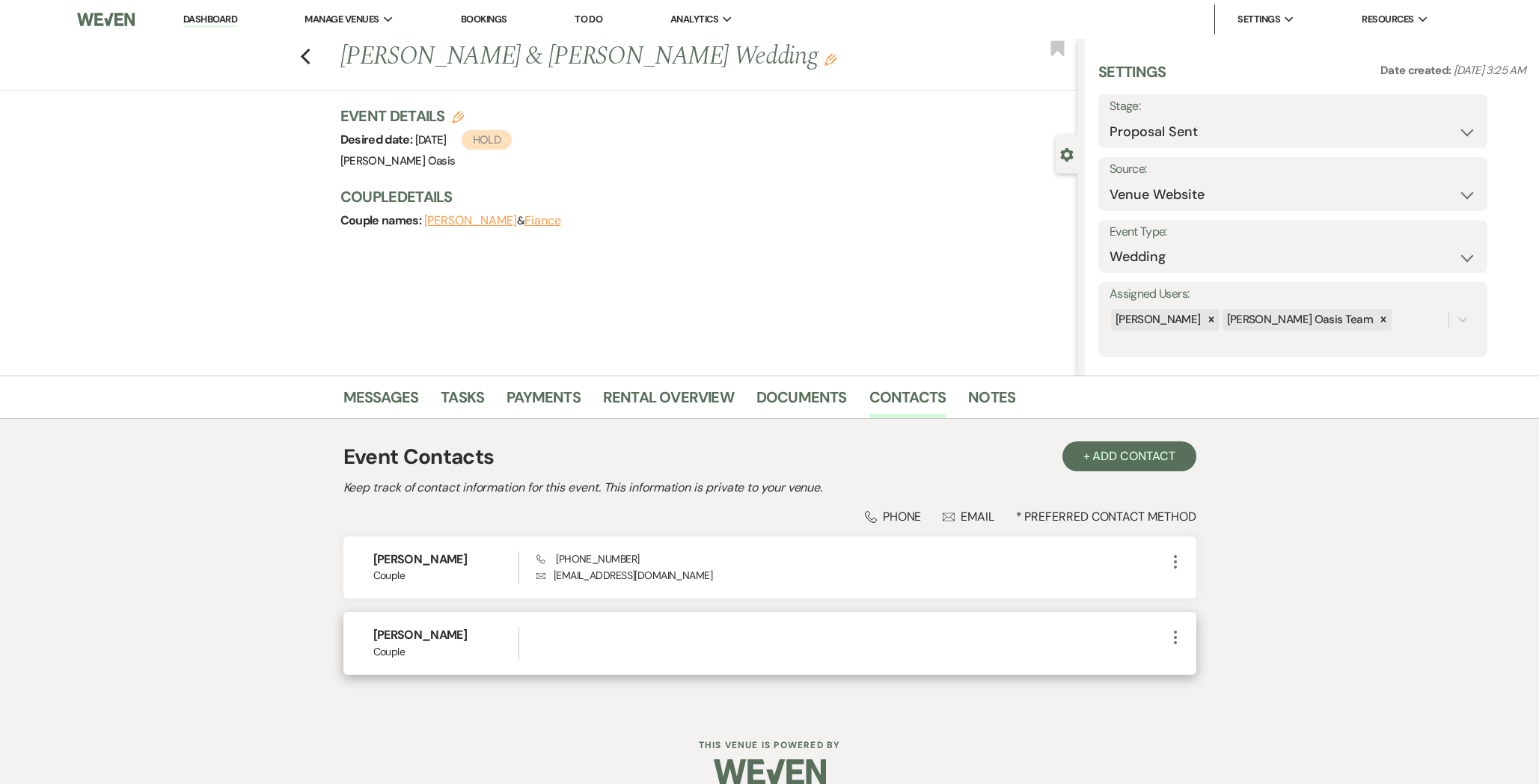
click at [1179, 634] on icon "More" at bounding box center [1176, 638] width 18 height 18
click at [1219, 695] on button "Archive Archive" at bounding box center [1211, 692] width 89 height 25
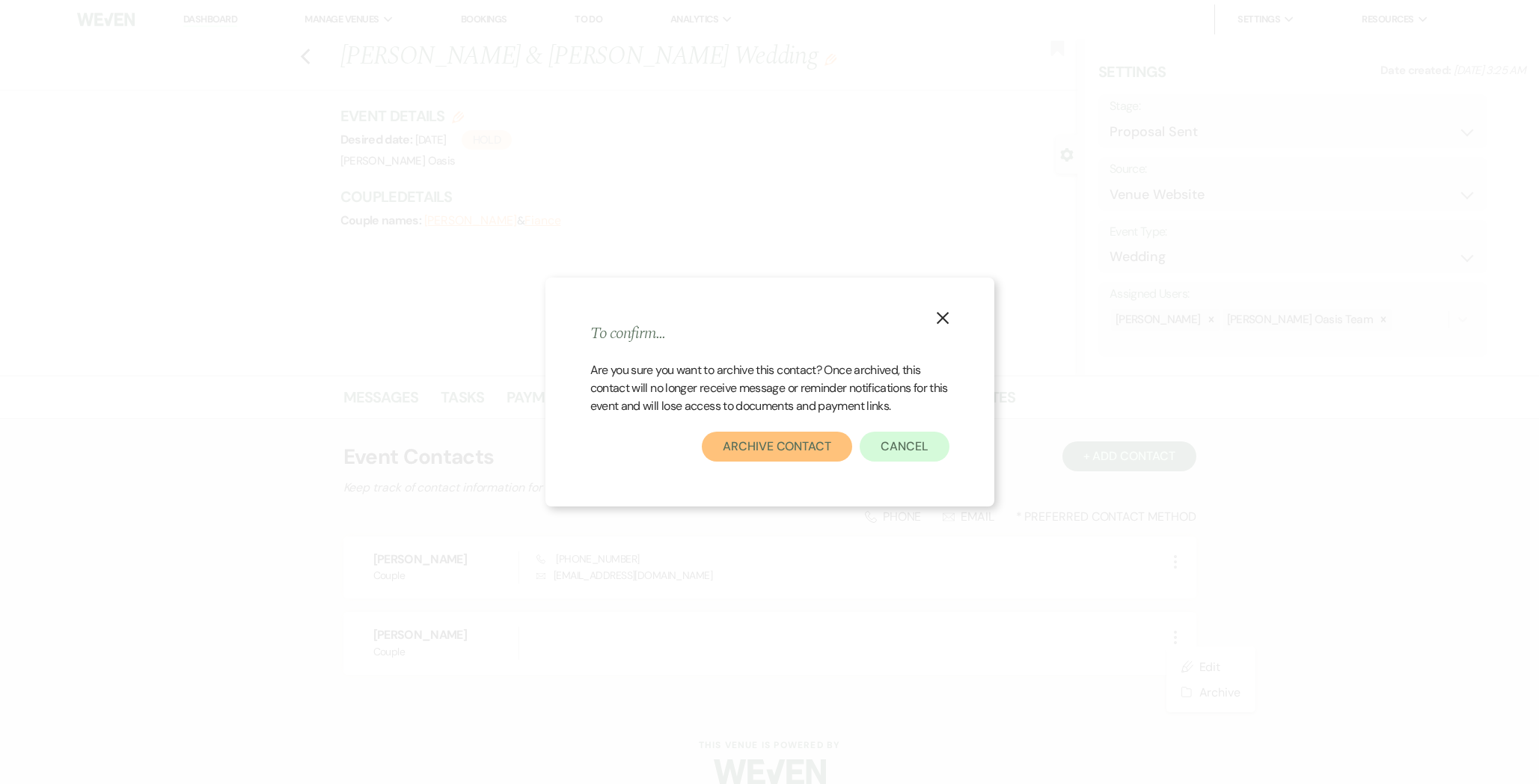
click at [797, 446] on button "Archive Contact" at bounding box center [777, 446] width 151 height 30
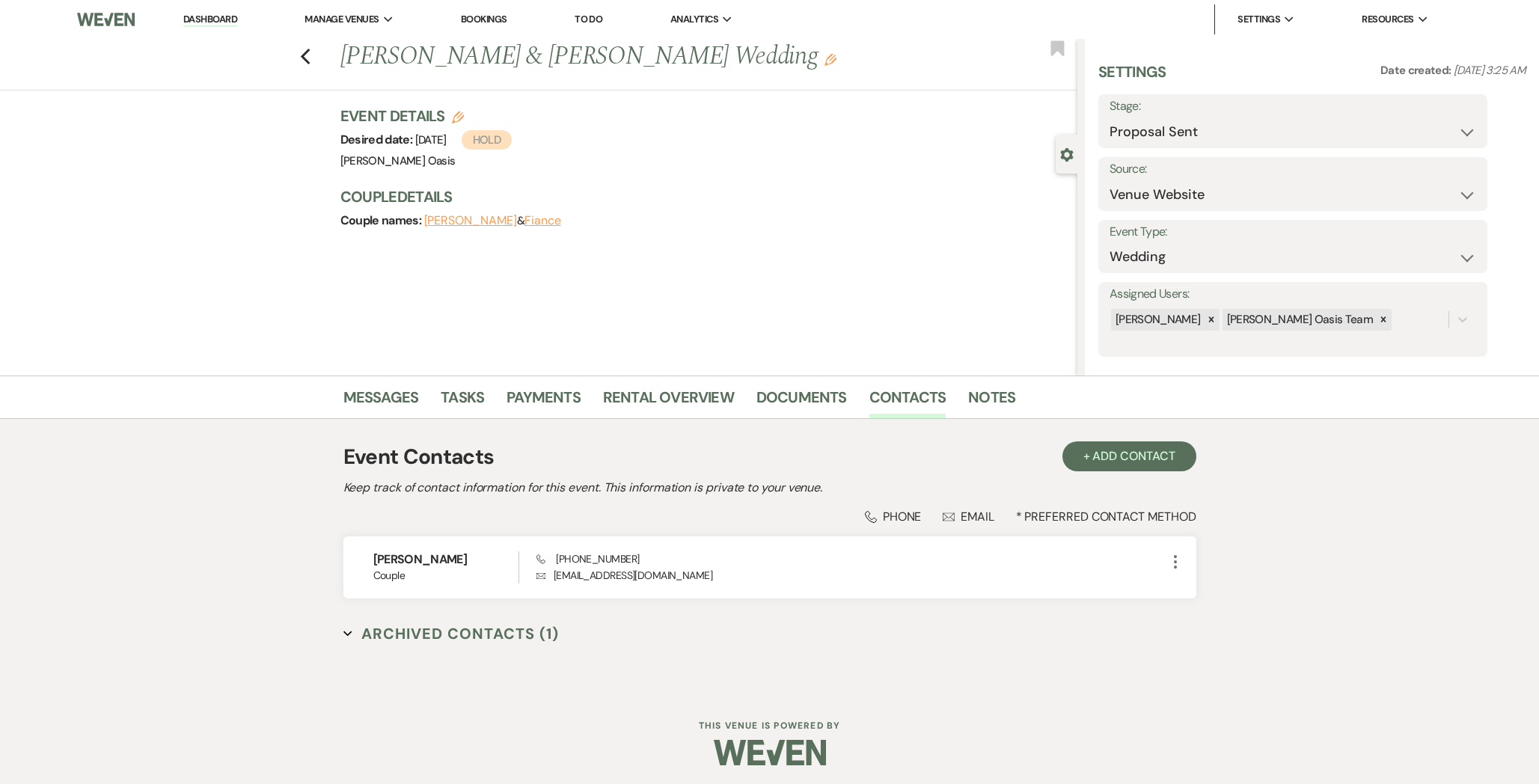
click at [525, 214] on button "Fiance" at bounding box center [543, 220] width 37 height 12
select select "1"
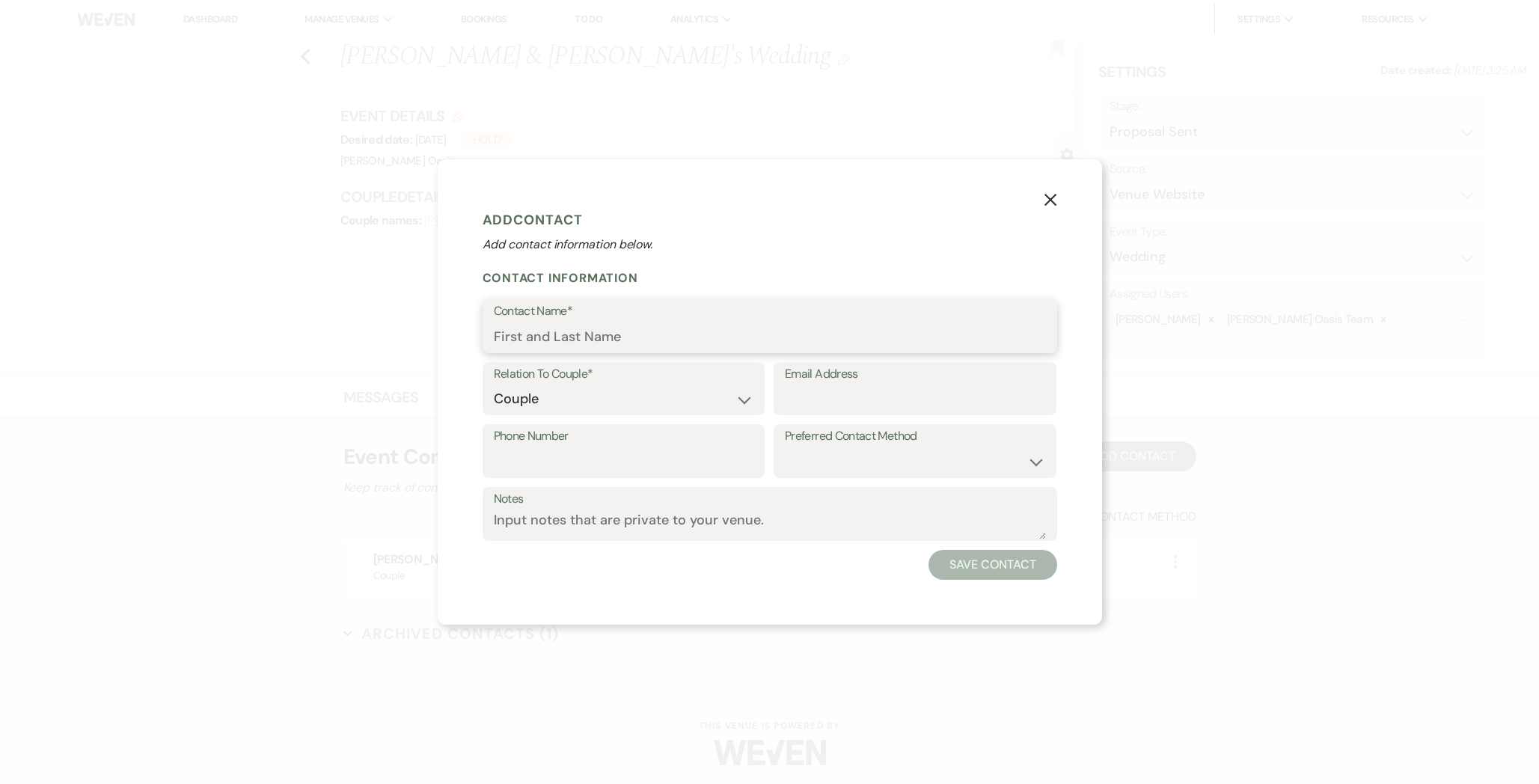
click at [543, 329] on input "Contact Name*" at bounding box center [770, 337] width 552 height 29
paste input "[PERSON_NAME]"
type input "[PERSON_NAME]"
click at [1018, 560] on button "Save Contact" at bounding box center [992, 565] width 128 height 30
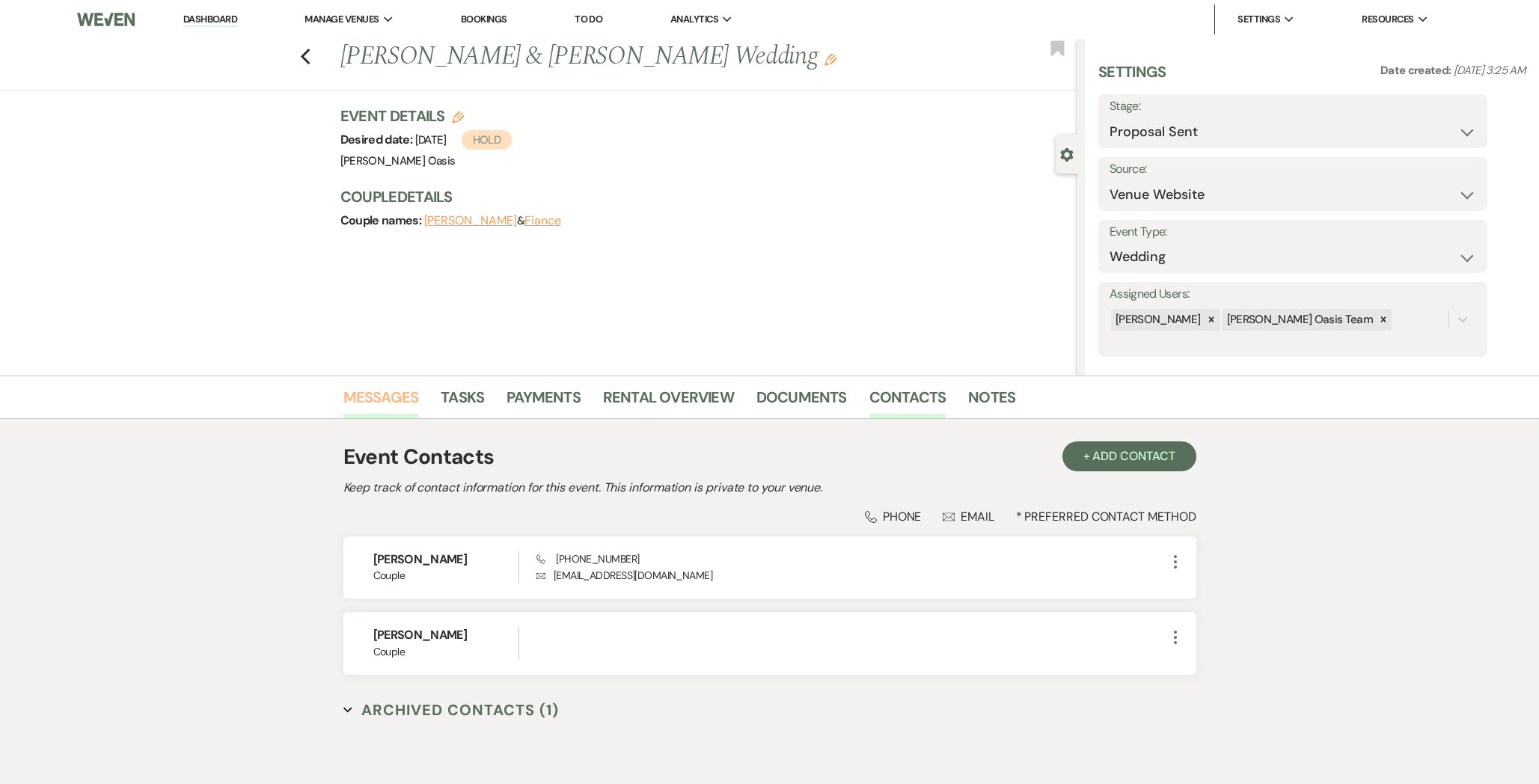
click at [386, 399] on link "Messages" at bounding box center [381, 402] width 75 height 33
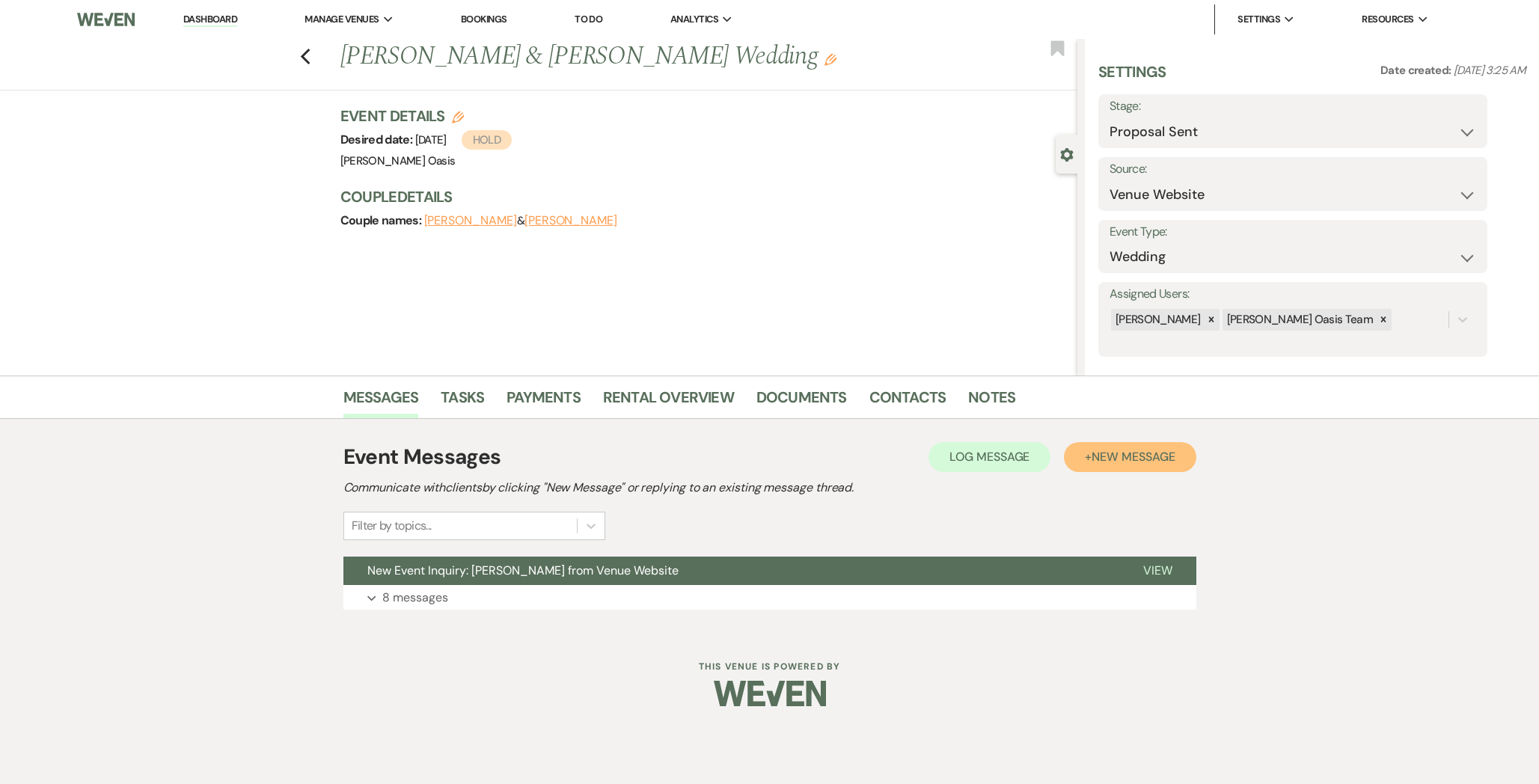
click at [1110, 453] on span "New Message" at bounding box center [1132, 456] width 83 height 16
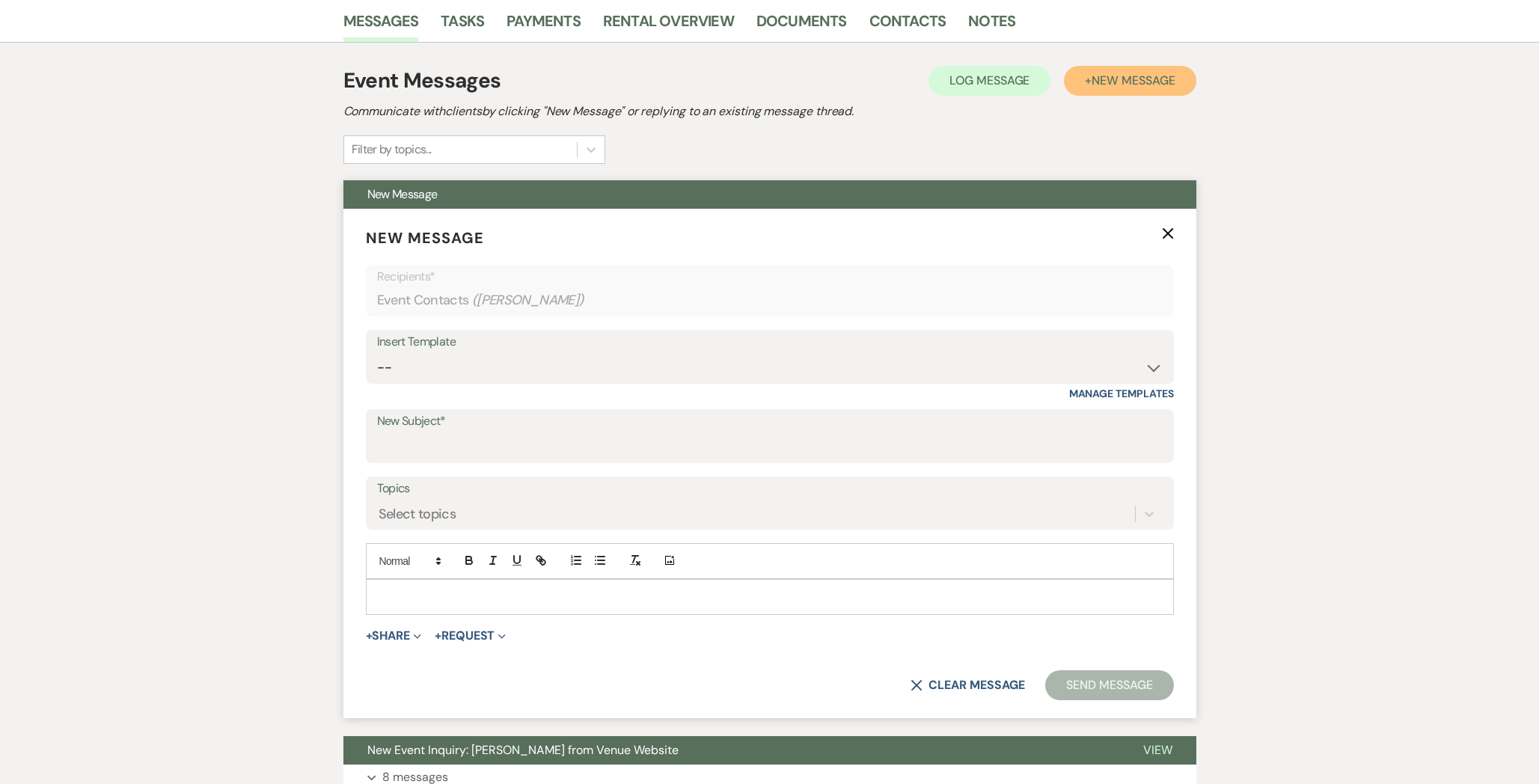
scroll to position [377, 0]
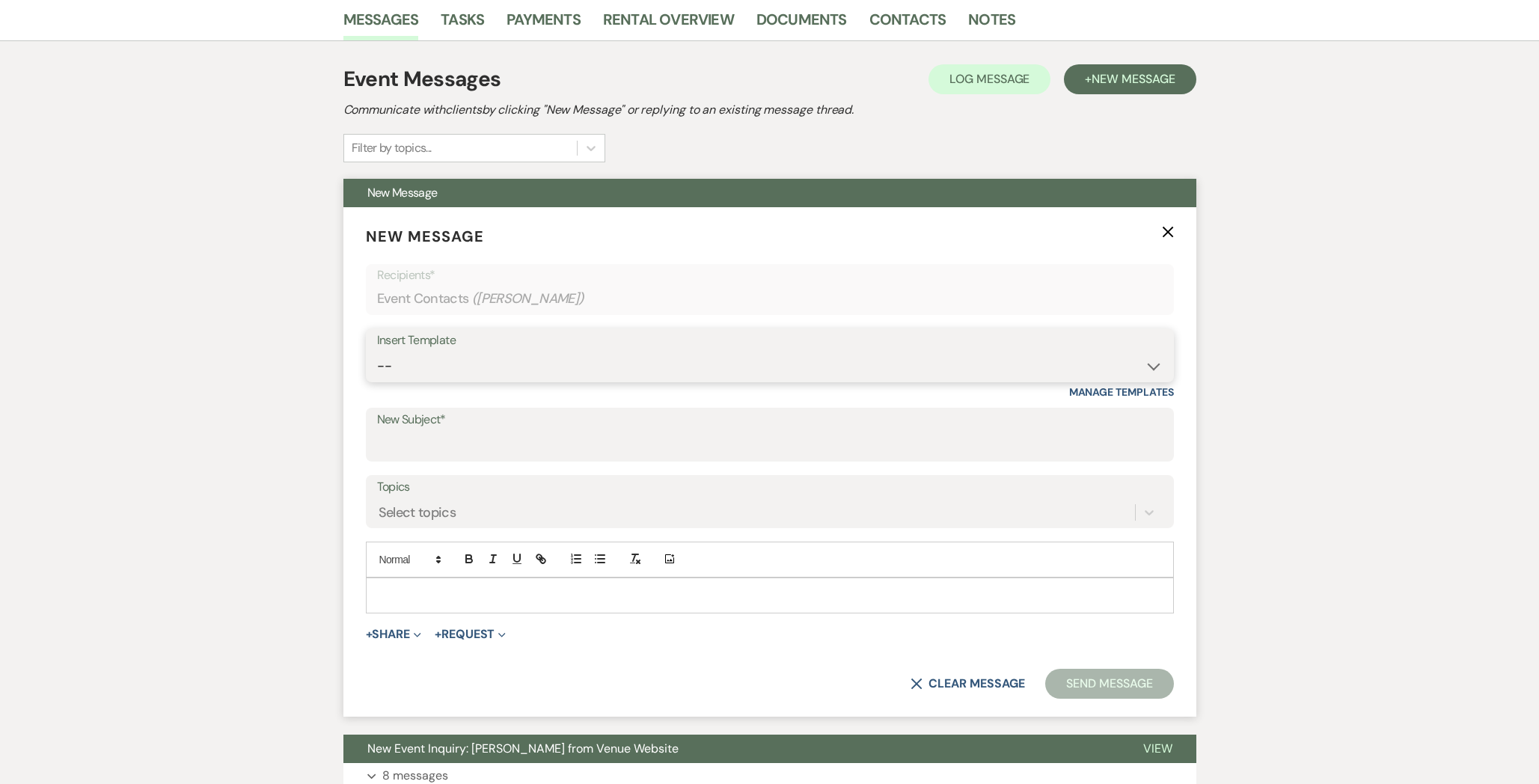
click at [487, 369] on select "-- WELCOME Weven Planning Portal Introduction Send With Contract Restroom Trail…" at bounding box center [770, 367] width 786 height 29
select select "2087"
type input "Rental Agreement :)"
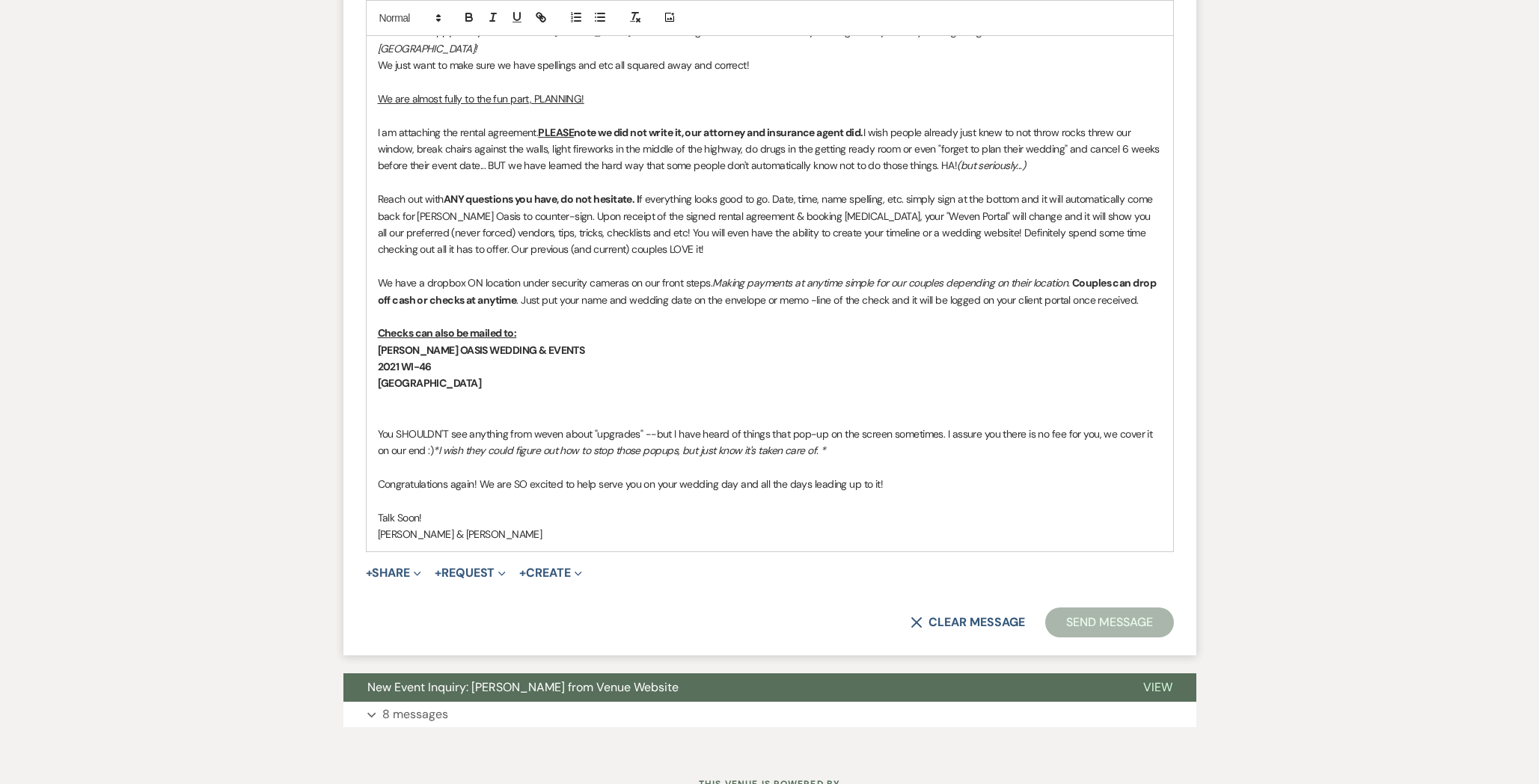
scroll to position [962, 0]
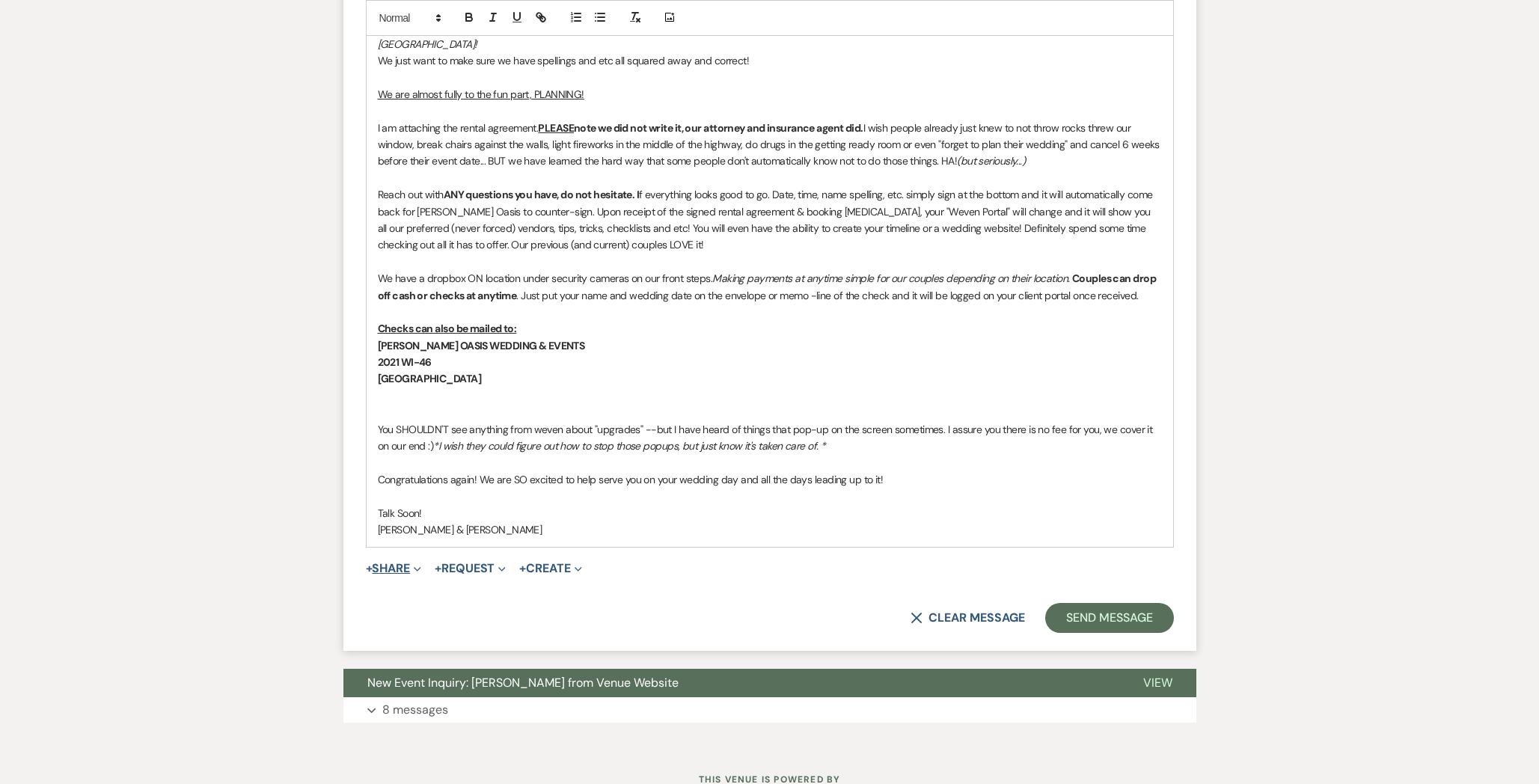
click at [399, 562] on button "+ Share Expand" at bounding box center [394, 568] width 56 height 12
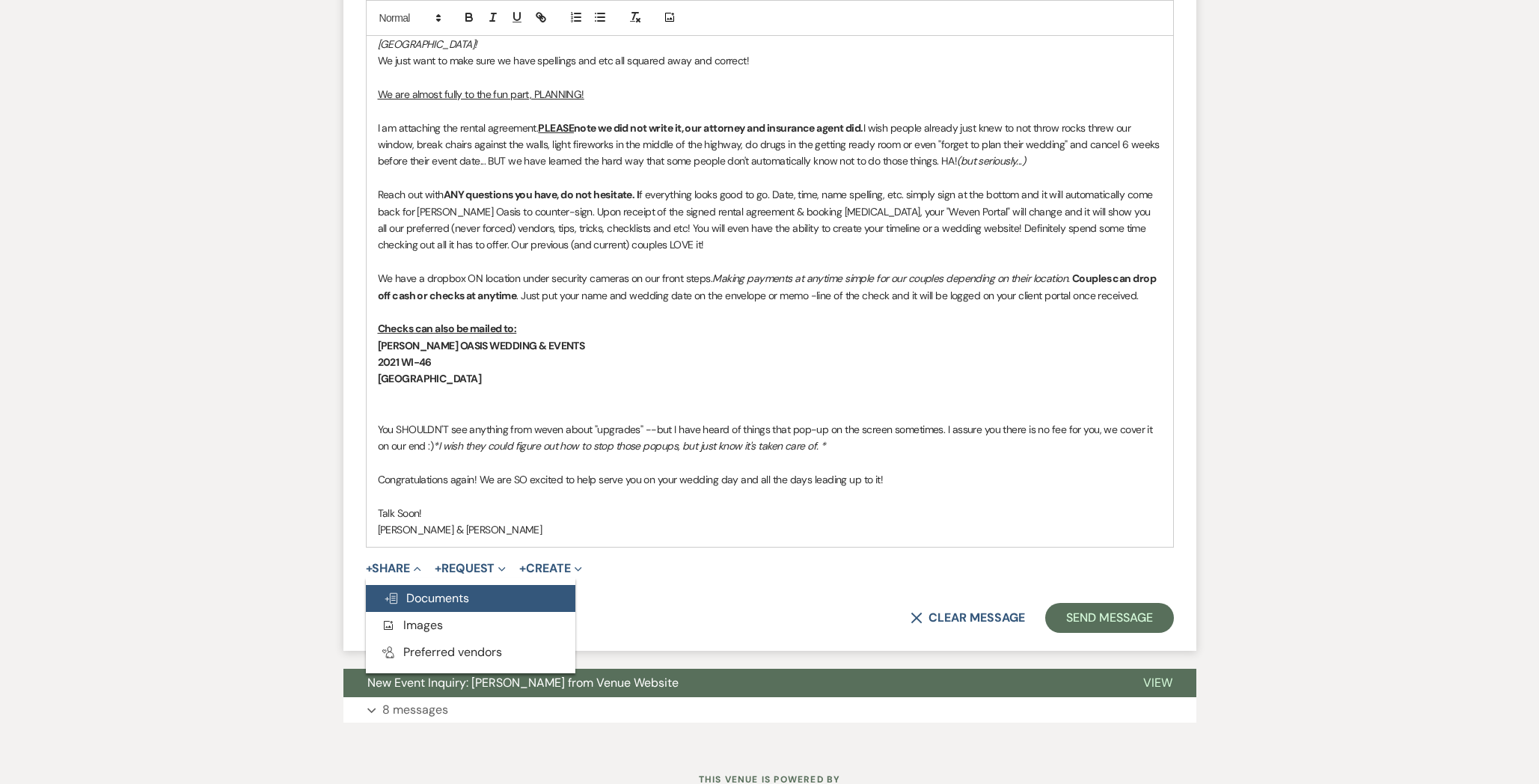
click at [404, 590] on span "Doc Upload Documents" at bounding box center [426, 597] width 85 height 16
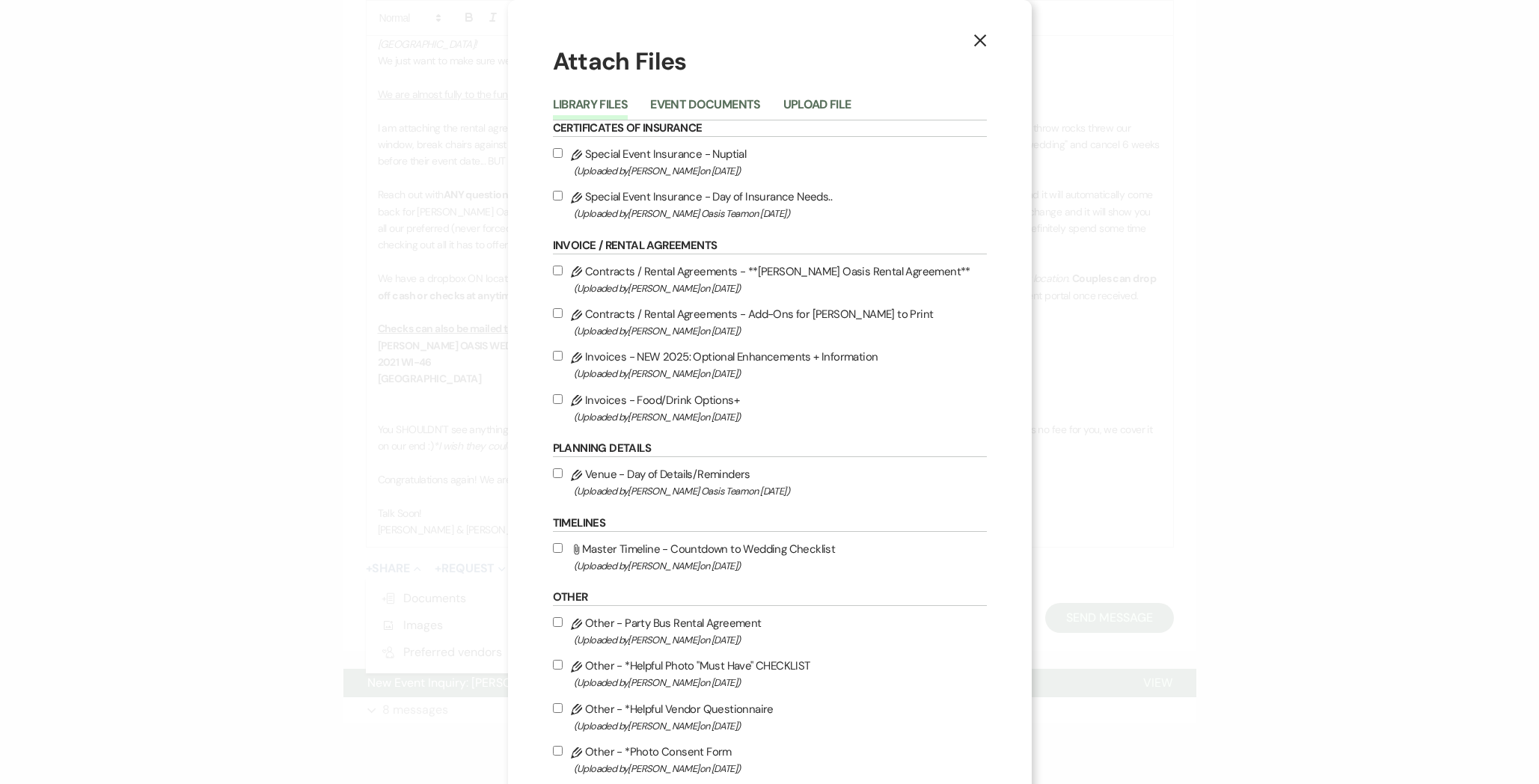
click at [681, 280] on label "Pencil Contracts / Rental Agreements - **[PERSON_NAME] Oasis Rental Agreement**…" at bounding box center [770, 279] width 434 height 35
click at [562, 275] on input "Pencil Contracts / Rental Agreements - **[PERSON_NAME] Oasis Rental Agreement**…" at bounding box center [557, 270] width 10 height 10
checkbox input "true"
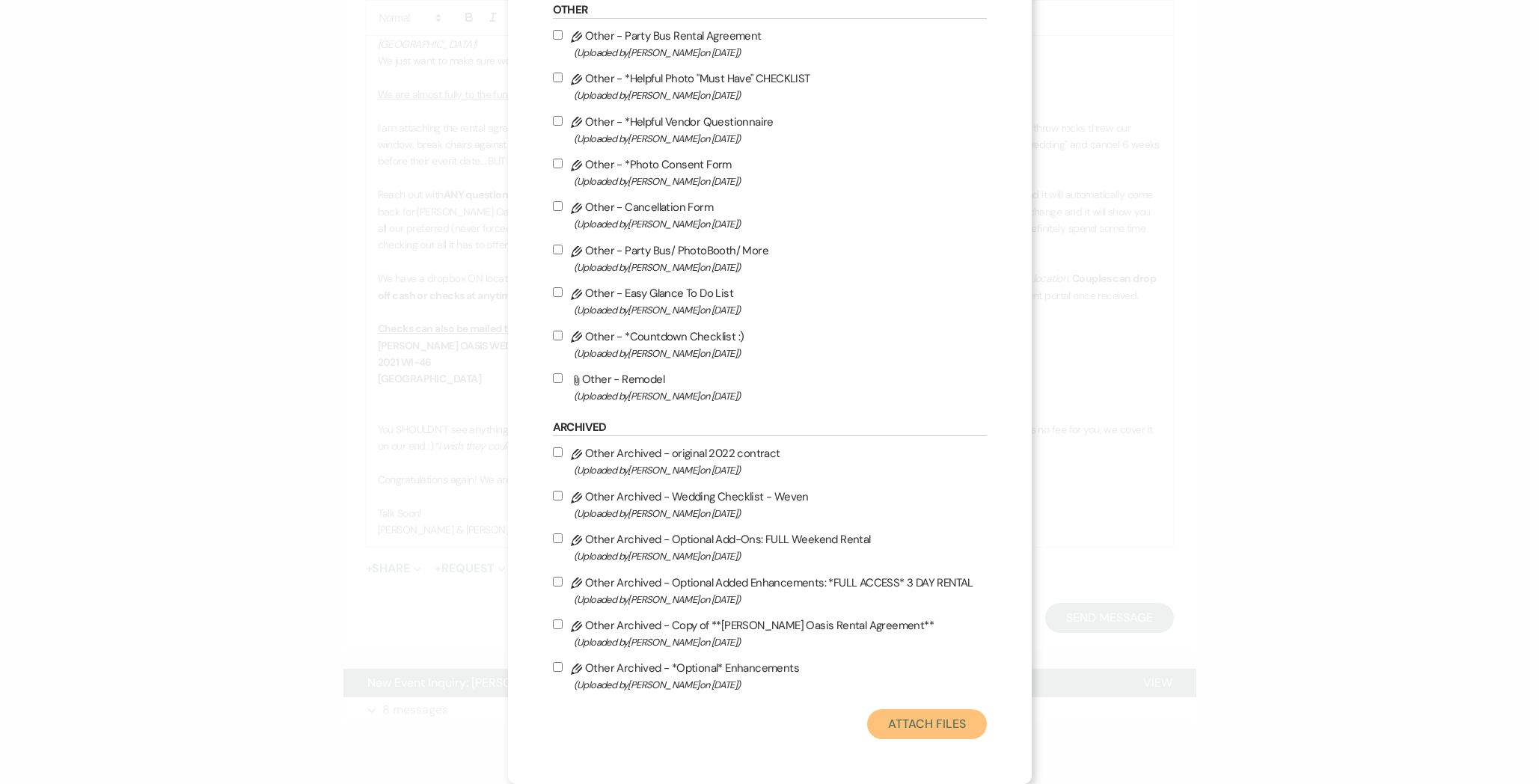
click at [916, 719] on button "Attach Files" at bounding box center [926, 723] width 119 height 30
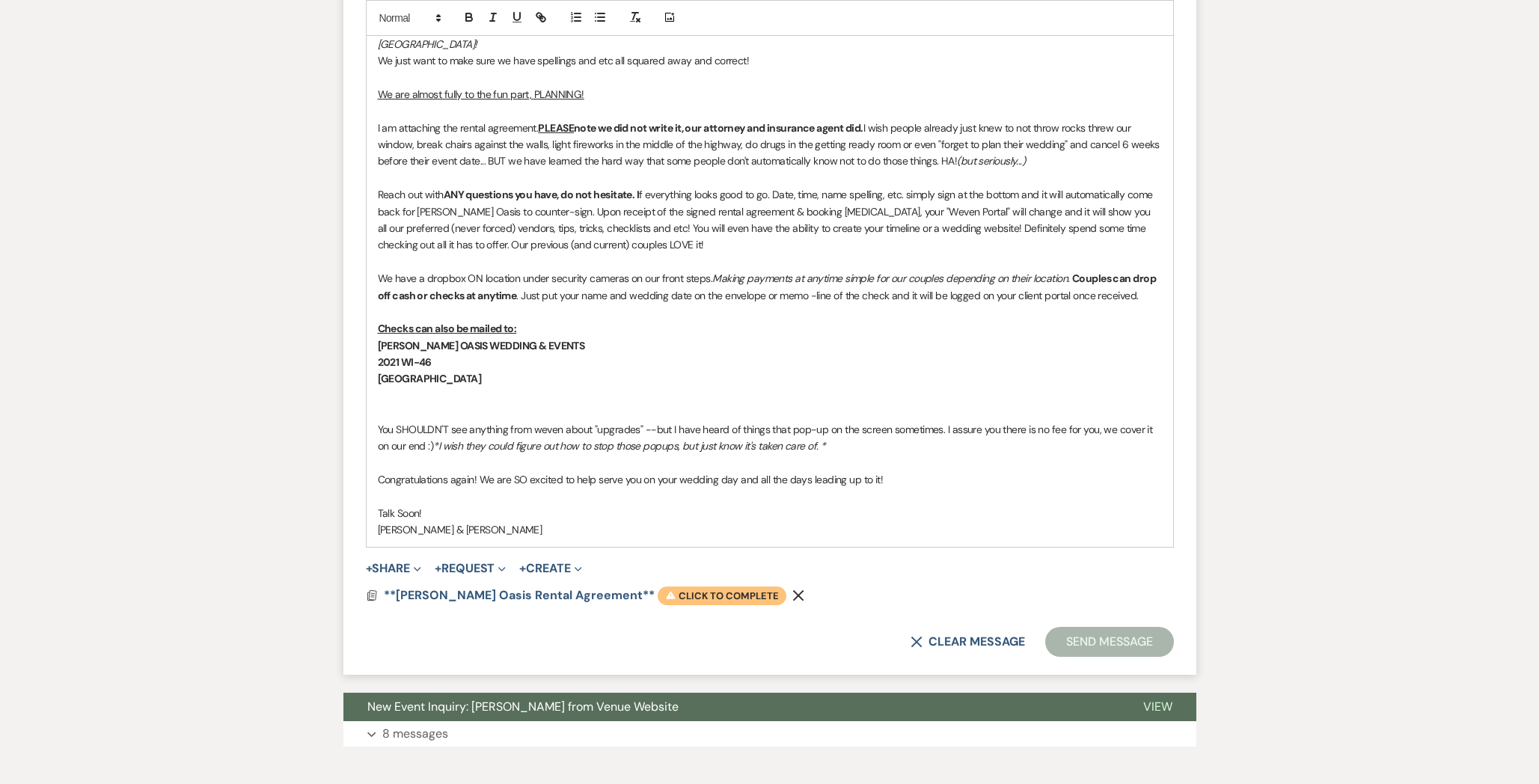
click at [675, 586] on span "Warning Click to complete" at bounding box center [721, 596] width 129 height 20
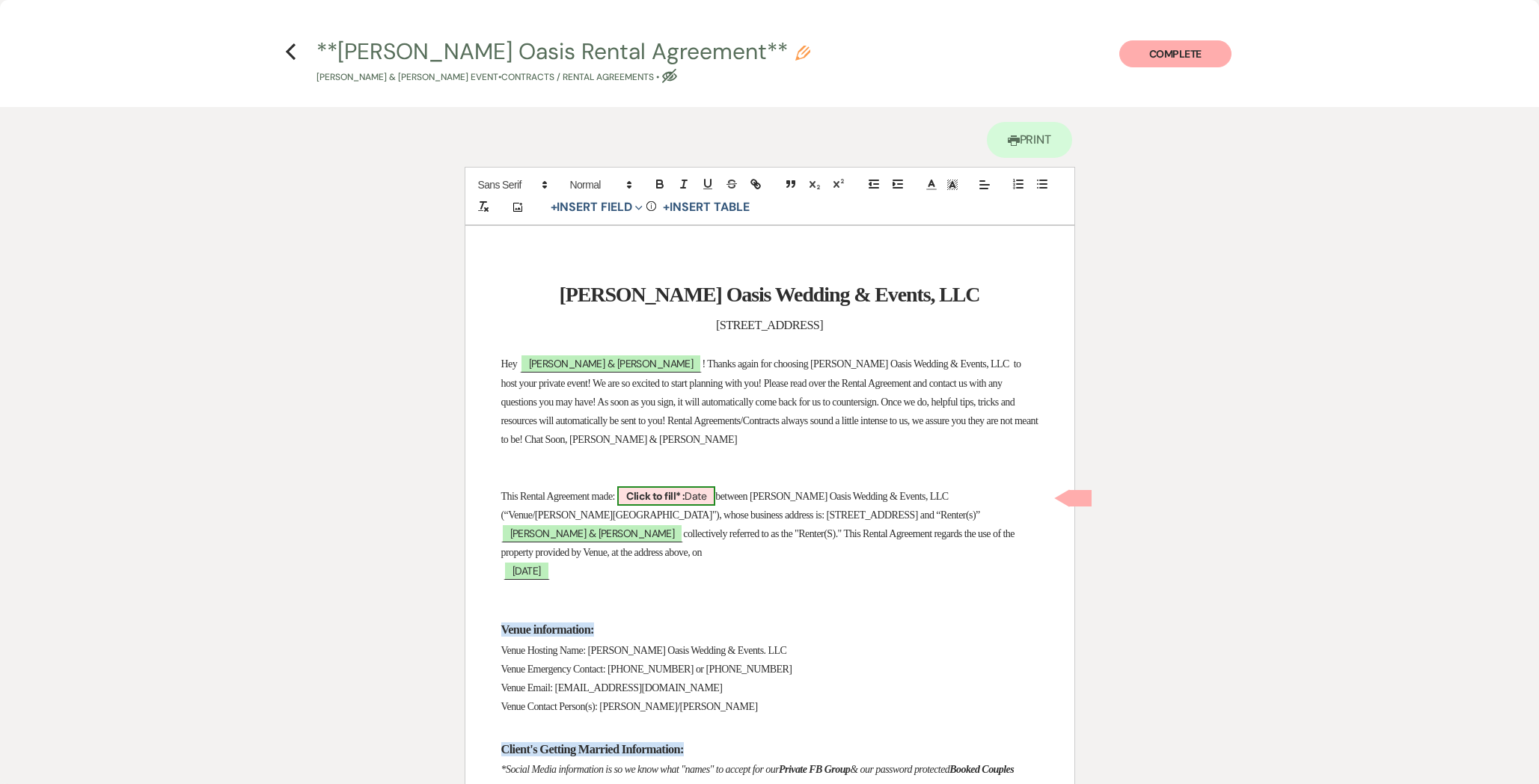
click at [665, 493] on b "Click to fill* :" at bounding box center [655, 496] width 58 height 13
select select "owner"
select select "Date"
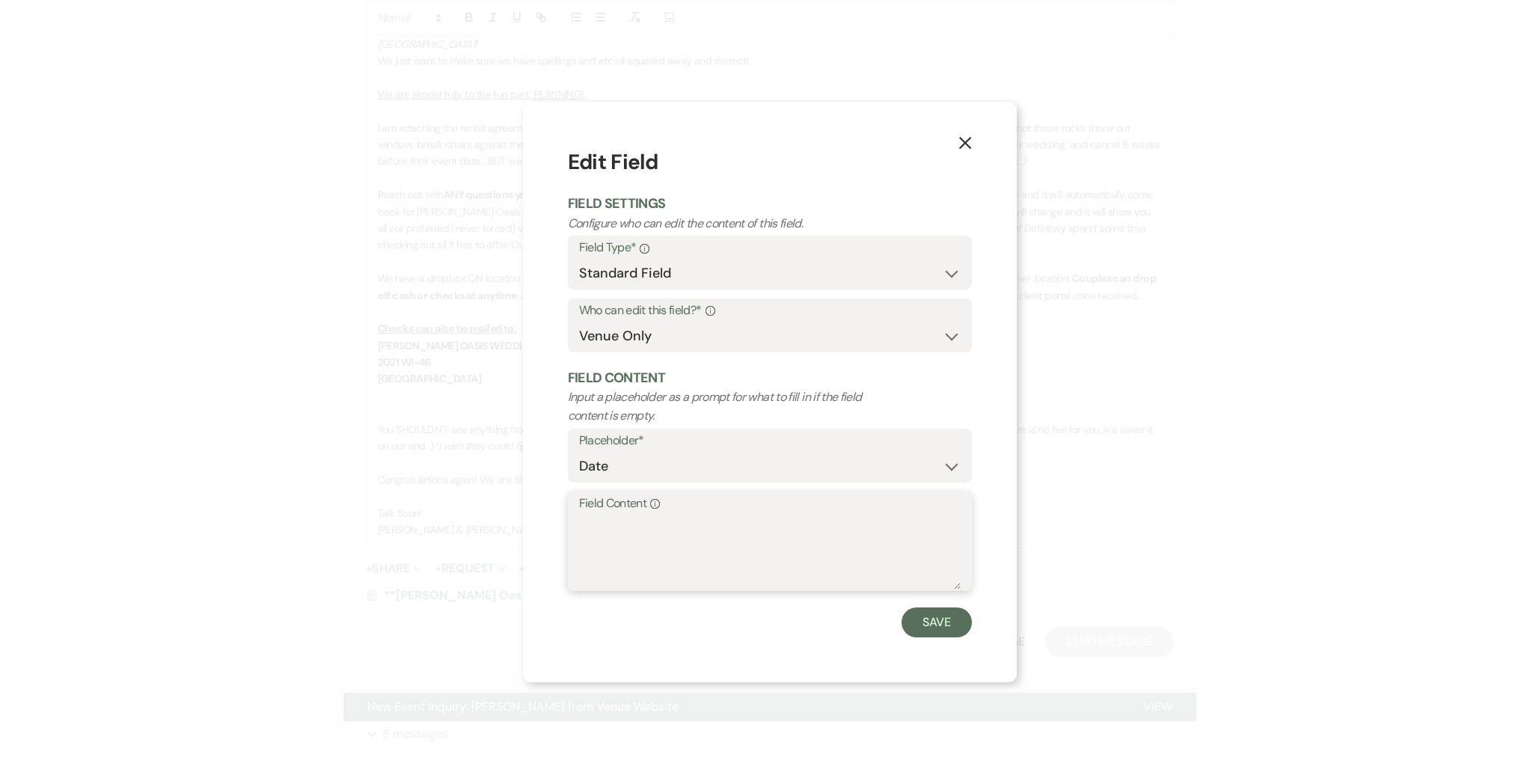
click at [661, 518] on textarea "Field Content Info" at bounding box center [770, 552] width 381 height 74
type textarea "[DATE]"
click at [908, 628] on button "Save" at bounding box center [936, 622] width 70 height 30
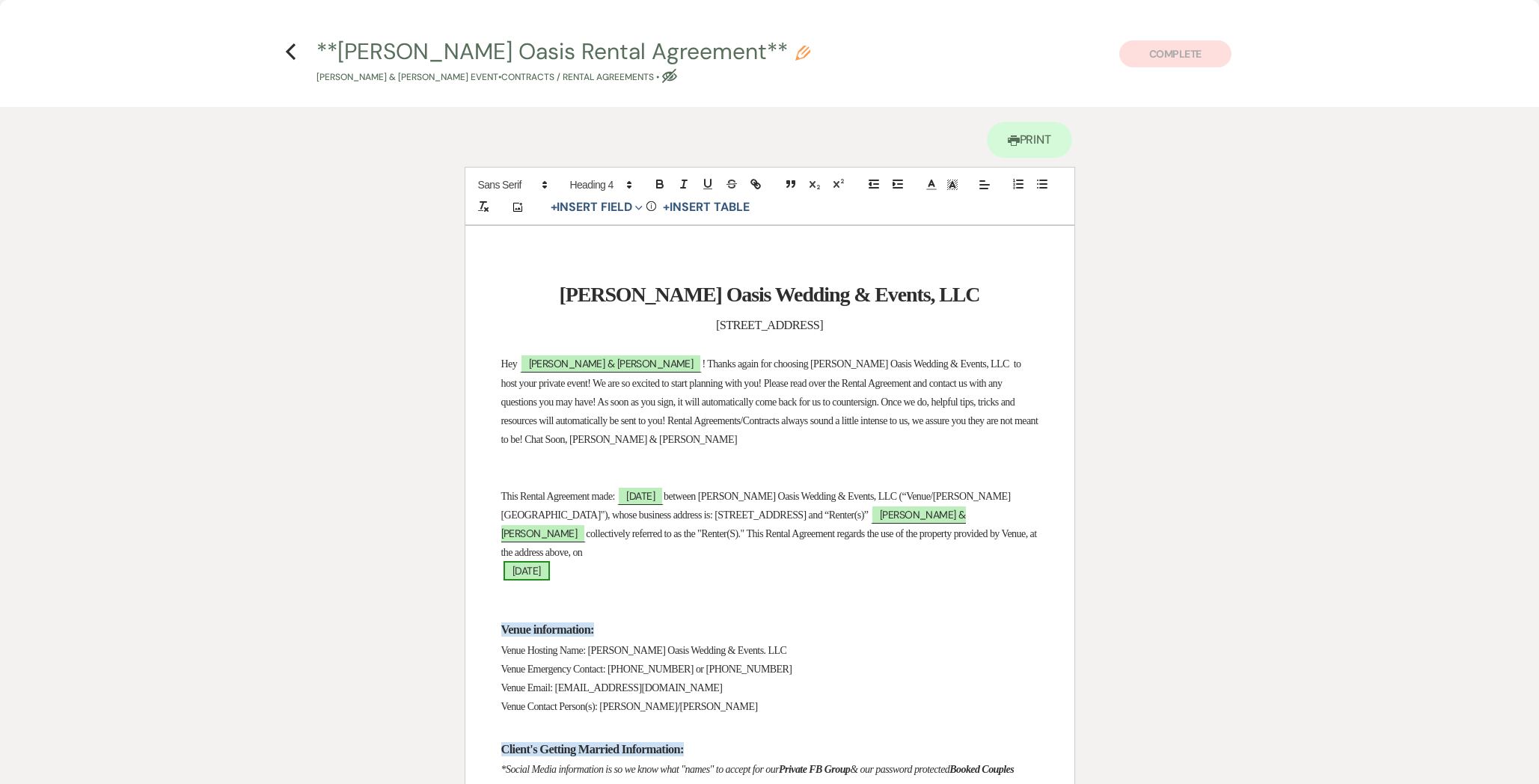
click at [548, 576] on span "[DATE]" at bounding box center [526, 570] width 47 height 20
select select "smartCustomField"
select select "owner"
select select "{{eventDate}}"
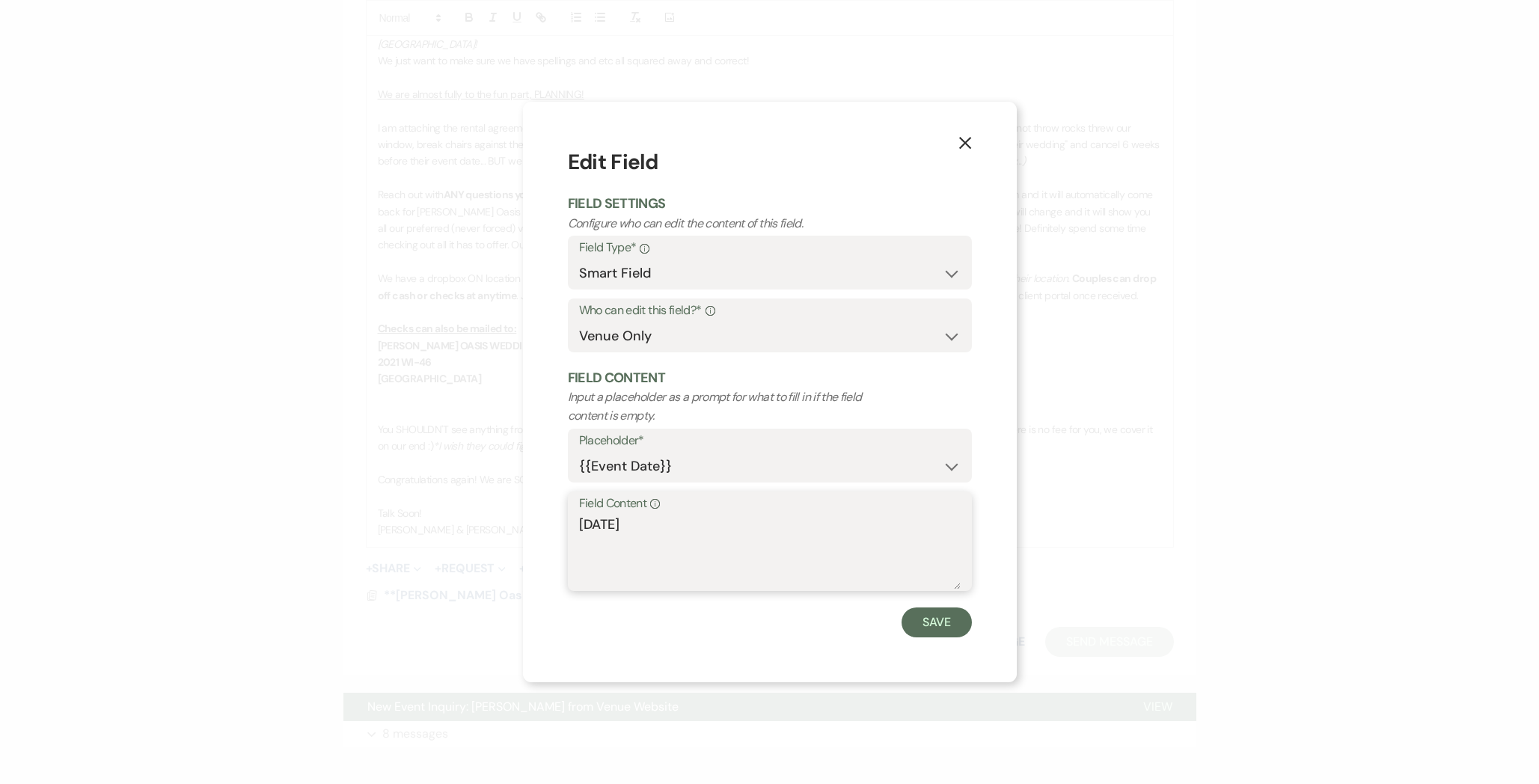
click at [584, 523] on textarea "[DATE]" at bounding box center [770, 552] width 381 height 74
type textarea "[DATE]: [DATE]"
click at [920, 618] on button "Save" at bounding box center [936, 622] width 70 height 30
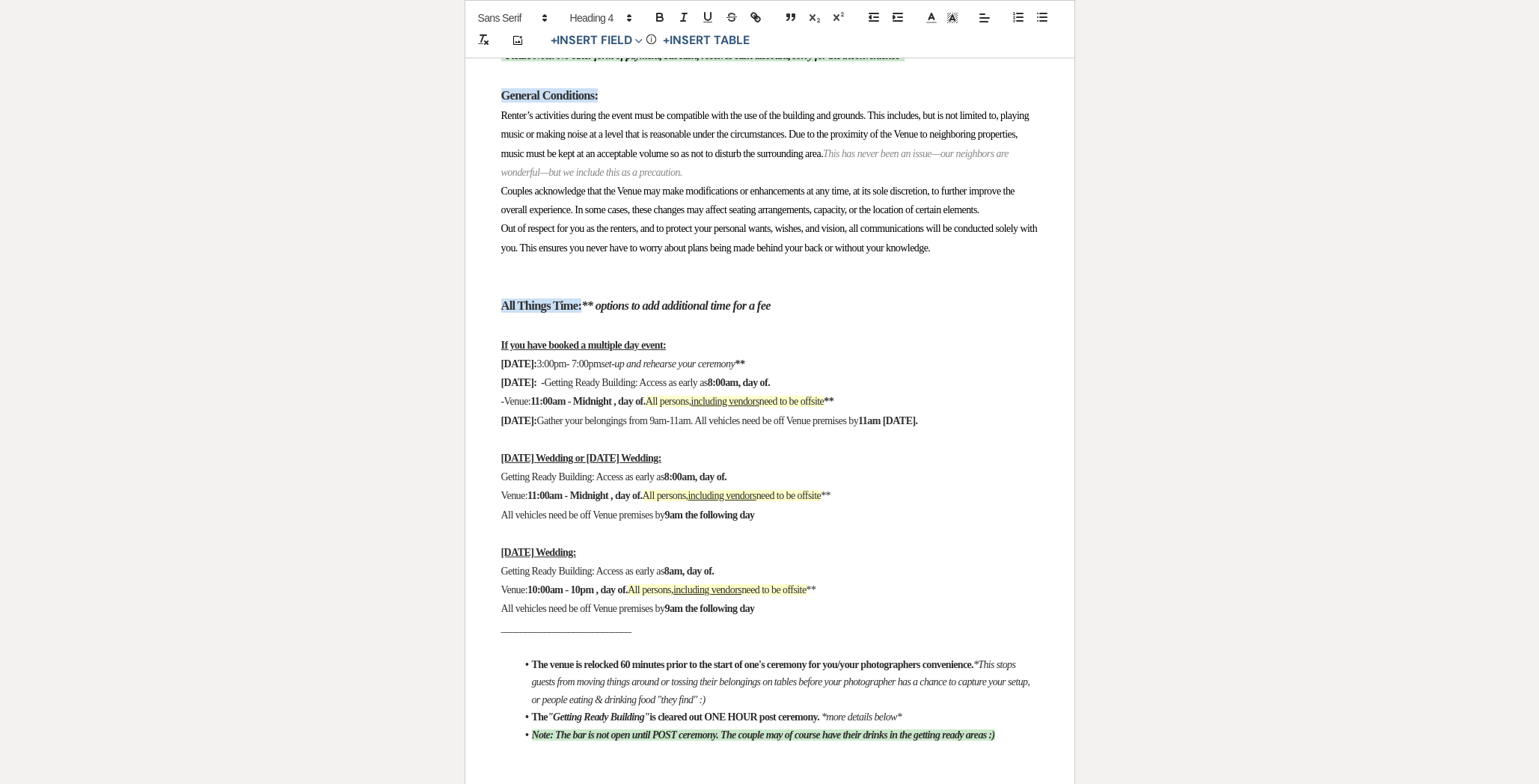
scroll to position [1444, 0]
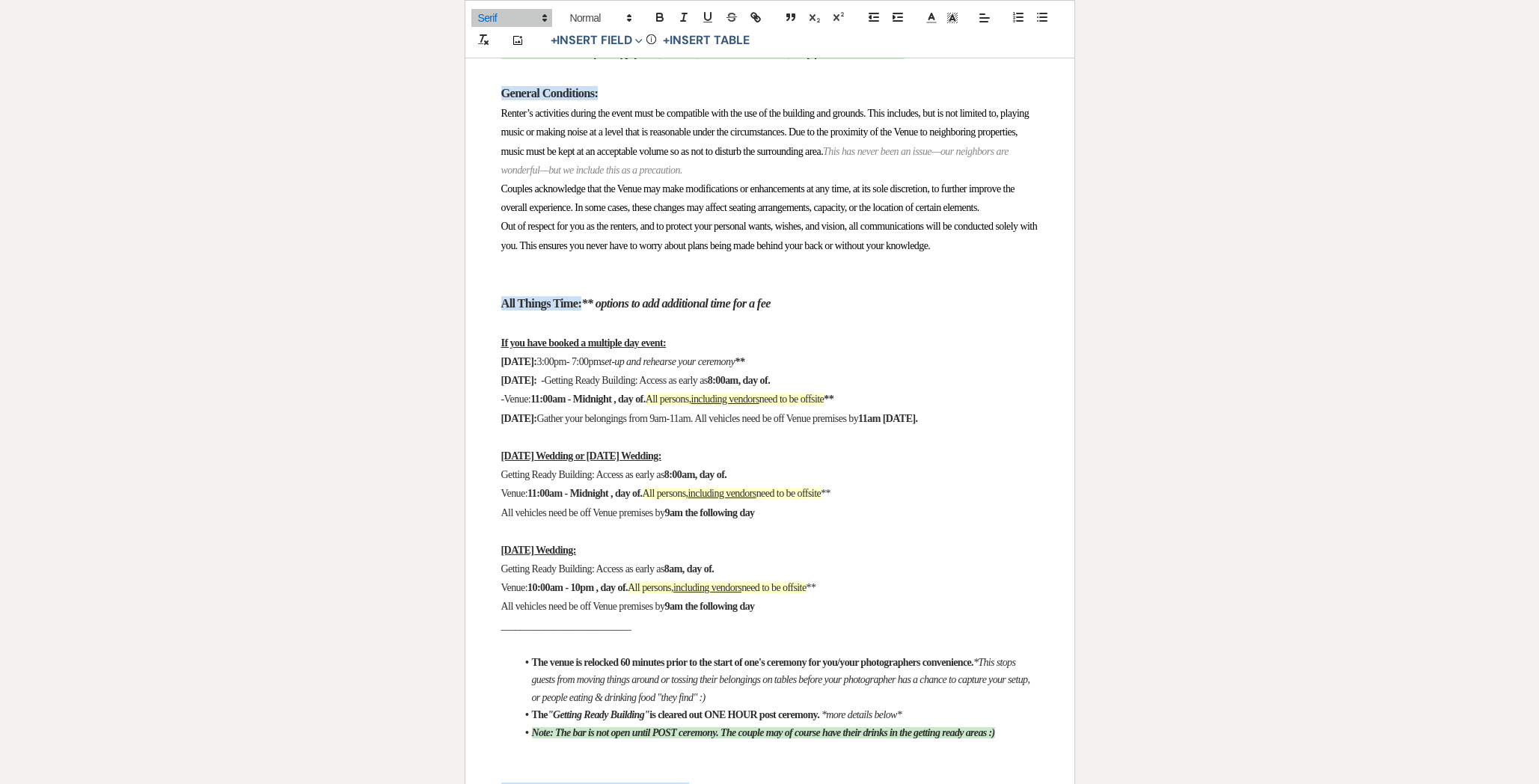
drag, startPoint x: 624, startPoint y: 638, endPoint x: 480, endPoint y: 426, distance: 256.3
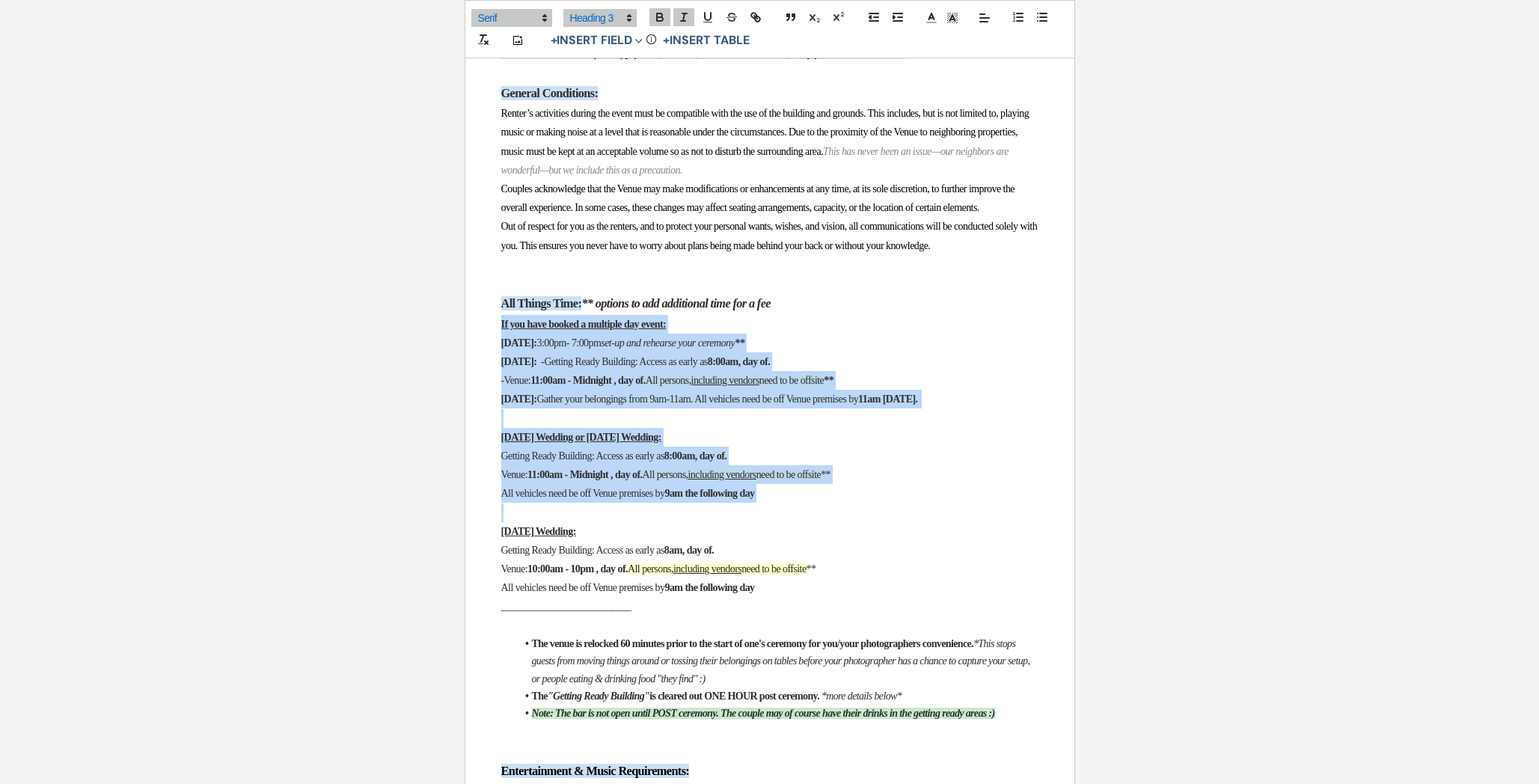
drag, startPoint x: 526, startPoint y: 612, endPoint x: 467, endPoint y: 421, distance: 199.9
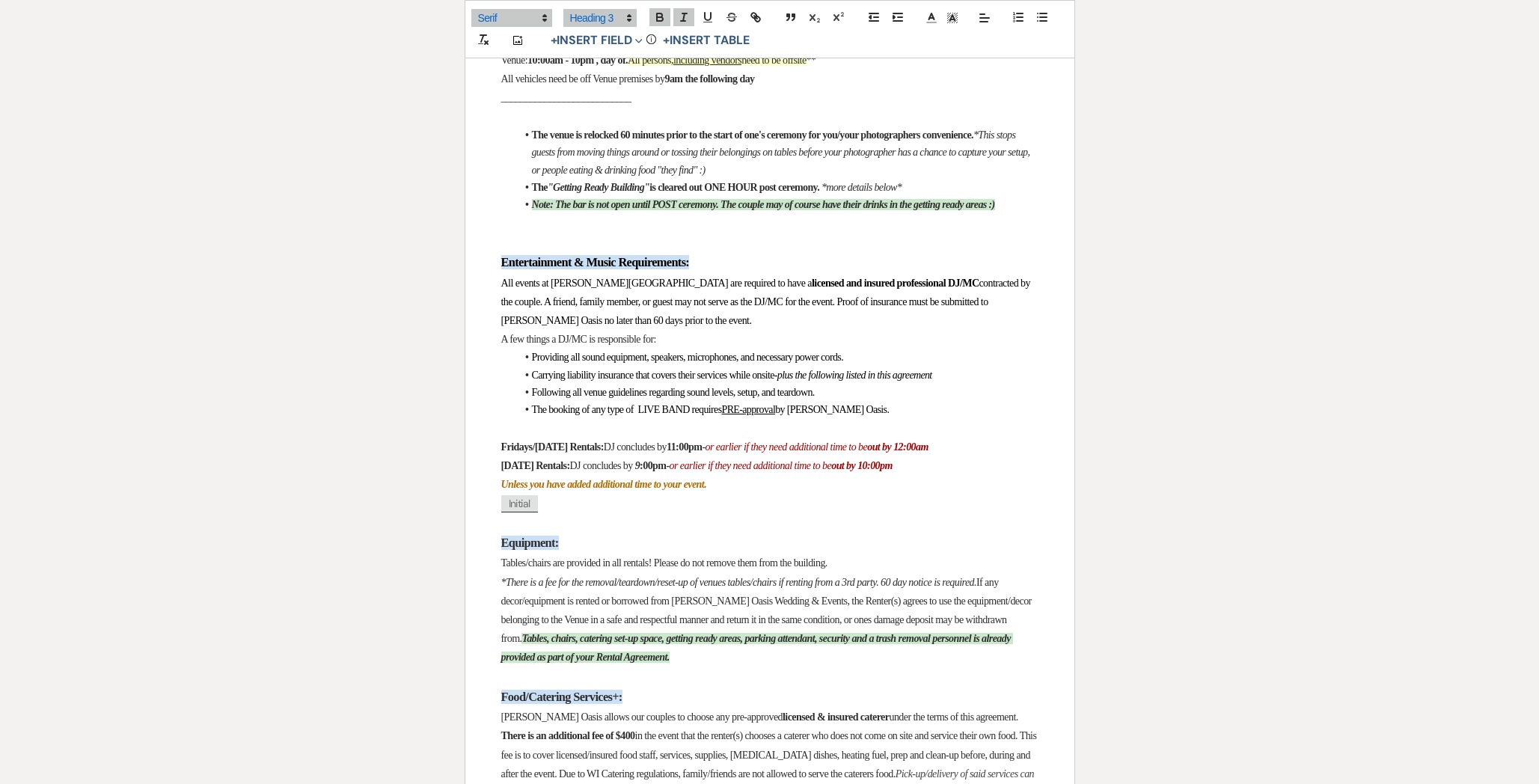
scroll to position [1747, 0]
drag, startPoint x: 977, startPoint y: 576, endPoint x: 491, endPoint y: 586, distance: 486.1
drag, startPoint x: 492, startPoint y: 581, endPoint x: 986, endPoint y: 572, distance: 494.1
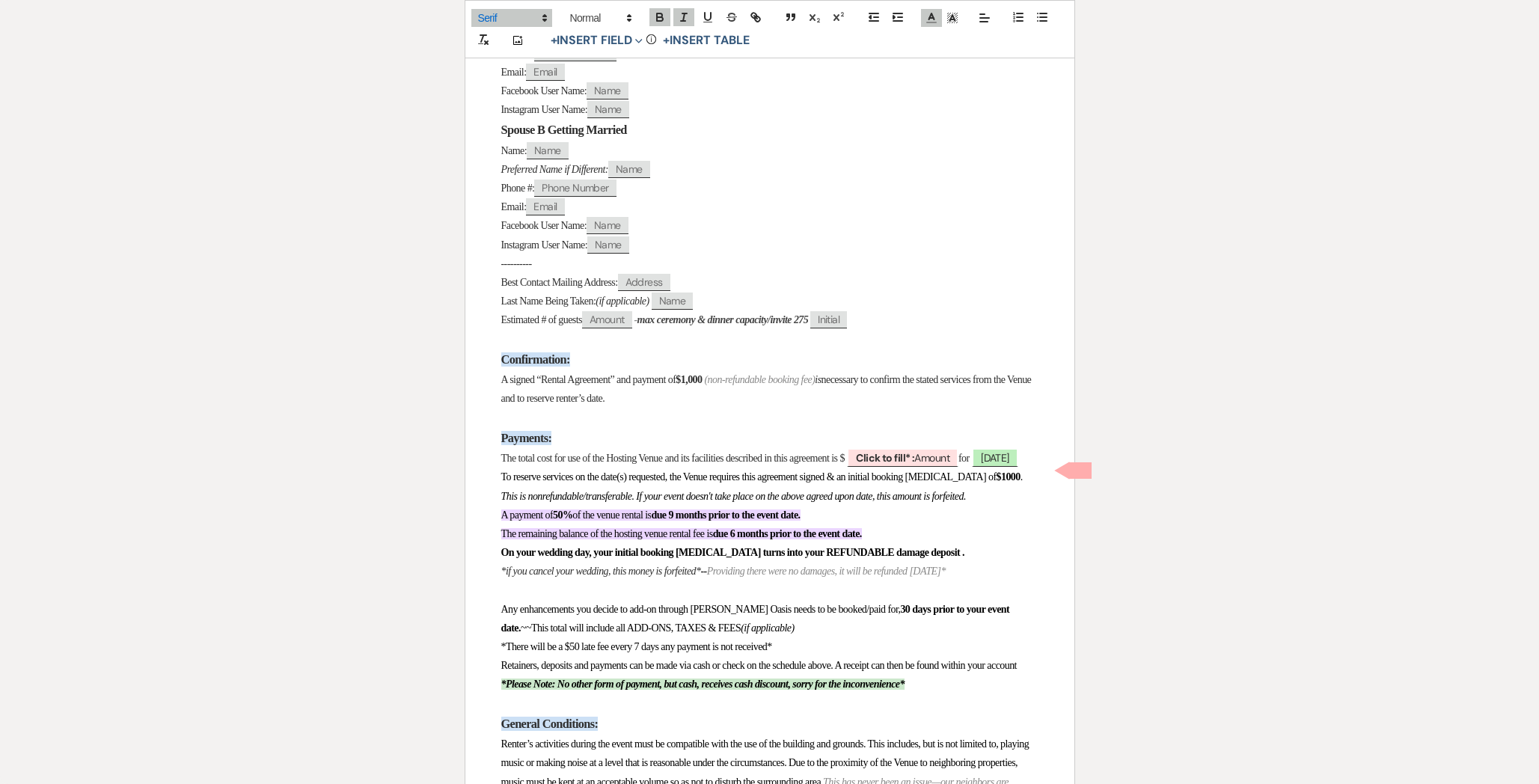
scroll to position [862, 0]
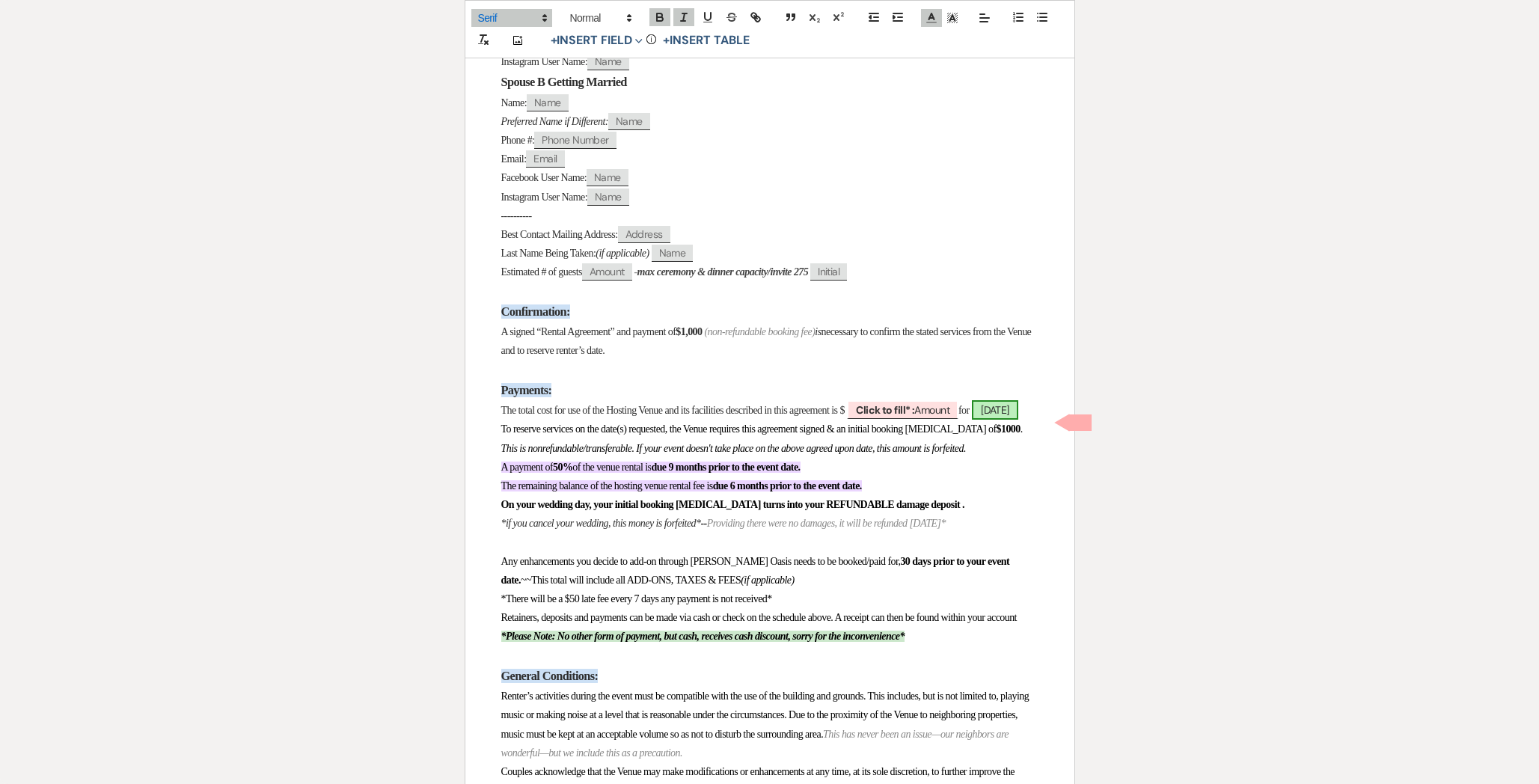
click at [972, 420] on span "[DATE]" at bounding box center [995, 410] width 47 height 20
select select "smartCustomField"
select select "owner"
select select "{{eventDate}}"
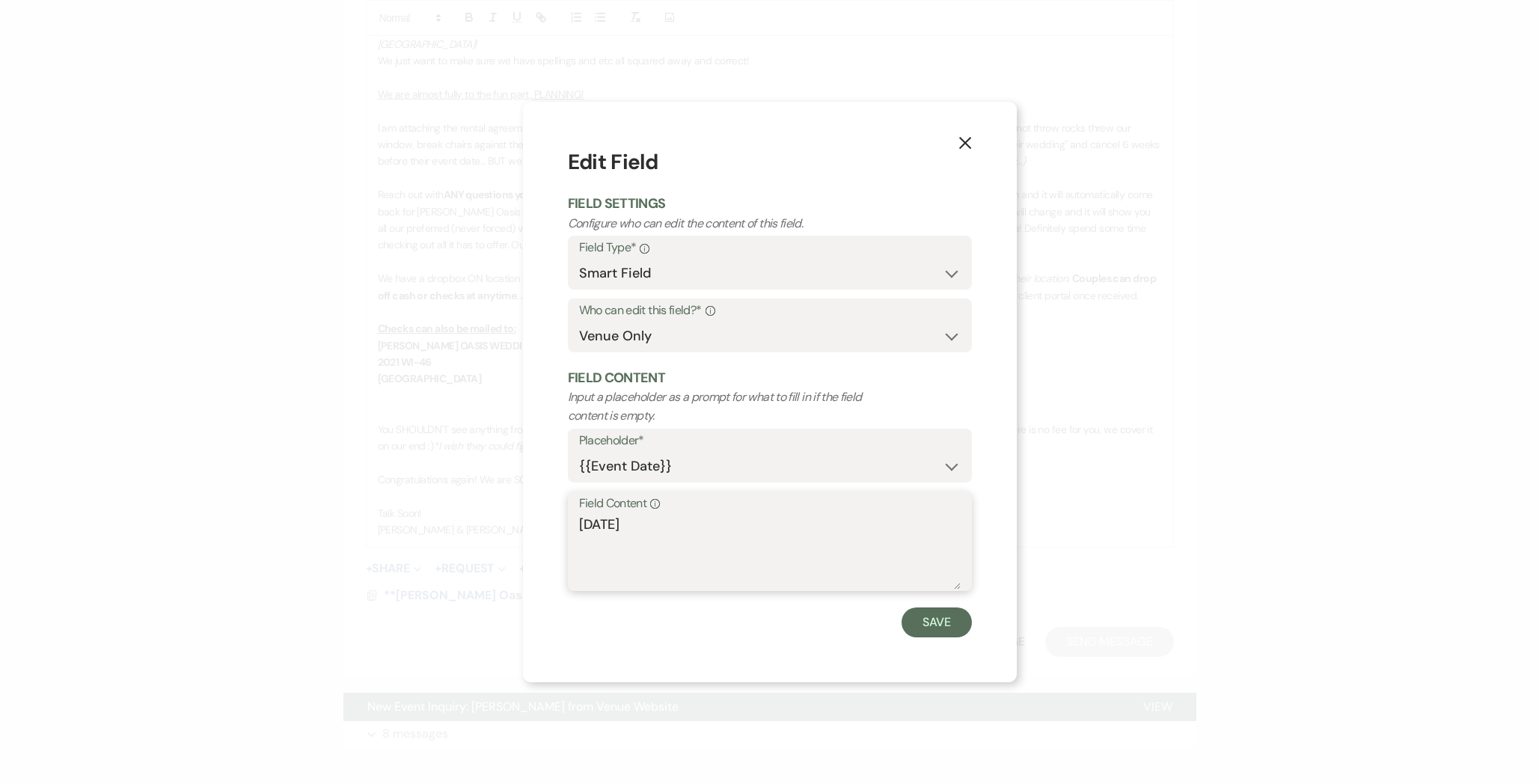
drag, startPoint x: 684, startPoint y: 520, endPoint x: 458, endPoint y: 520, distance: 226.0
click at [458, 520] on div "X Edit Field Field Settings Configure who can edit the content of this field. F…" at bounding box center [770, 392] width 1539 height 784
paste textarea "[DATE]: [DATE]"
type textarea "[DATE]: [DATE]"
click at [950, 623] on button "Save" at bounding box center [936, 622] width 70 height 30
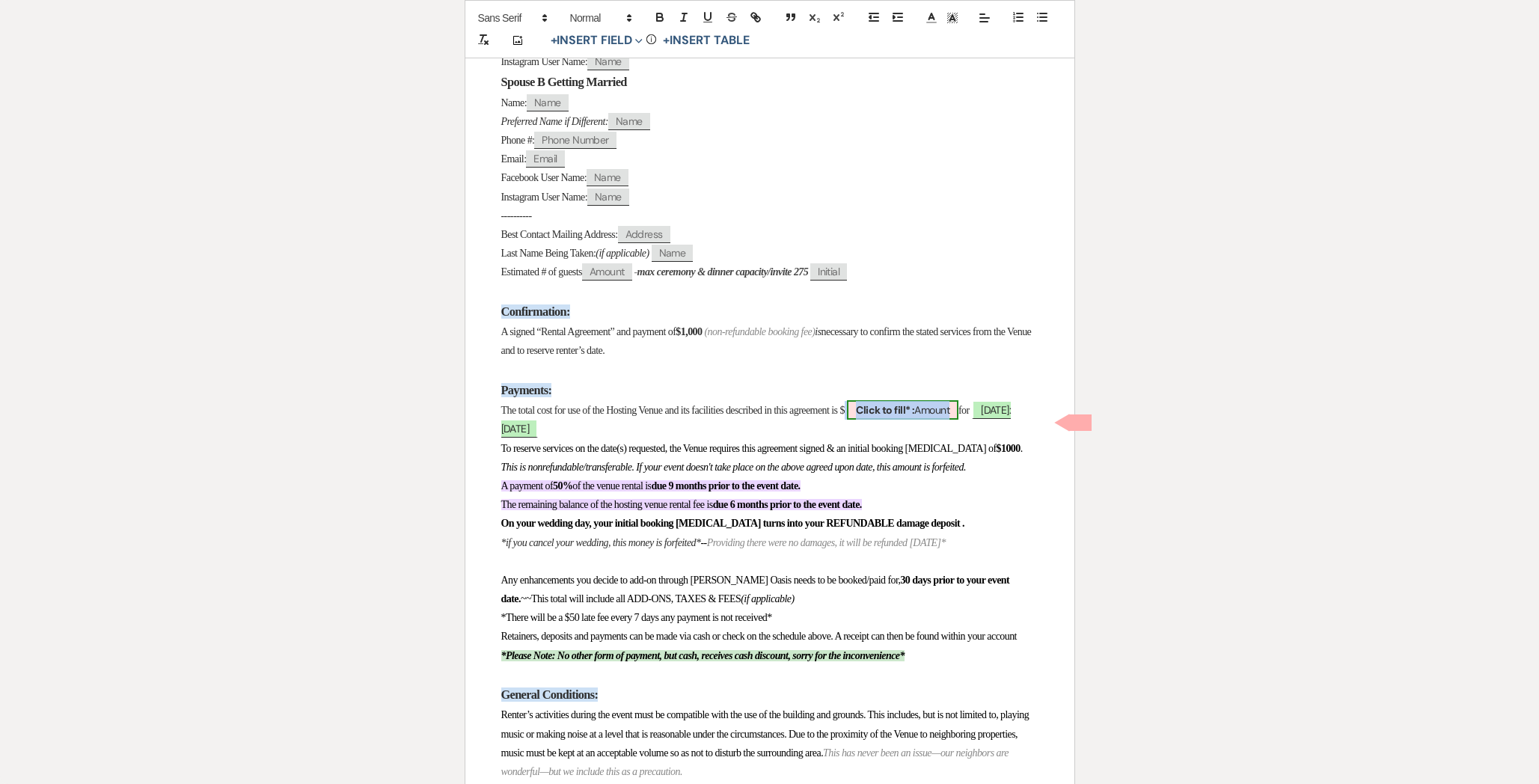
click at [959, 420] on span "Click to fill* : Amount" at bounding box center [902, 410] width 111 height 20
select select "owner"
select select "Amount"
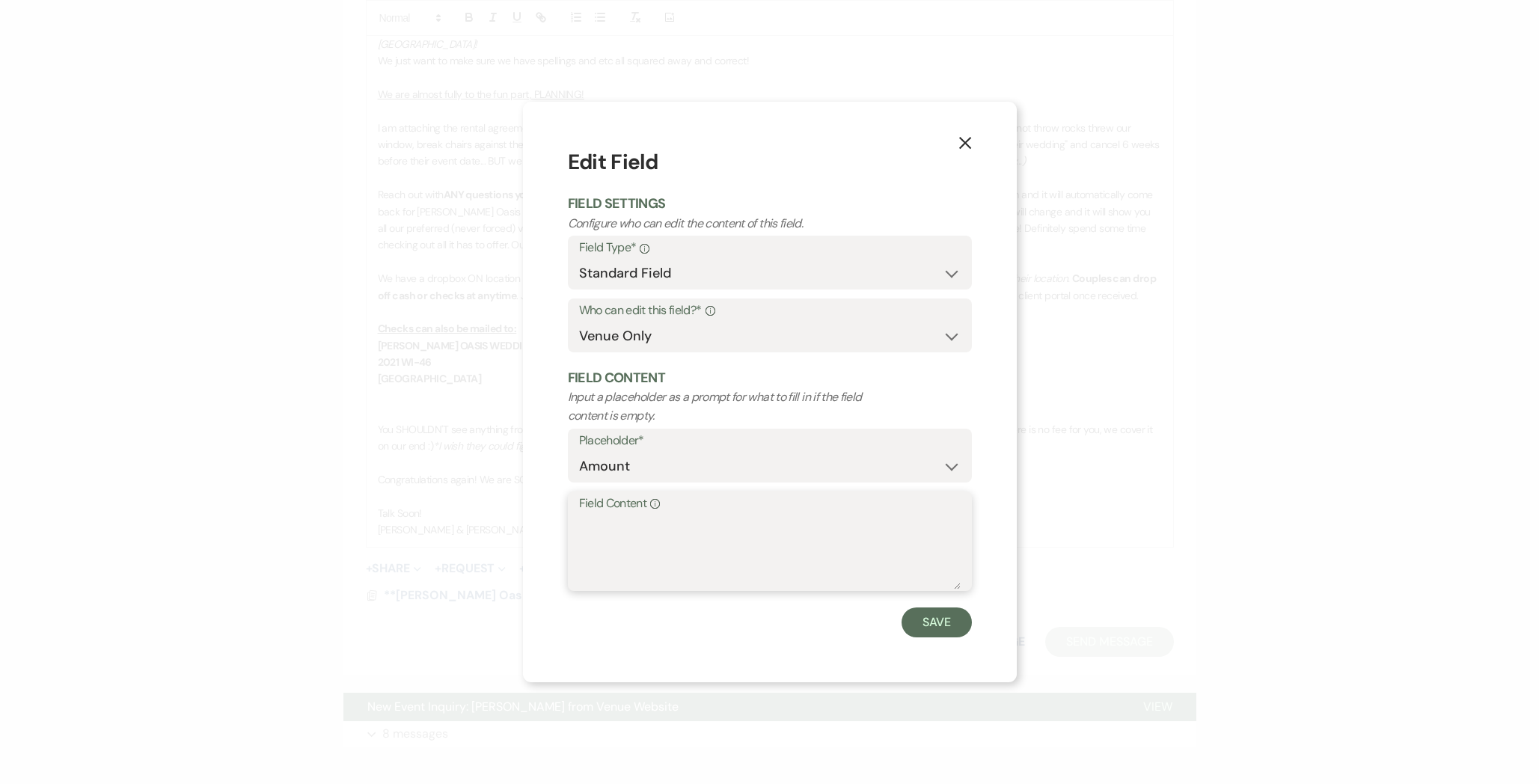
click at [661, 523] on textarea "Field Content Info" at bounding box center [770, 552] width 381 height 74
type textarea "3650"
click at [949, 624] on button "Save" at bounding box center [936, 622] width 70 height 30
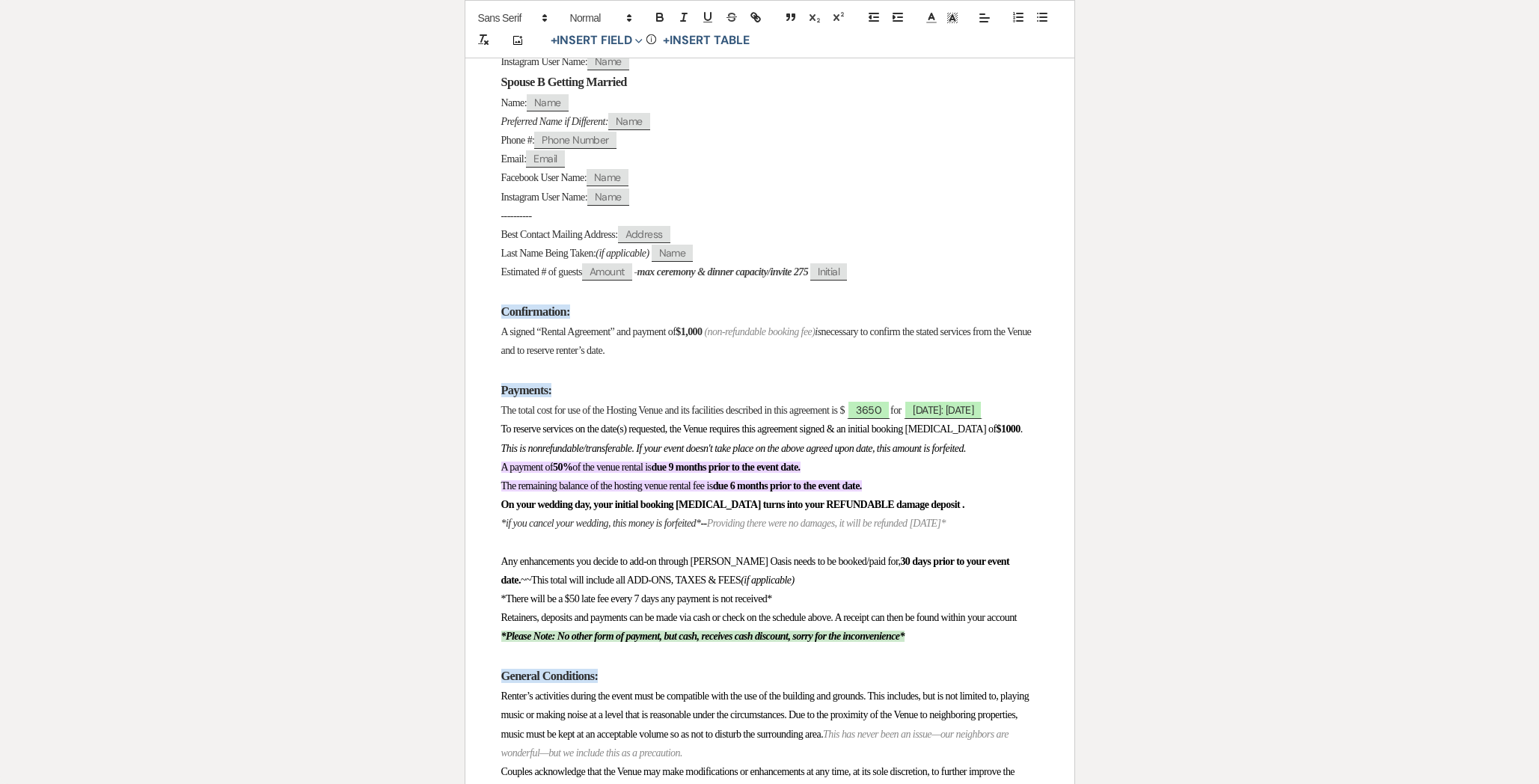
scroll to position [0, 0]
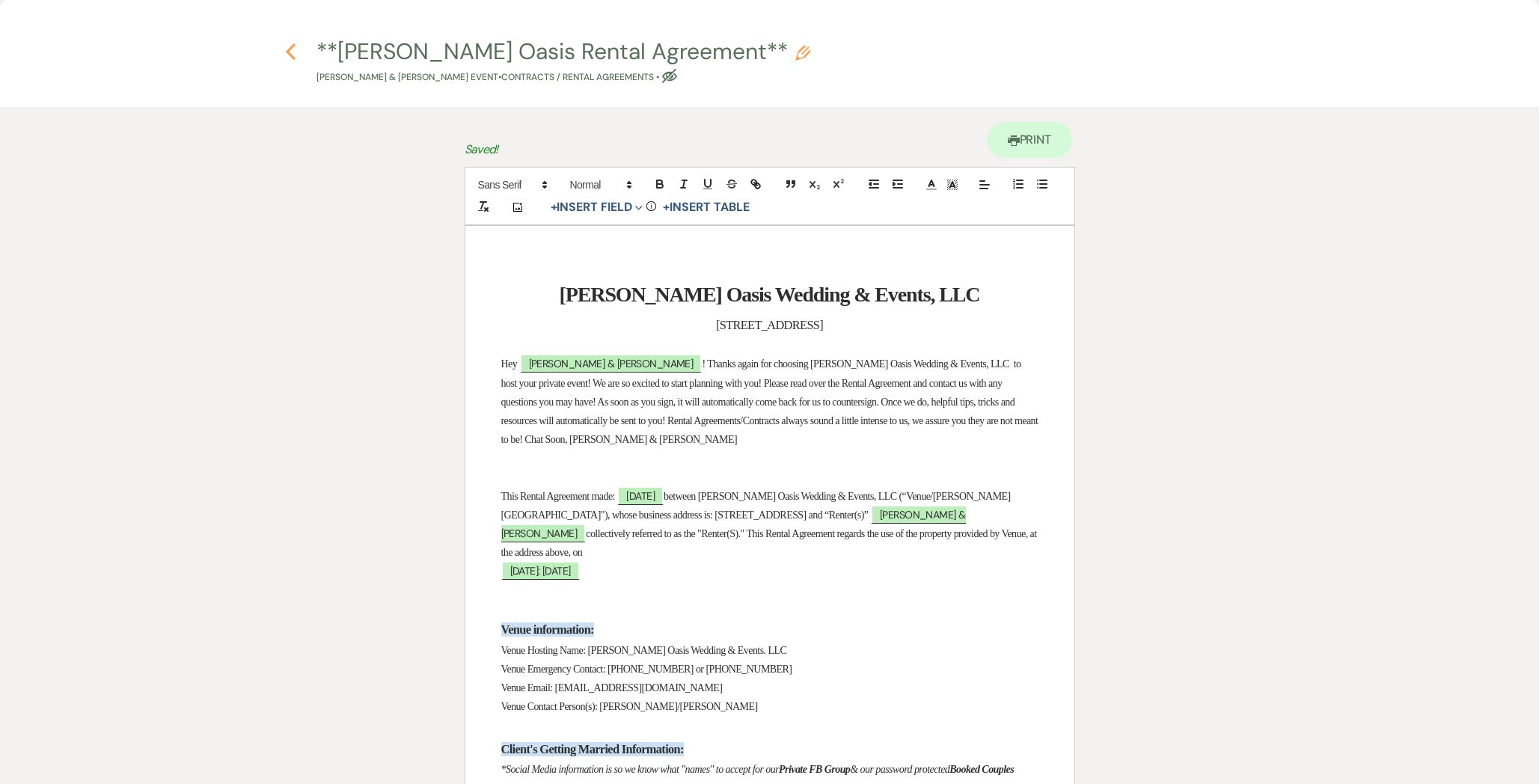
click at [291, 56] on icon "Previous" at bounding box center [291, 52] width 11 height 18
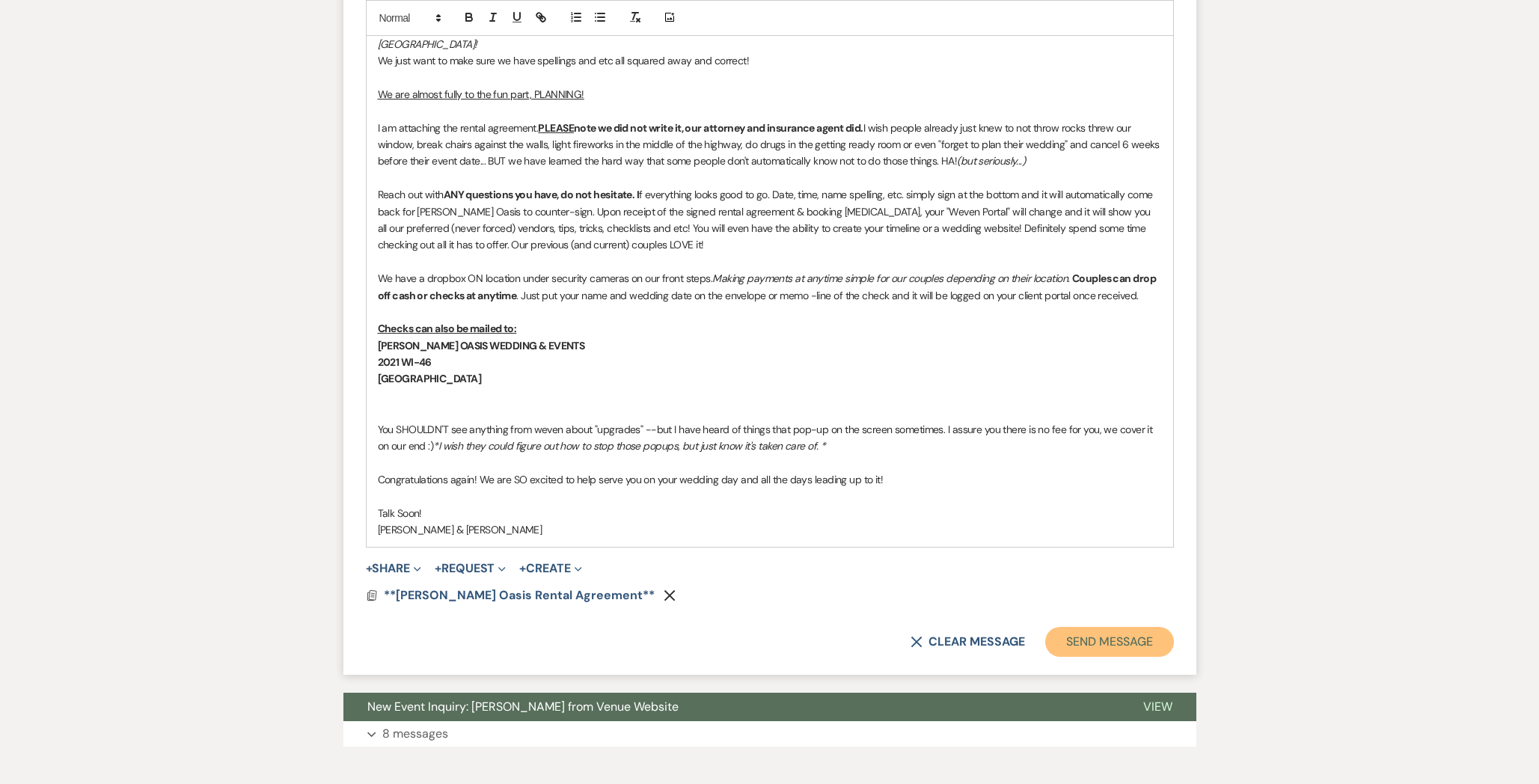
click at [1078, 627] on button "Send Message" at bounding box center [1109, 642] width 128 height 30
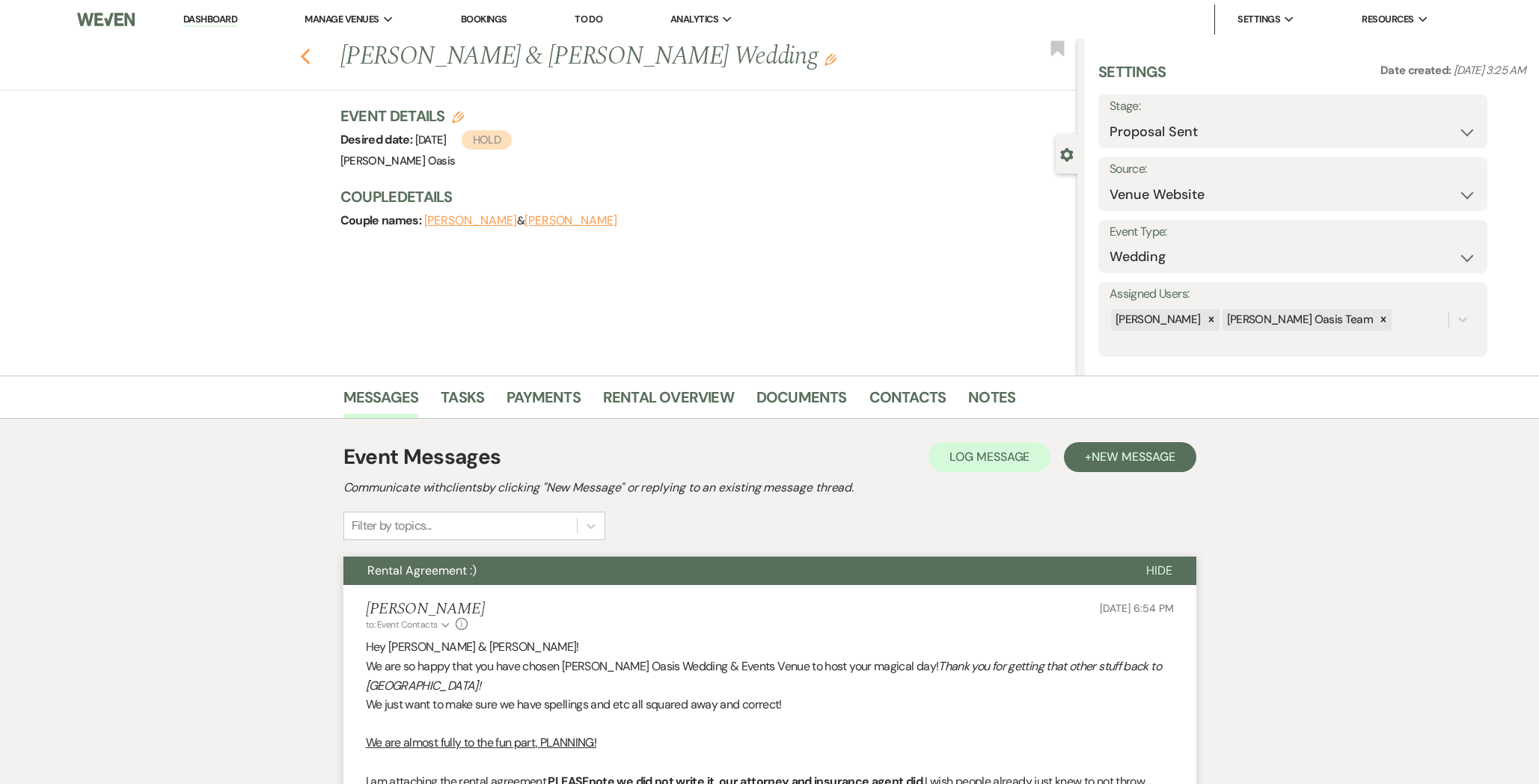
click at [309, 54] on icon "Previous" at bounding box center [305, 56] width 11 height 18
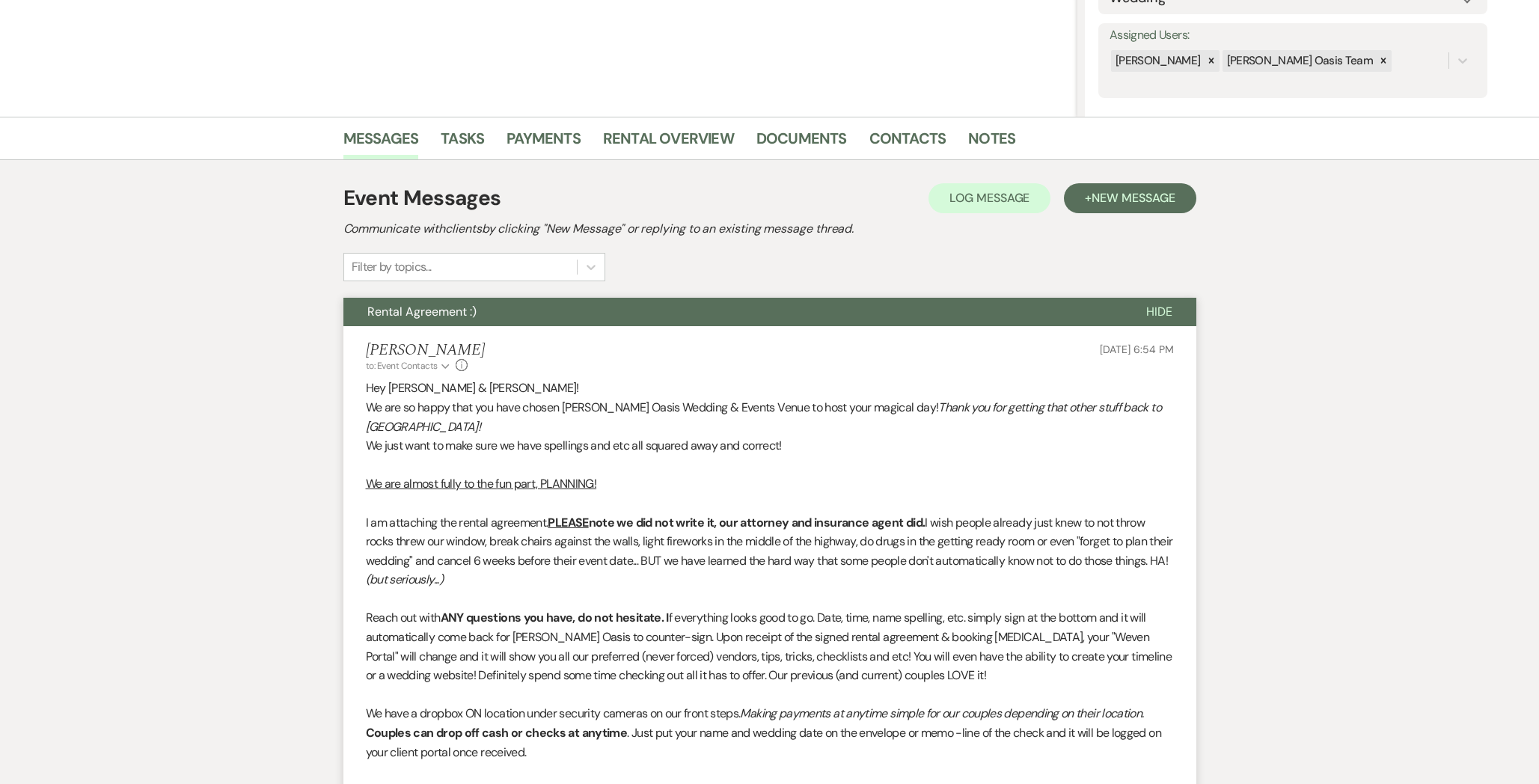
select select "6"
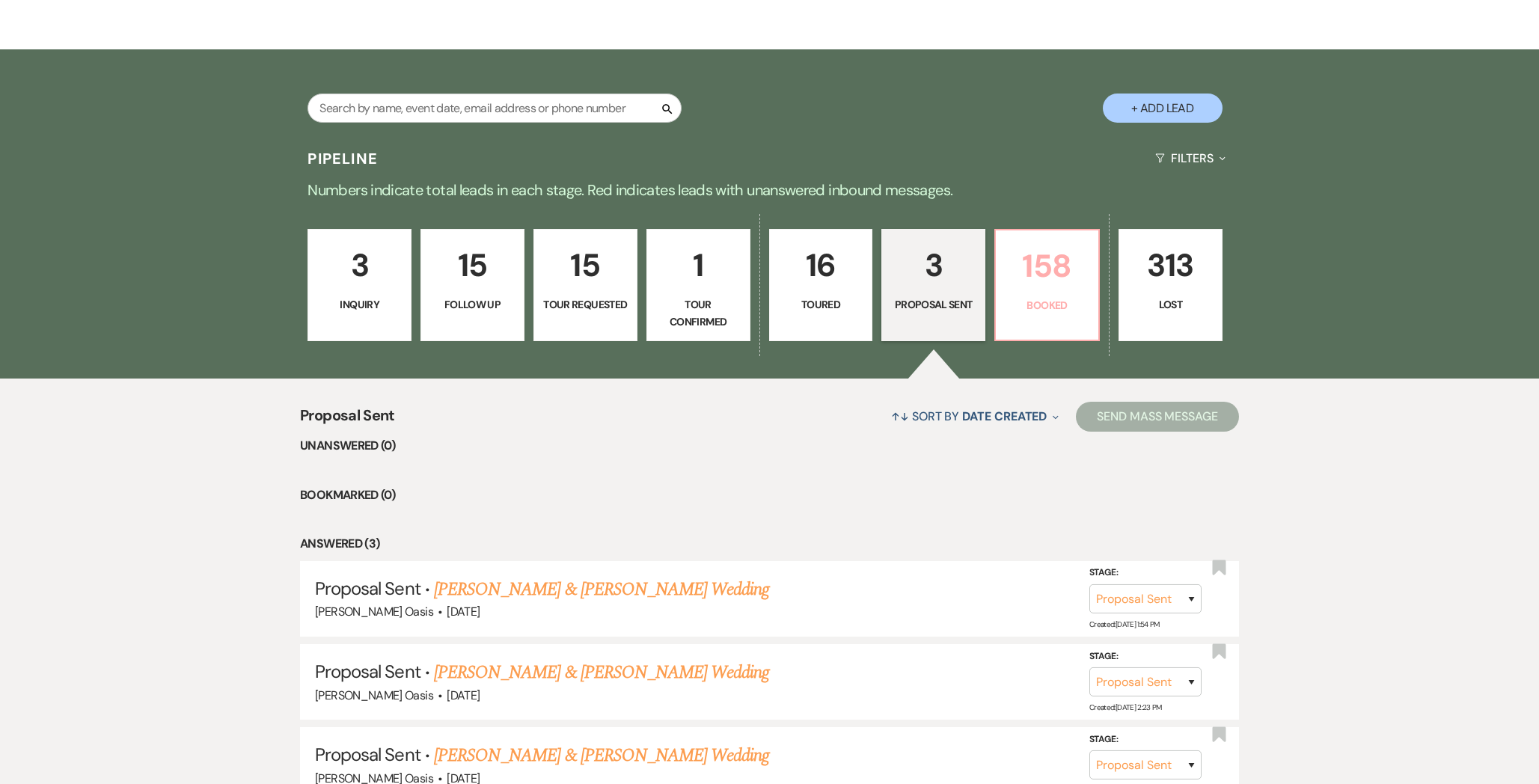
click at [1050, 325] on link "158 Booked" at bounding box center [1046, 285] width 106 height 112
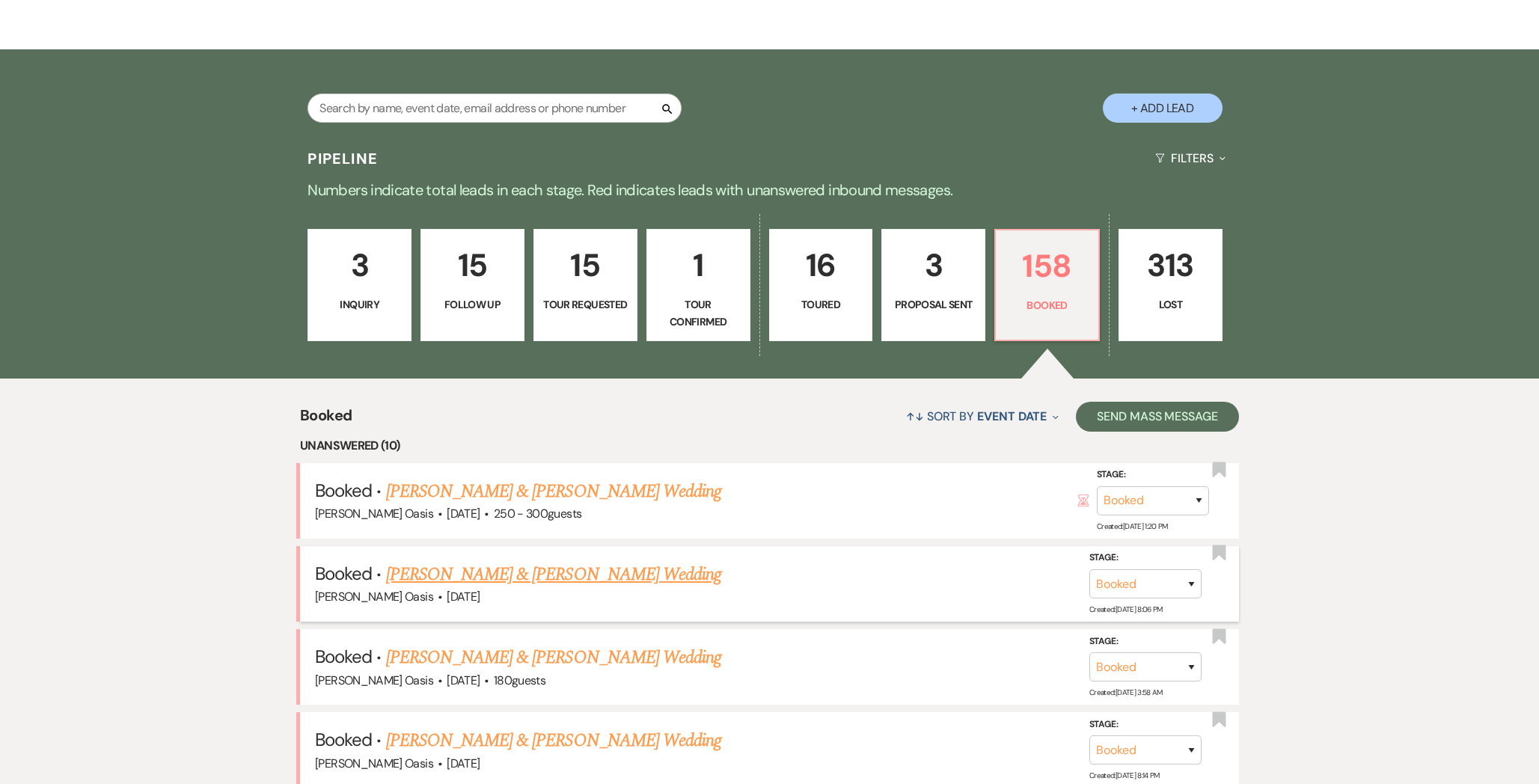
click at [526, 491] on link "[PERSON_NAME] & [PERSON_NAME] Wedding" at bounding box center [553, 491] width 335 height 27
select select "1"
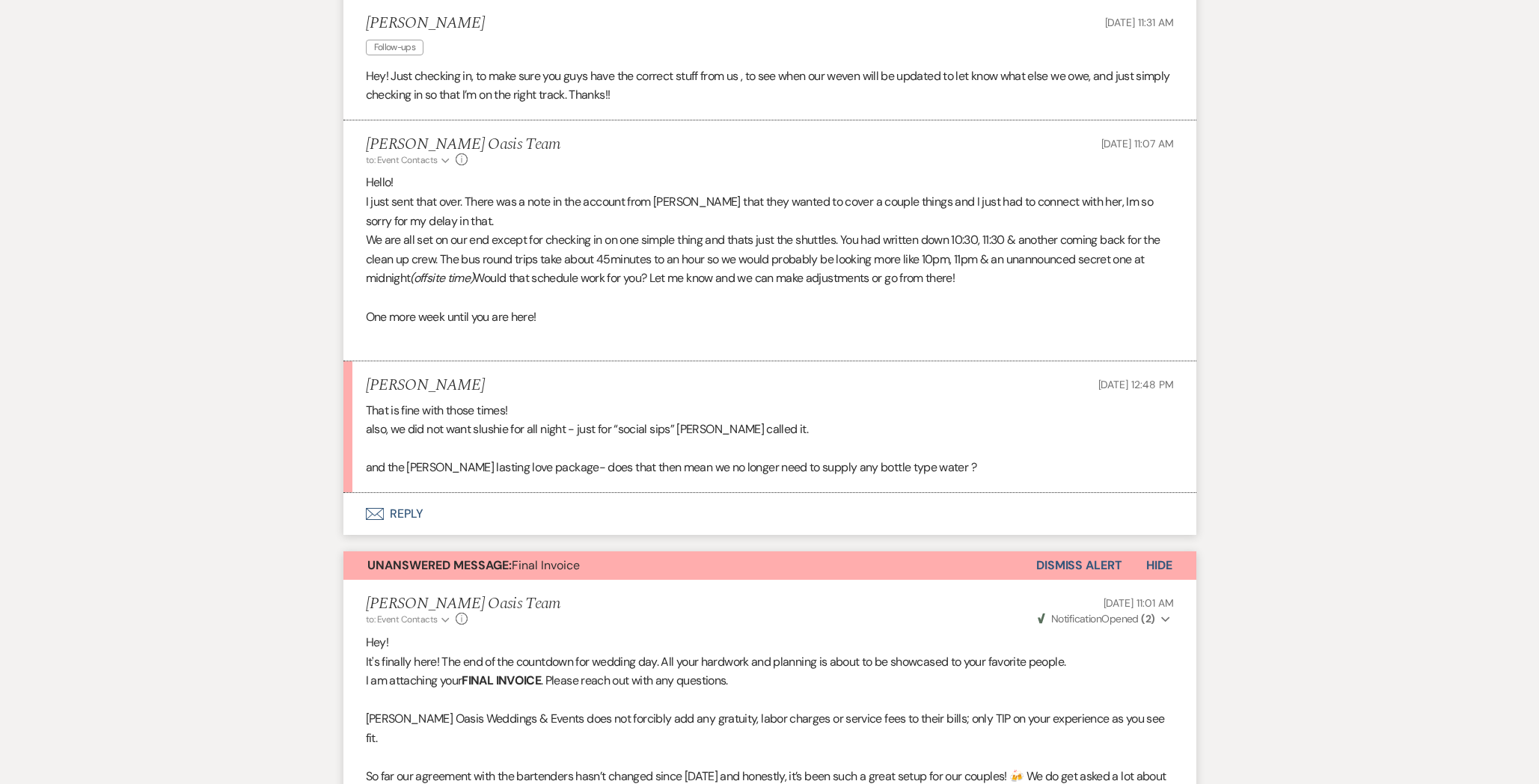
scroll to position [650, 0]
click at [517, 516] on button "Envelope Reply" at bounding box center [770, 515] width 853 height 42
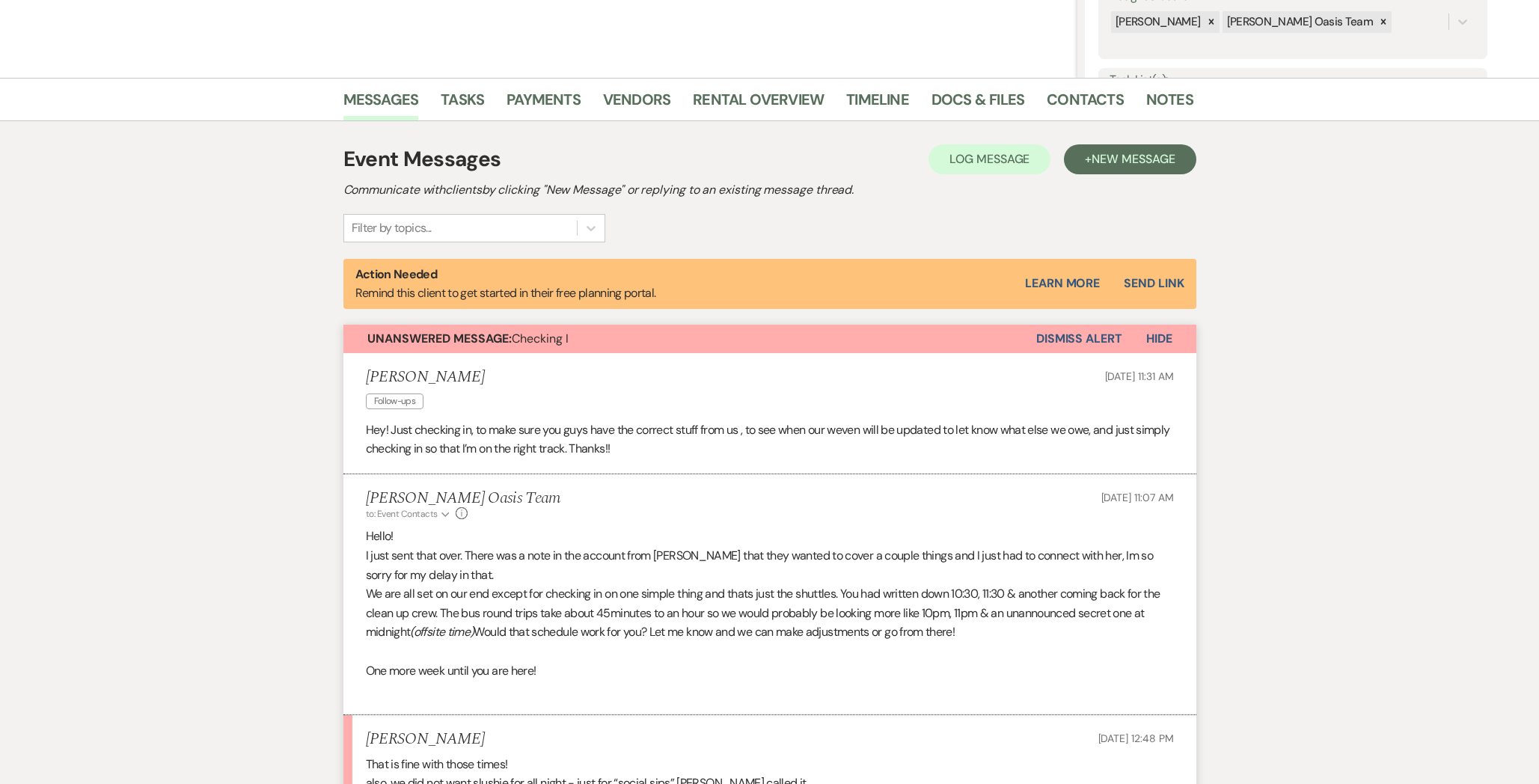
scroll to position [242, 0]
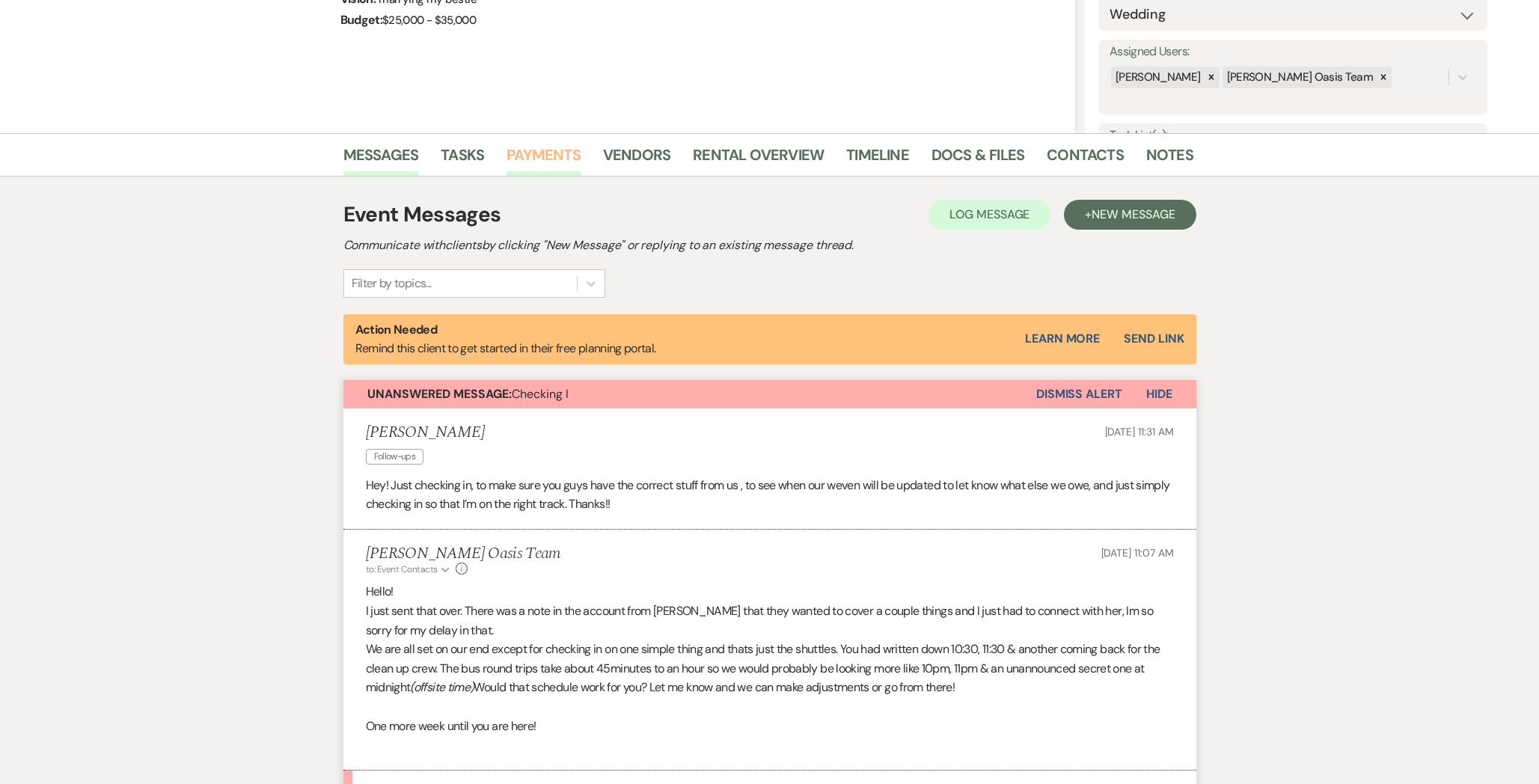
click at [551, 164] on link "Payments" at bounding box center [544, 160] width 74 height 33
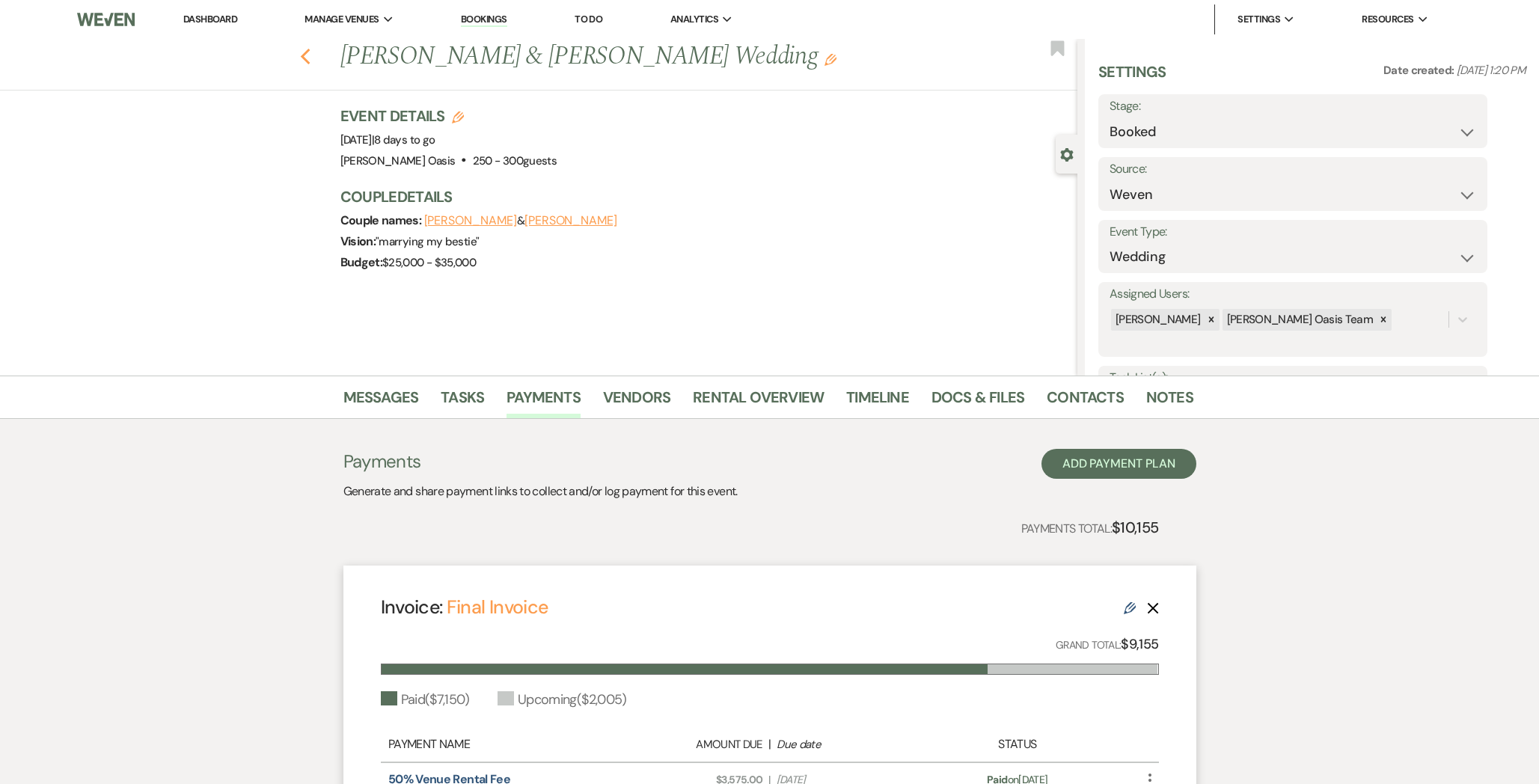
click at [305, 60] on use "button" at bounding box center [305, 56] width 10 height 16
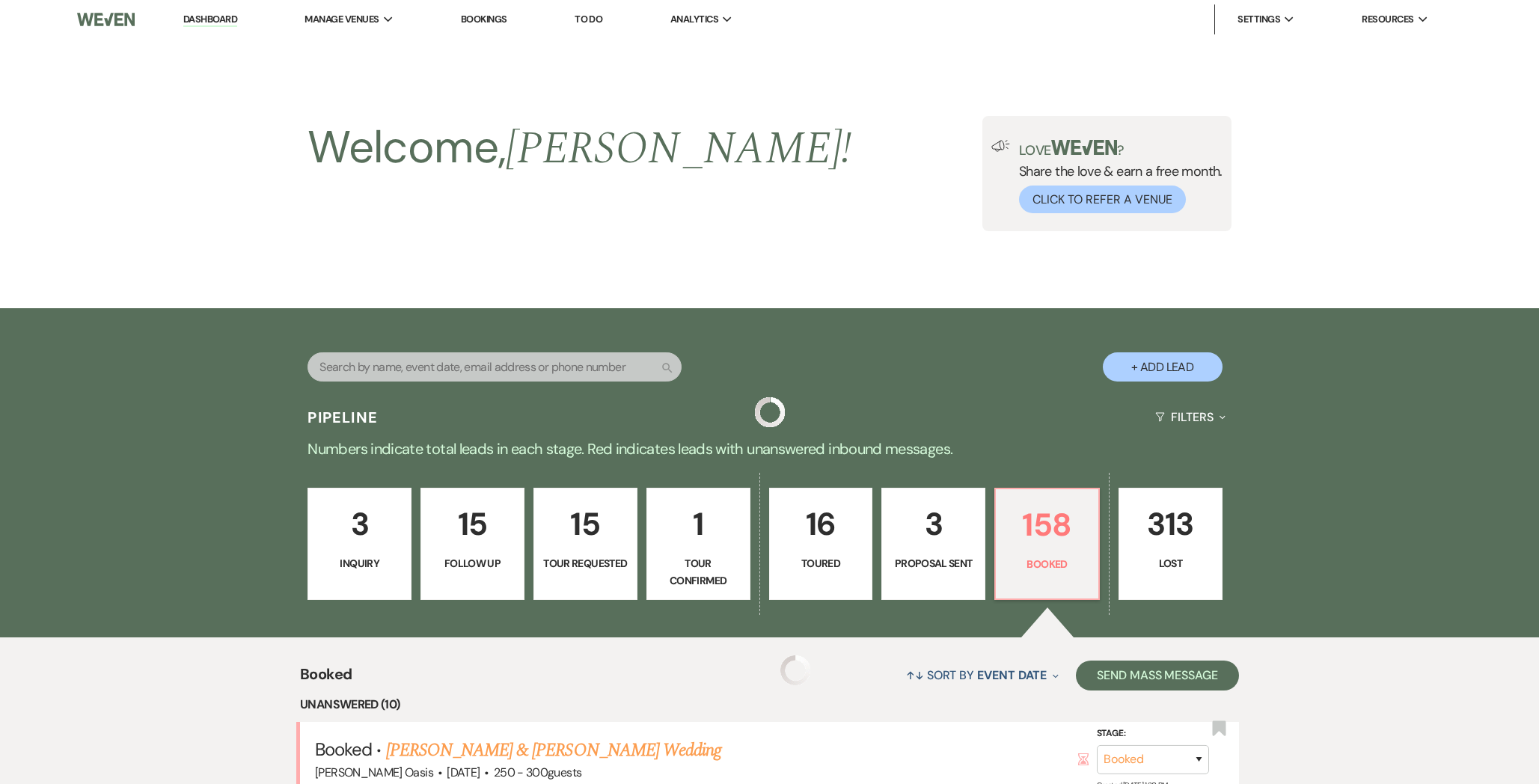
scroll to position [259, 0]
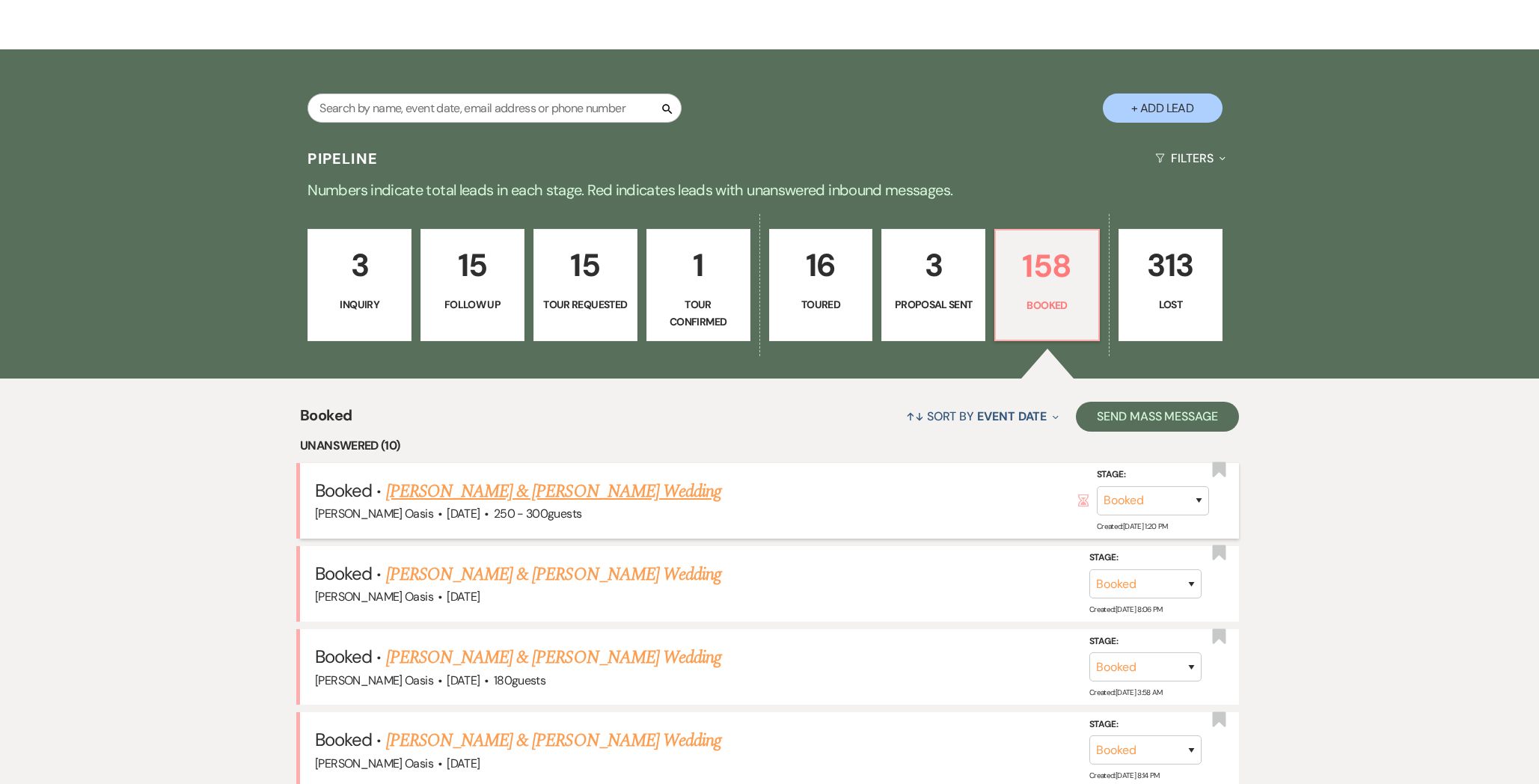
click at [458, 490] on link "[PERSON_NAME] & [PERSON_NAME] Wedding" at bounding box center [553, 491] width 335 height 27
select select "1"
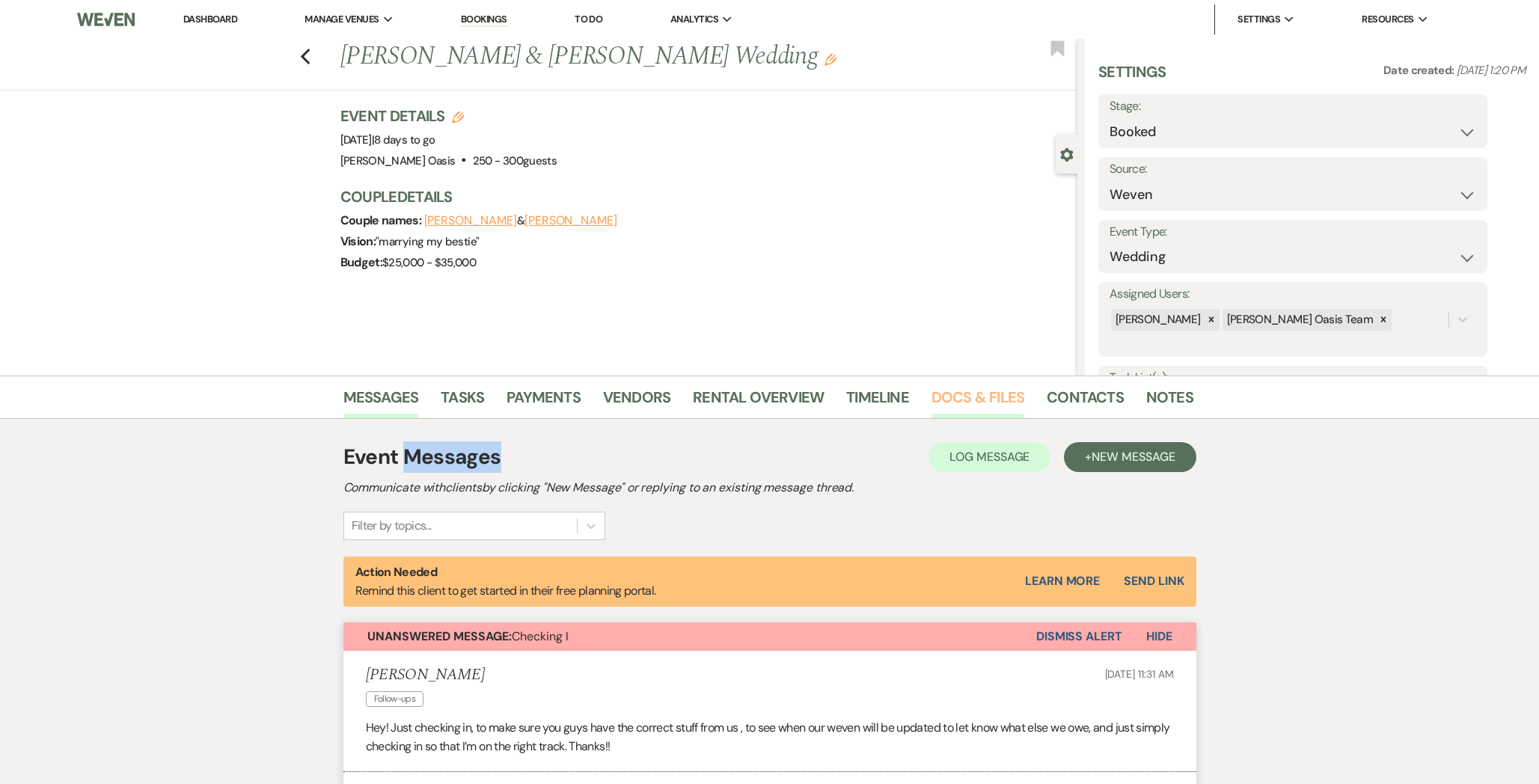
click at [973, 399] on link "Docs & Files" at bounding box center [977, 402] width 93 height 33
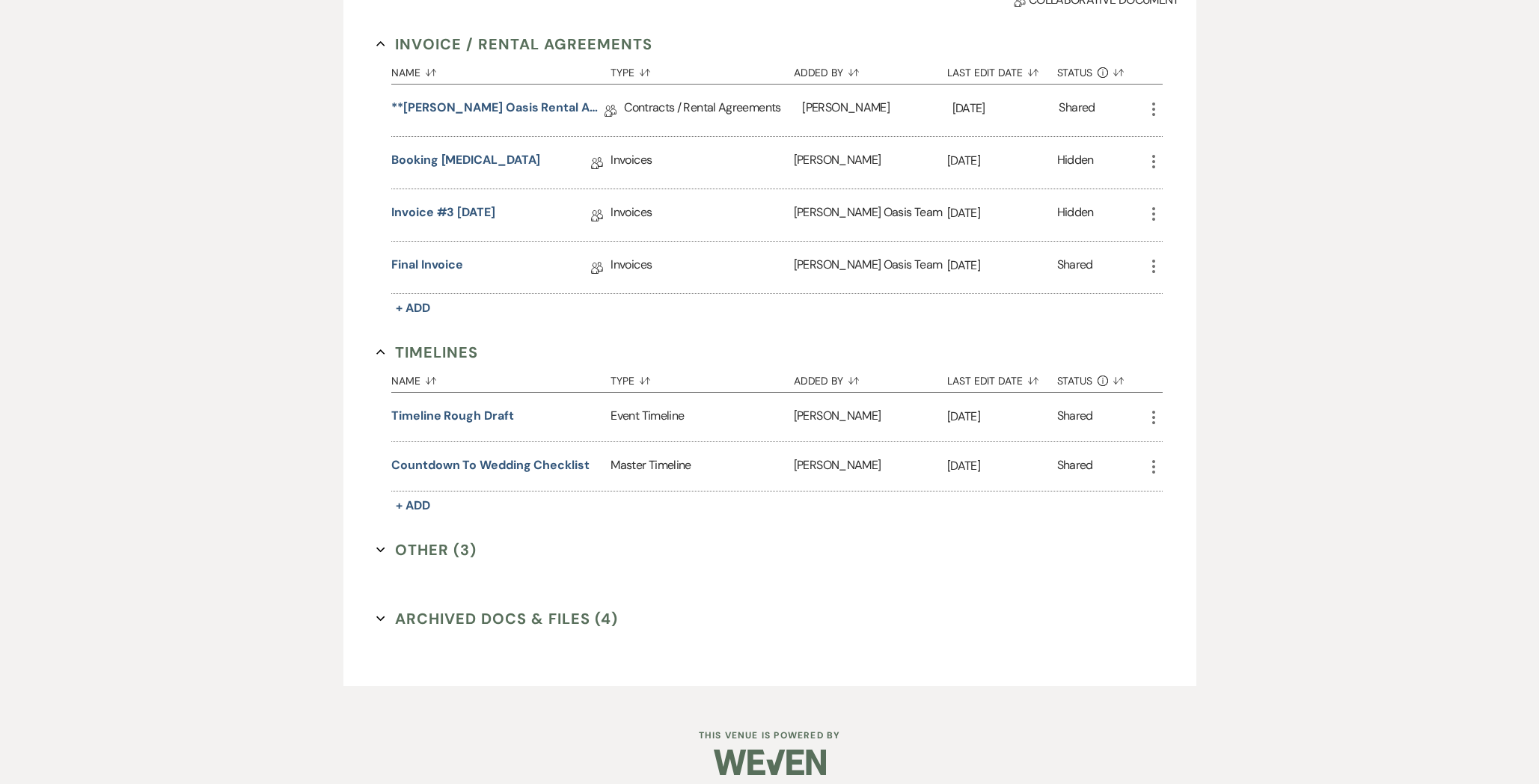
scroll to position [545, 0]
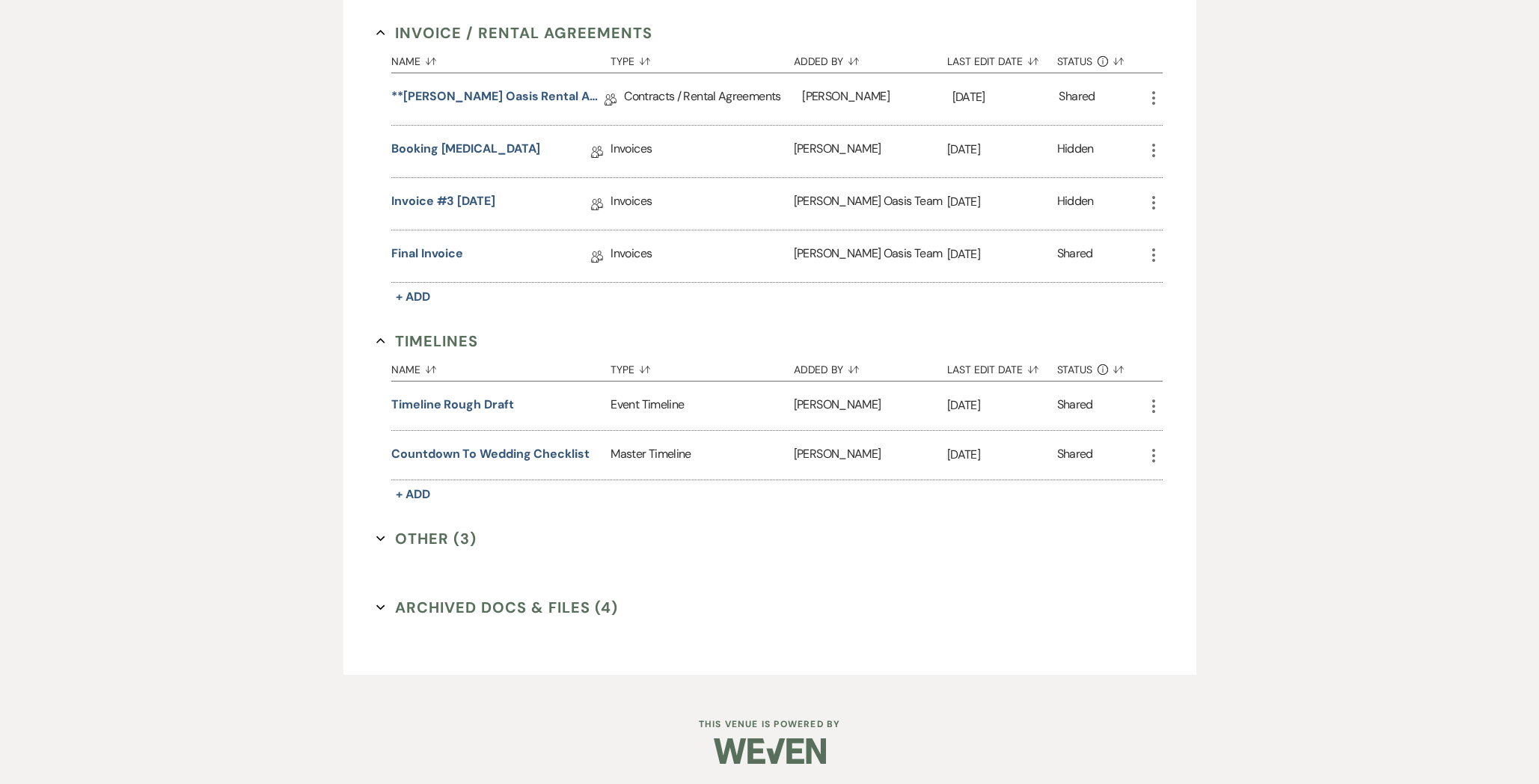
click at [440, 603] on button "Archived Docs & Files (4) Expand" at bounding box center [497, 606] width 241 height 22
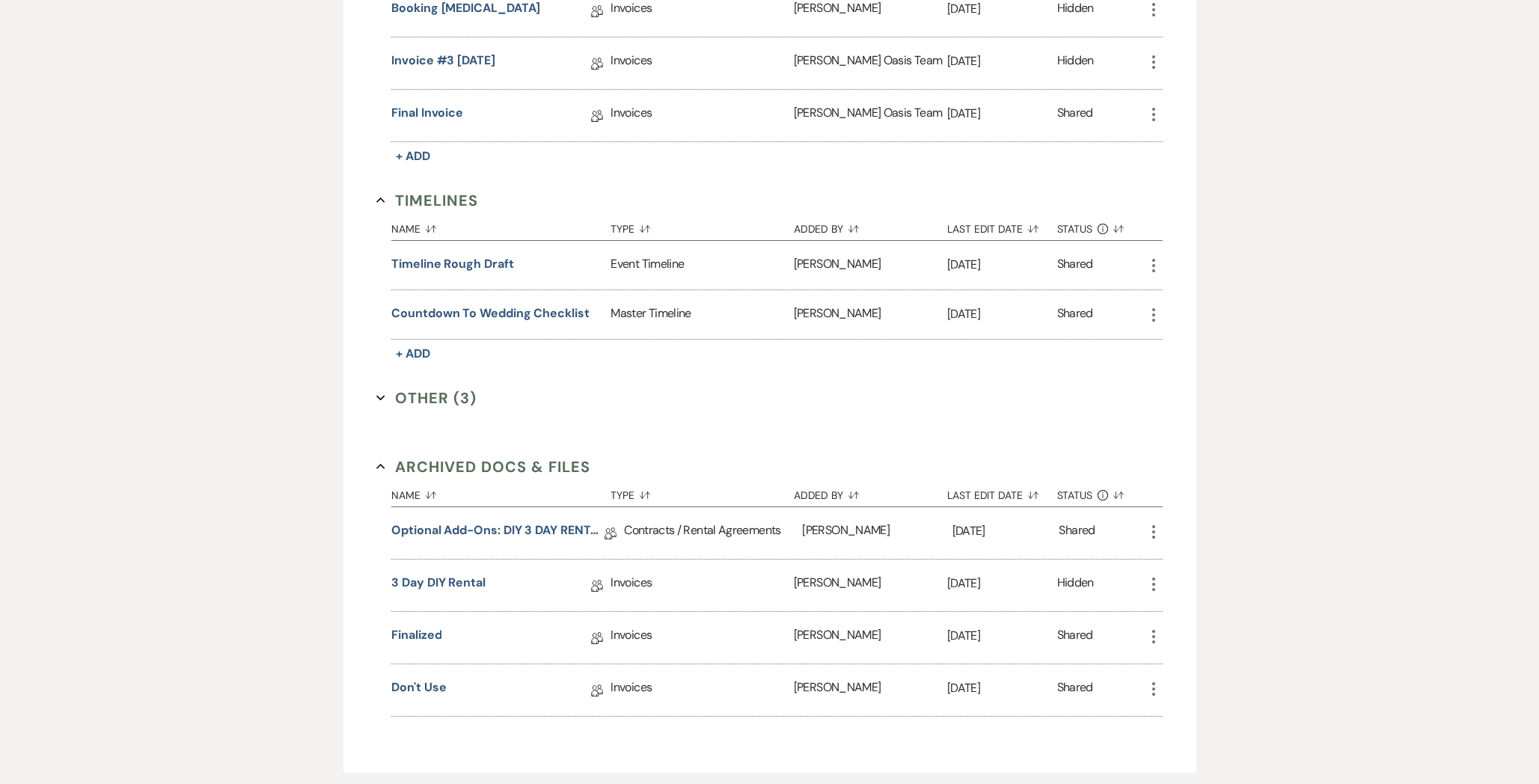
scroll to position [698, 0]
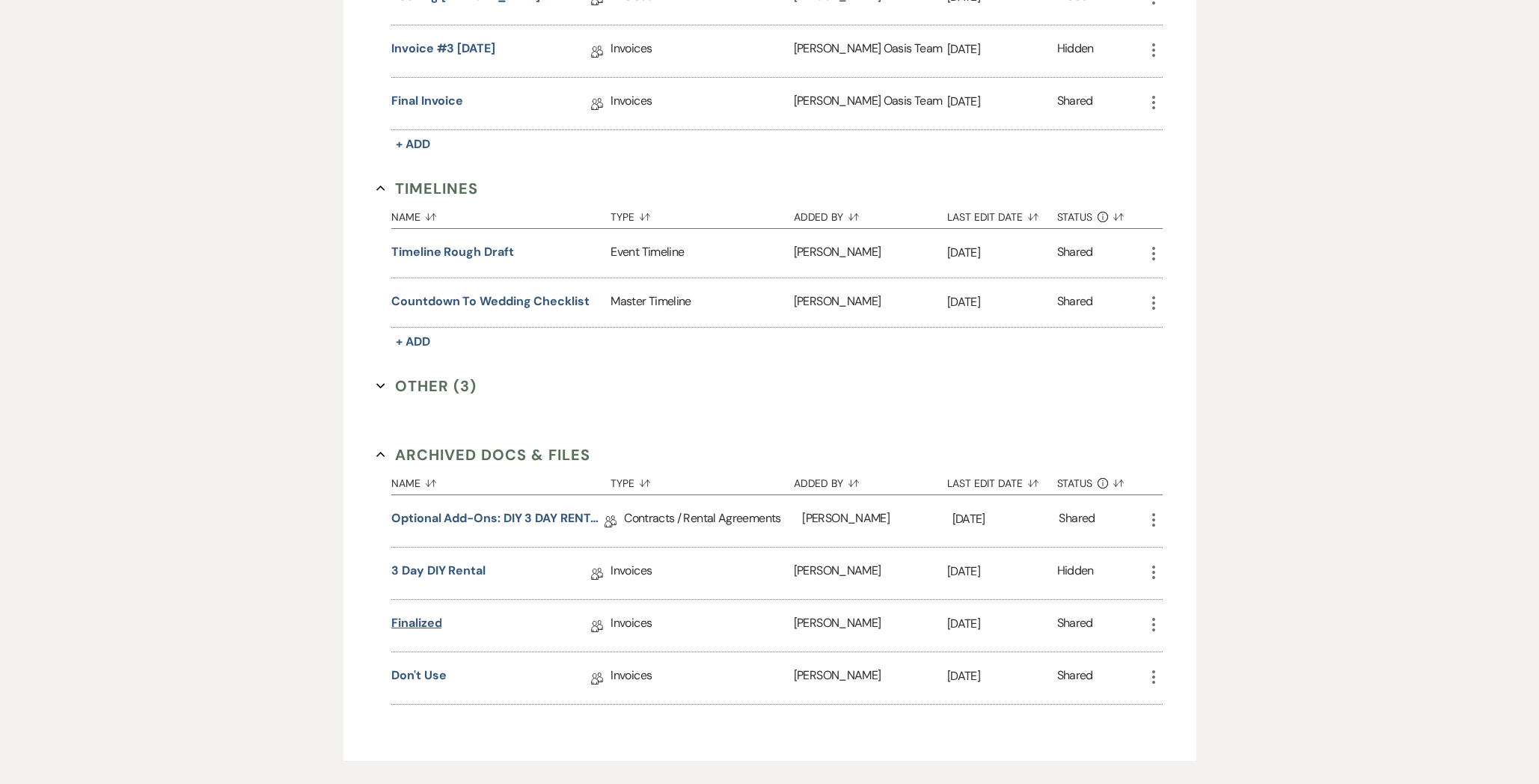
click at [427, 620] on link "Finalized" at bounding box center [416, 625] width 50 height 23
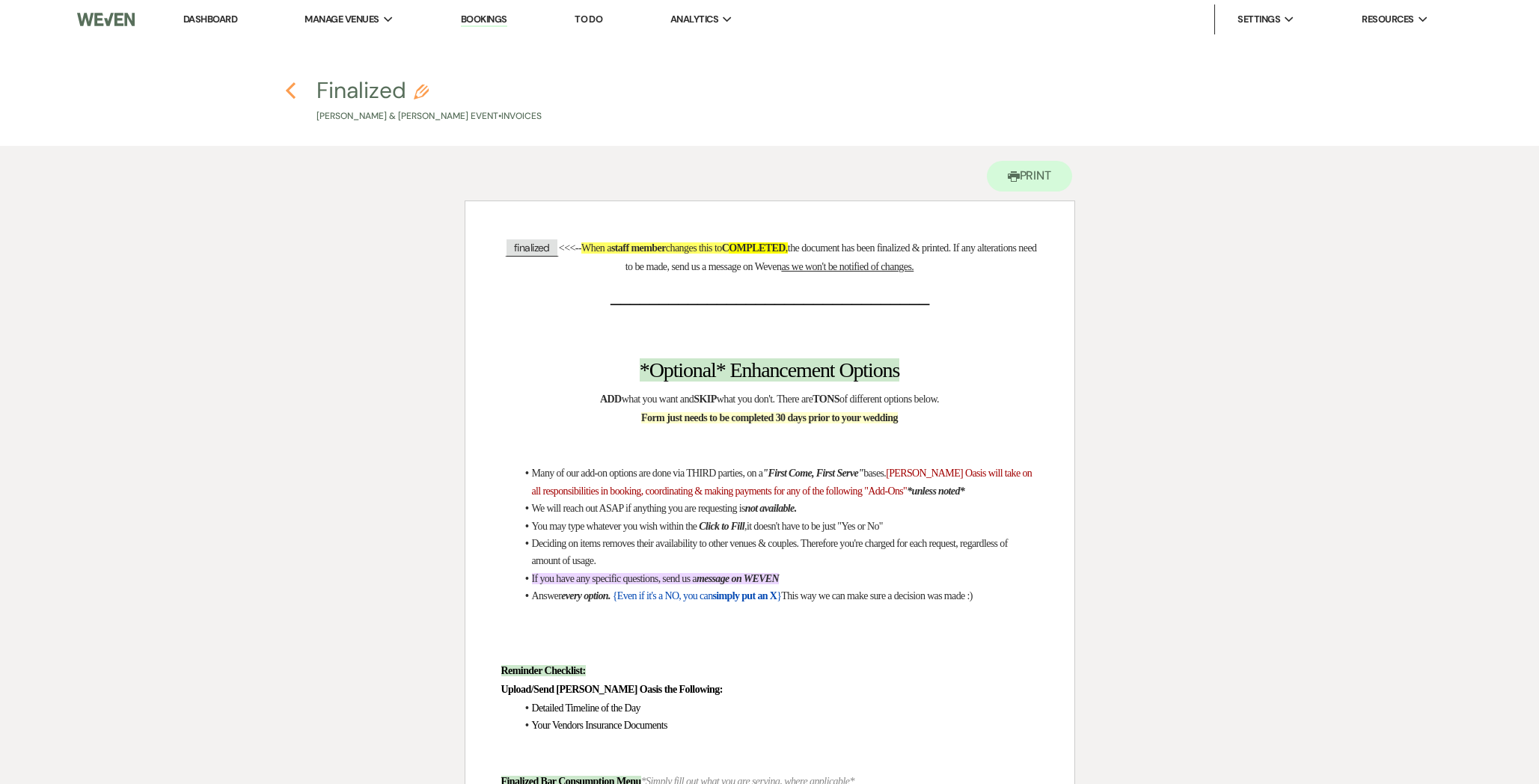
click at [291, 88] on use "button" at bounding box center [291, 91] width 10 height 16
select select "1"
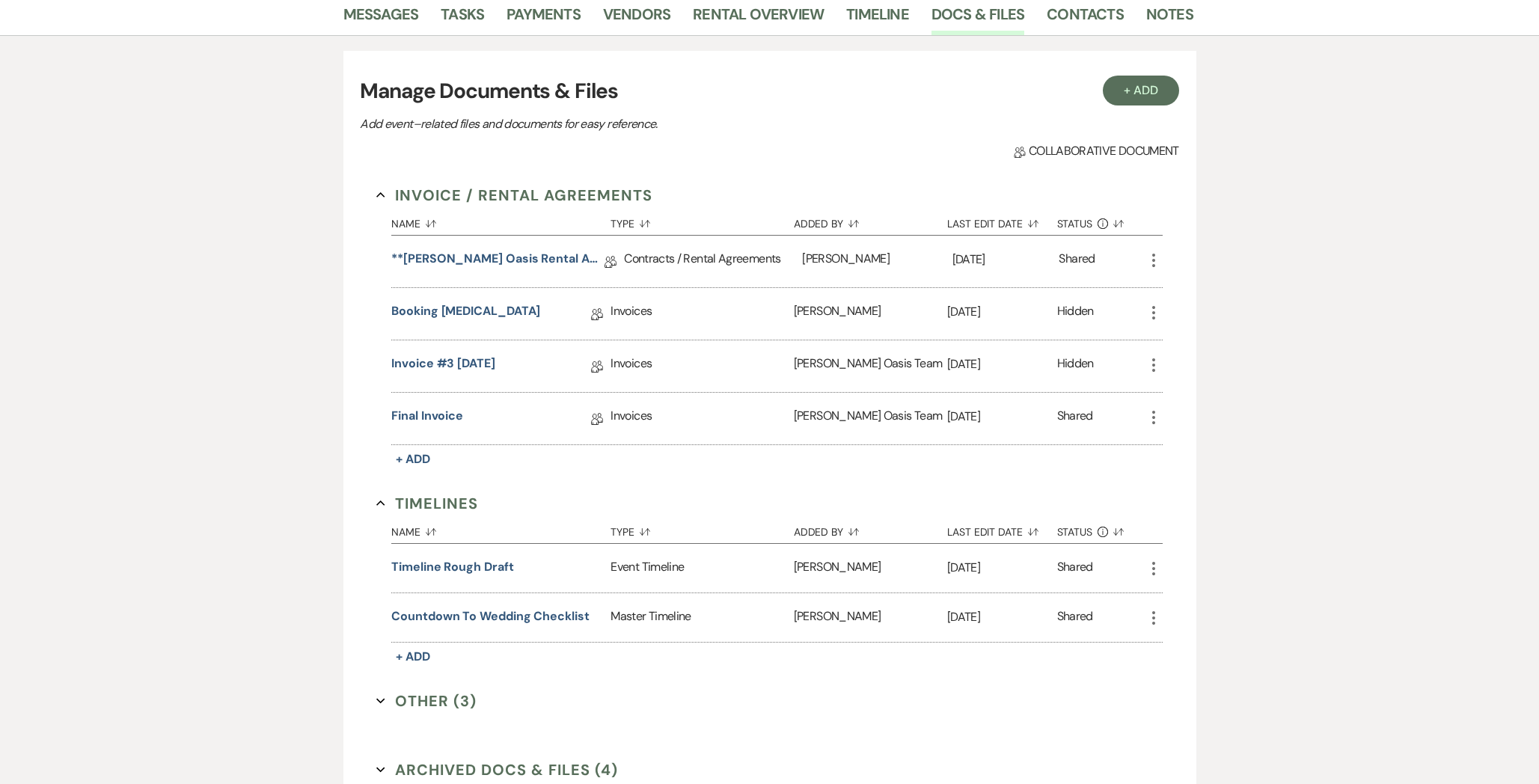
scroll to position [66, 0]
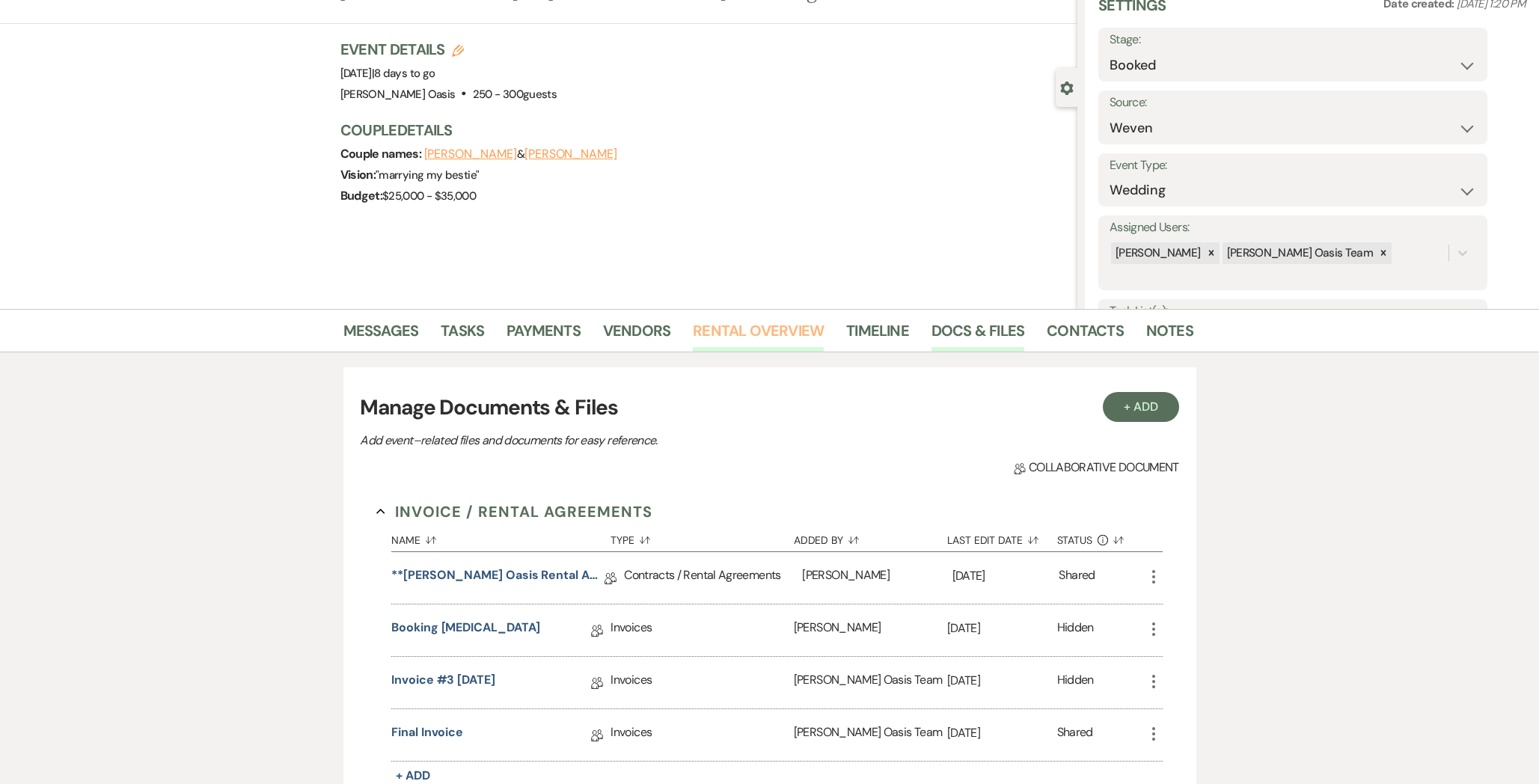
click at [785, 331] on link "Rental Overview" at bounding box center [758, 335] width 131 height 33
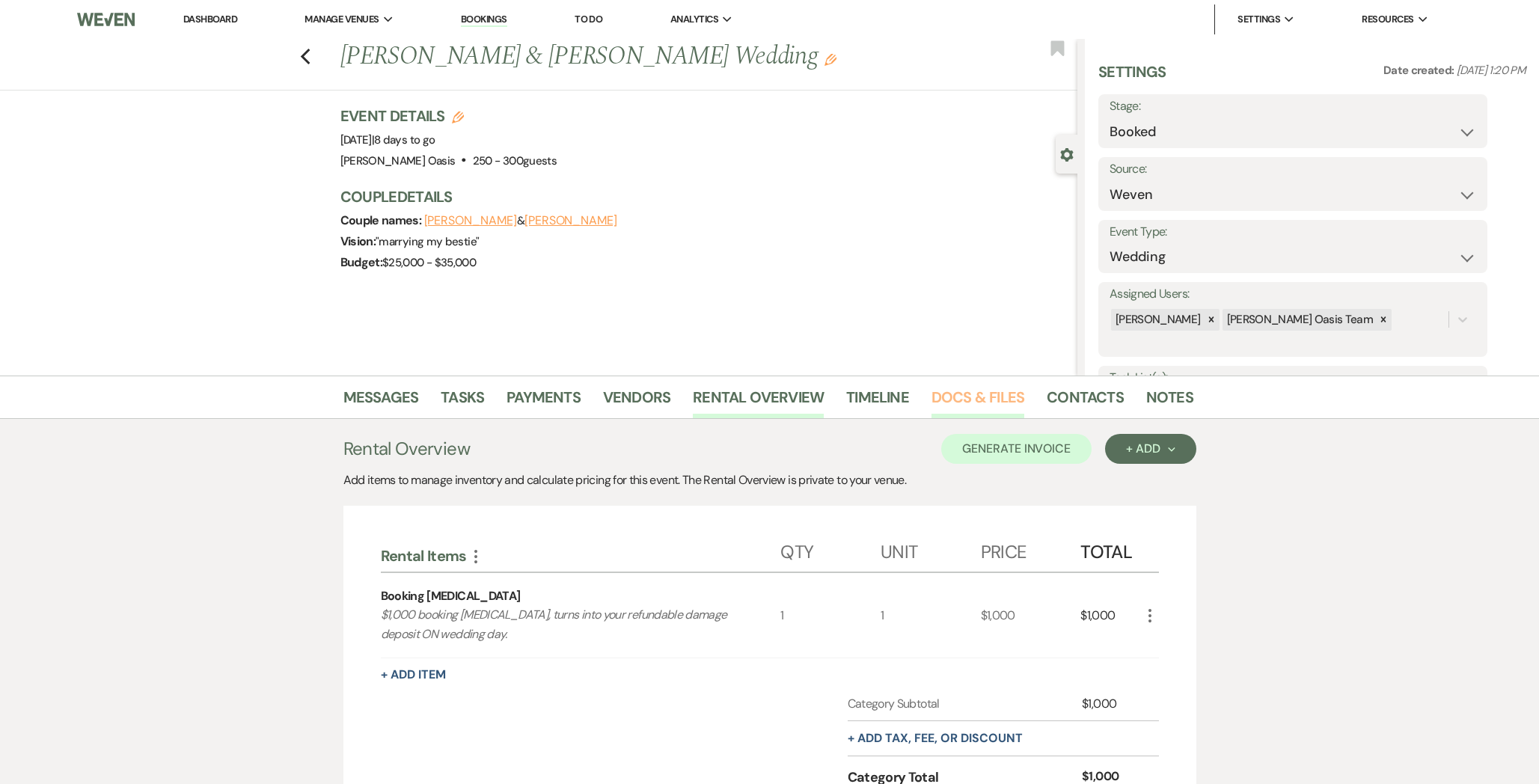
click at [953, 403] on link "Docs & Files" at bounding box center [977, 402] width 93 height 33
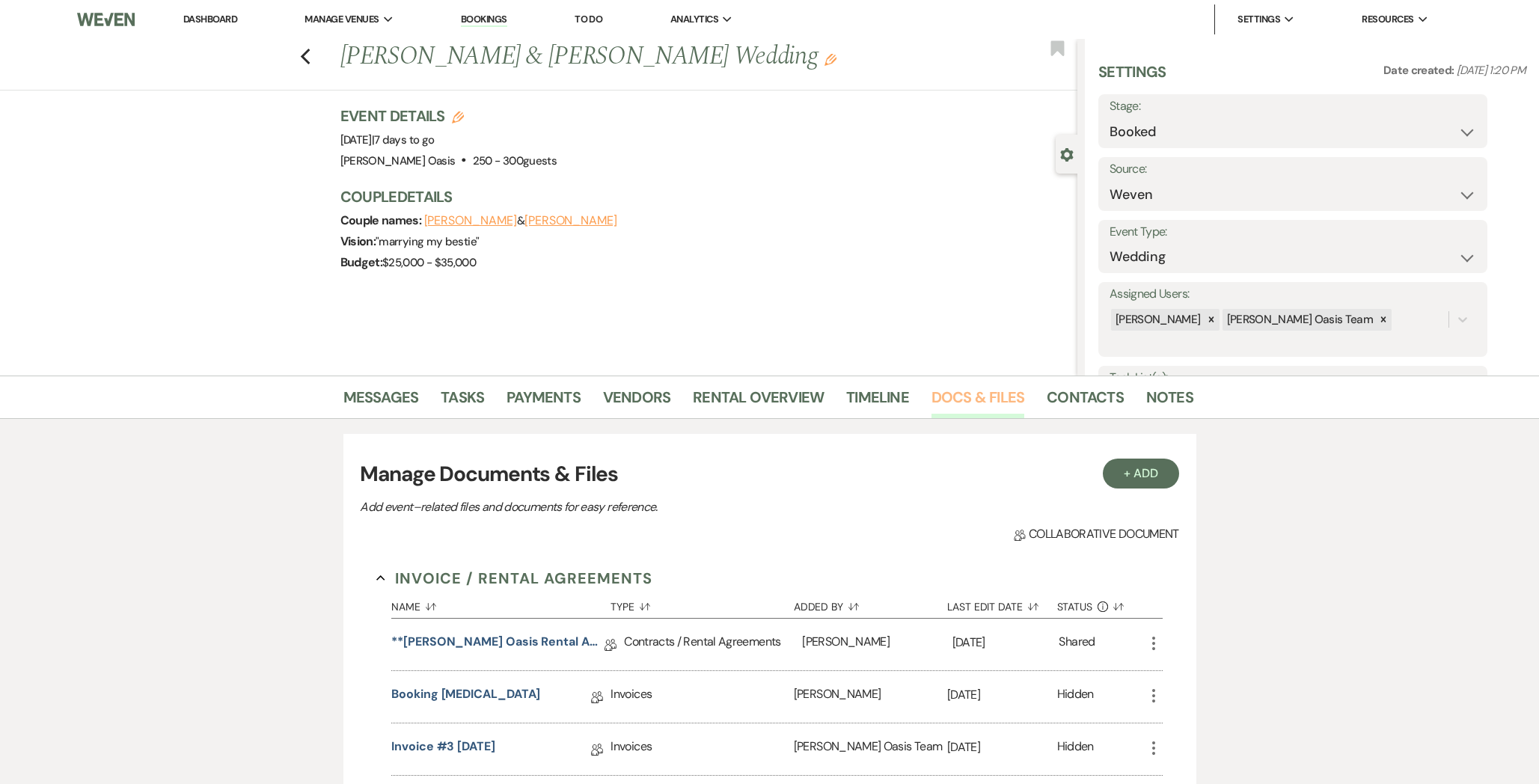
click at [953, 403] on link "Docs & Files" at bounding box center [977, 402] width 93 height 33
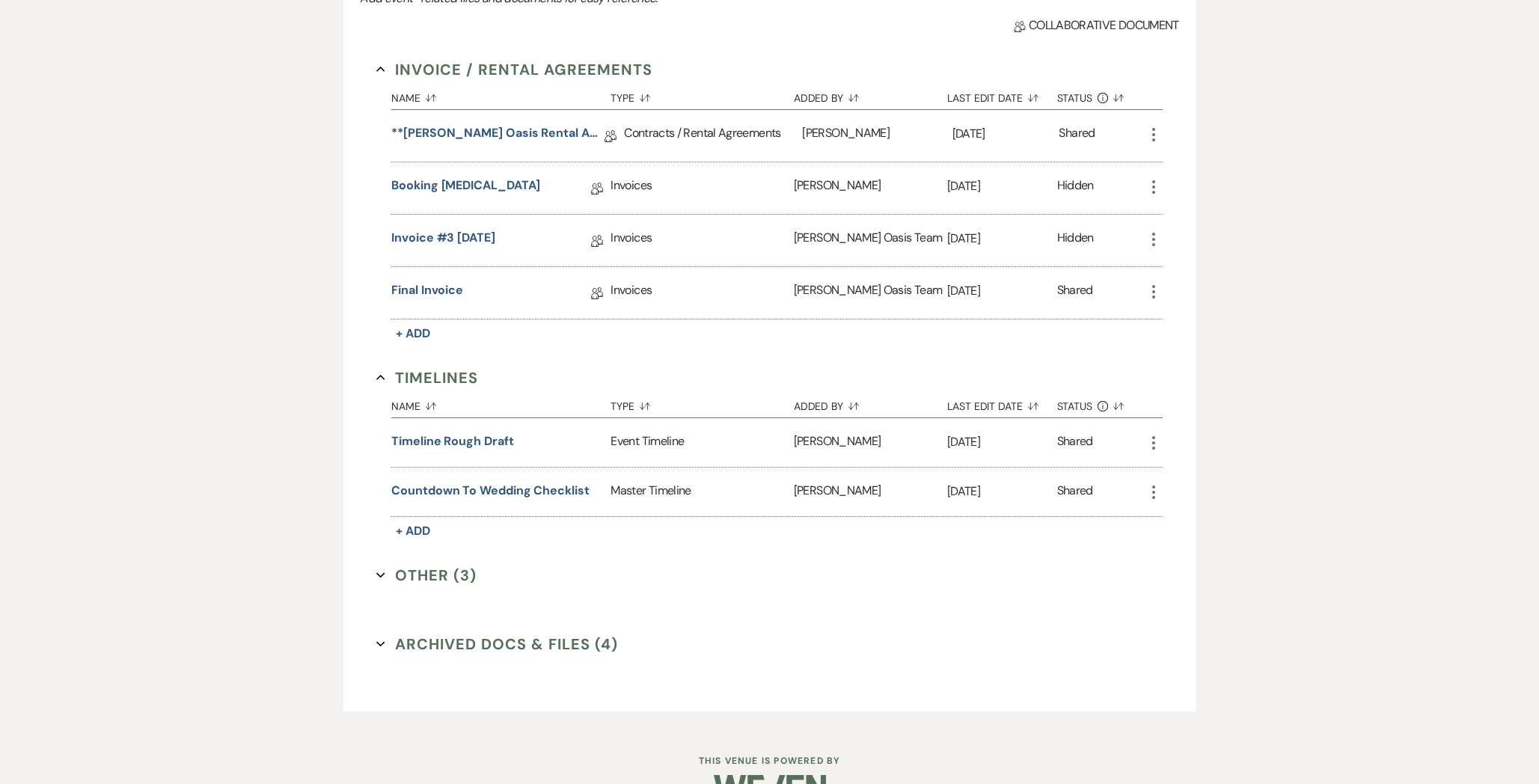
click at [449, 635] on button "Archived Docs & Files (4) Expand" at bounding box center [497, 643] width 241 height 22
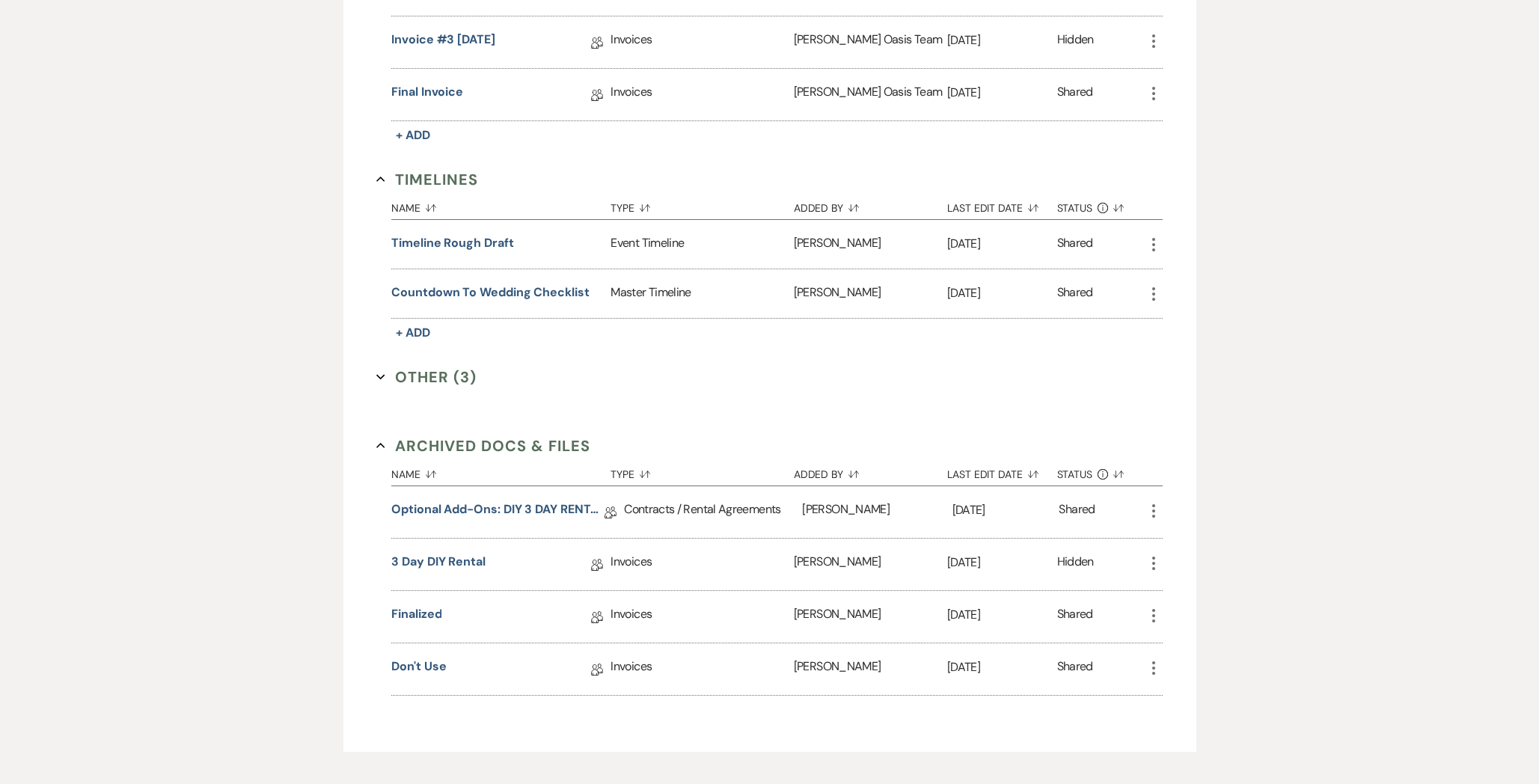
scroll to position [707, 0]
click at [424, 610] on link "Finalized" at bounding box center [416, 615] width 50 height 23
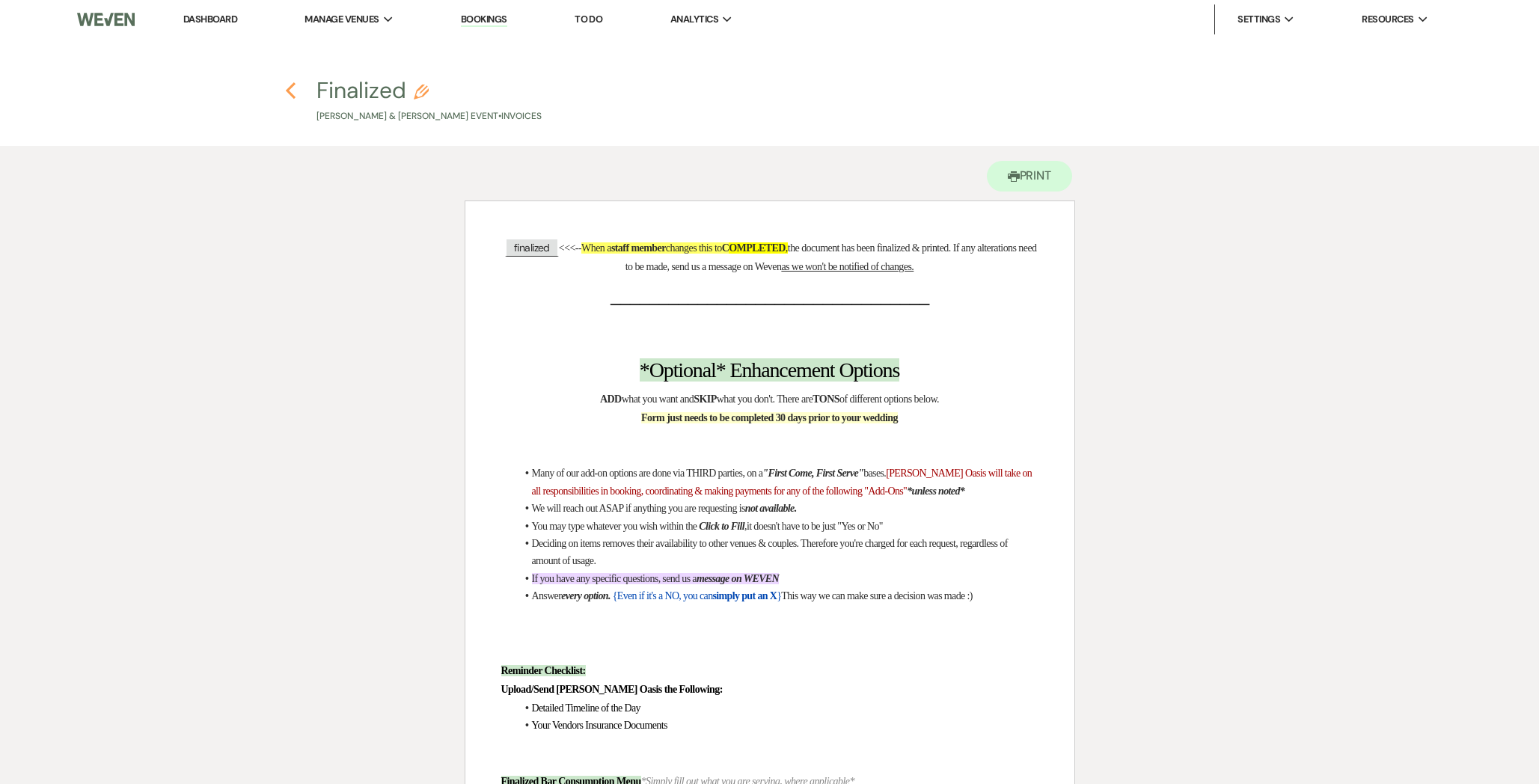
click at [287, 90] on use "button" at bounding box center [291, 91] width 10 height 16
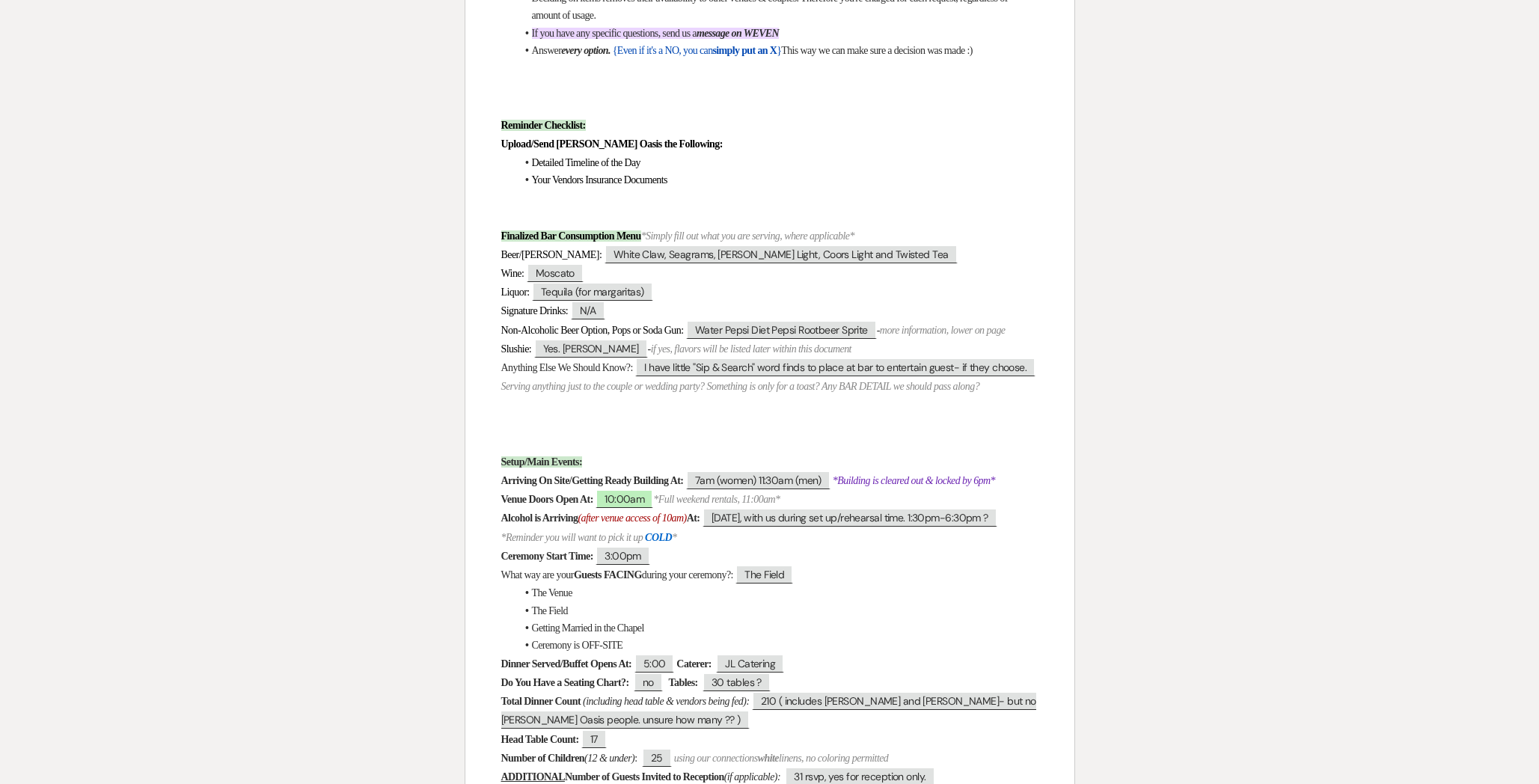
select select "1"
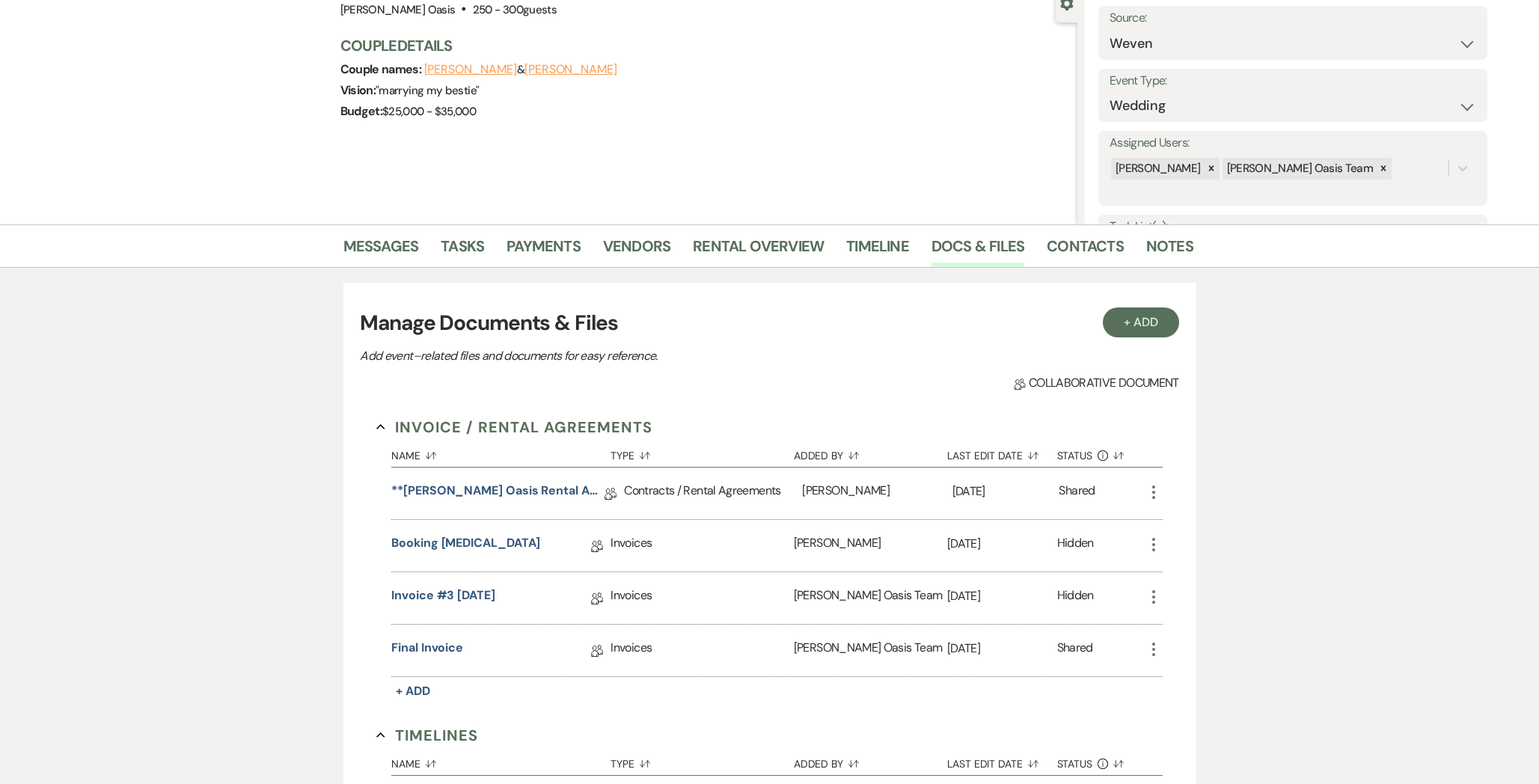
scroll to position [0, 0]
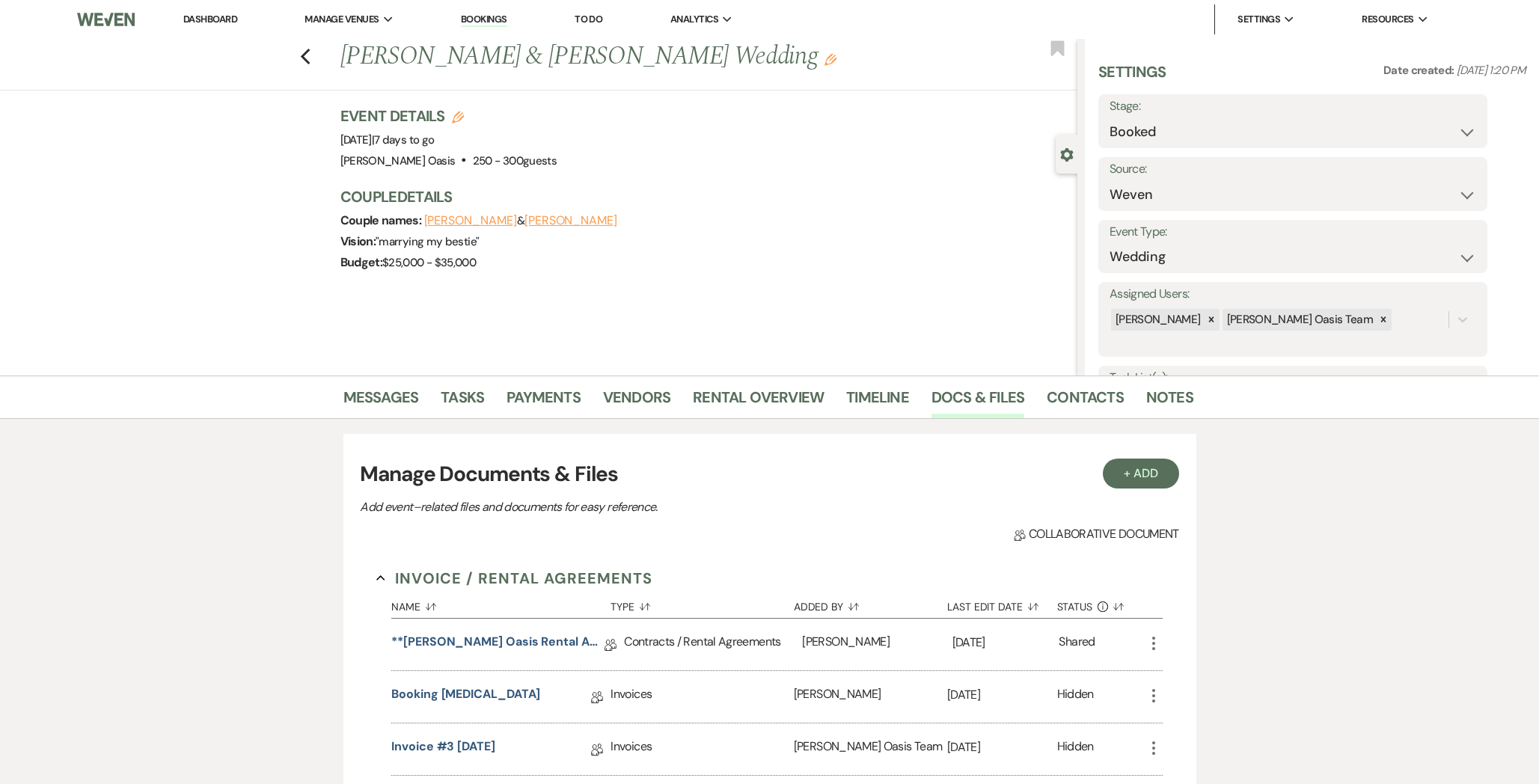
click at [213, 19] on link "Dashboard" at bounding box center [210, 20] width 54 height 13
